Goal: Task Accomplishment & Management: Use online tool/utility

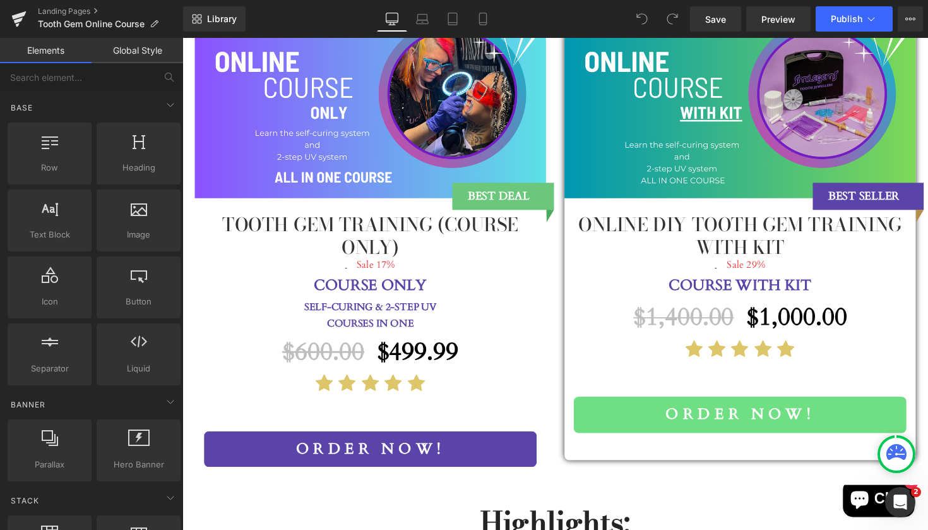
scroll to position [1347, 0]
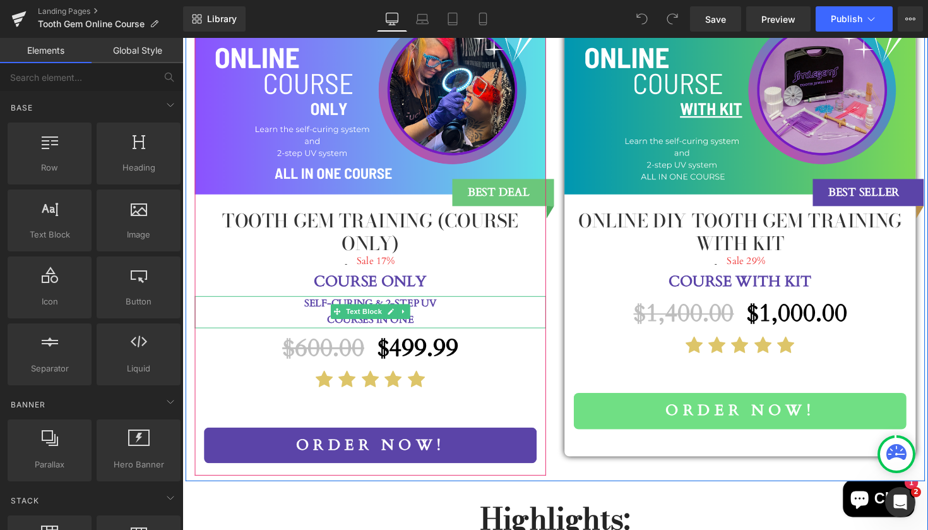
click at [460, 302] on p "SELF-CURING & 2-STEP UV" at bounding box center [375, 310] width 360 height 16
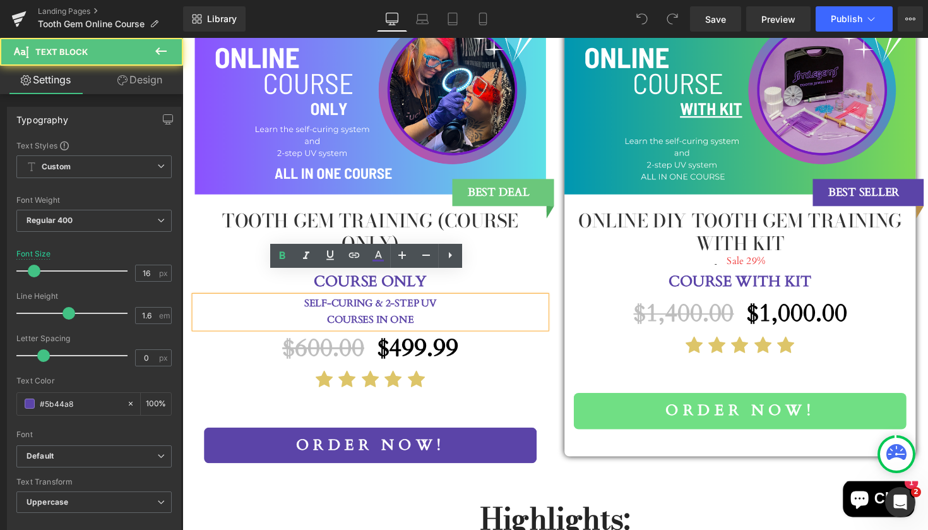
click at [417, 319] on p "COURSES IN ONE" at bounding box center [375, 327] width 360 height 16
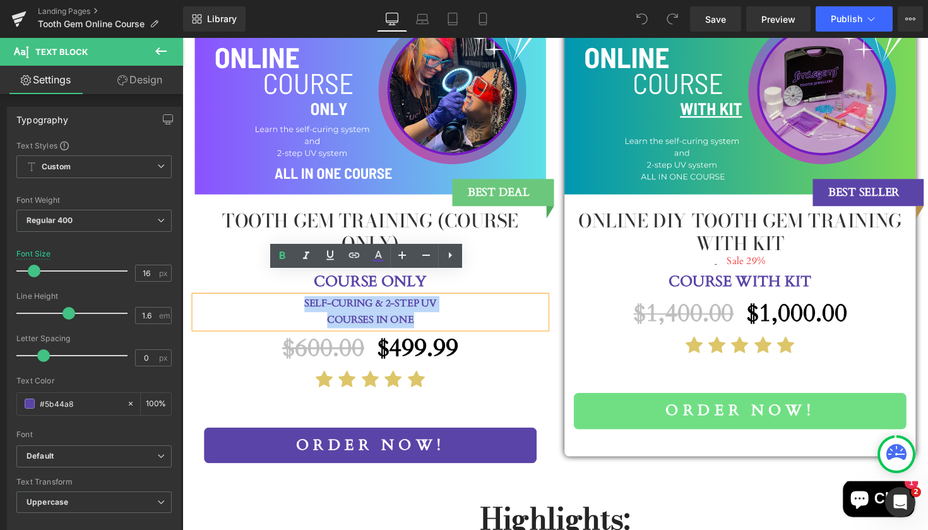
drag, startPoint x: 417, startPoint y: 300, endPoint x: 304, endPoint y: 286, distance: 114.5
click at [304, 302] on div "SELF-CURING & 2-STEP UV COURSES IN ONE" at bounding box center [375, 318] width 360 height 32
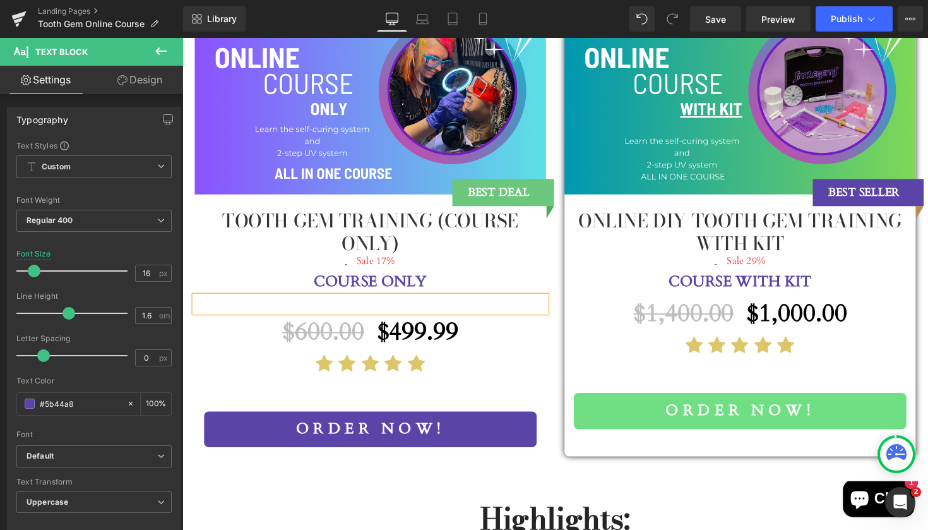
click at [441, 475] on div "(P) Image BEST DEAL Text Block Tooth Gem Training (Course Only) (P) Title $600.…" at bounding box center [565, 244] width 758 height 496
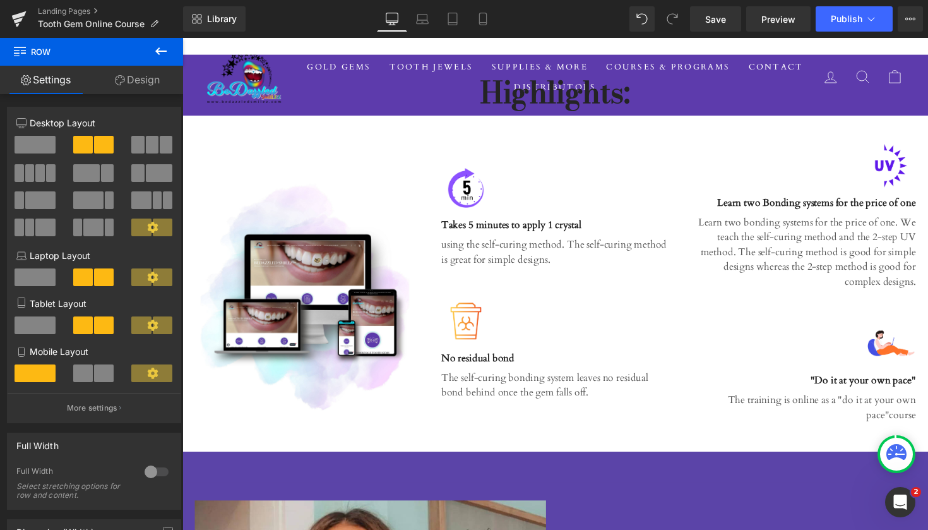
scroll to position [1743, 0]
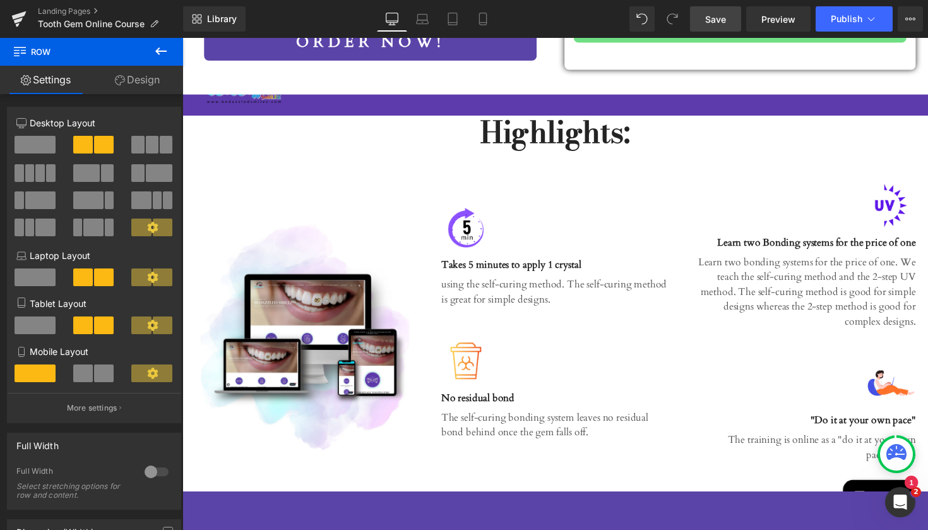
click at [715, 18] on span "Save" at bounding box center [715, 19] width 21 height 13
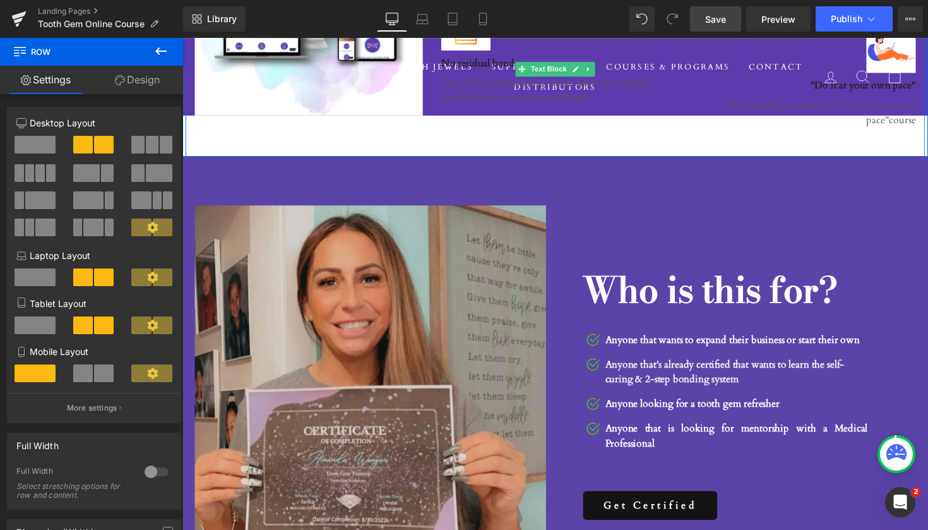
scroll to position [2087, 0]
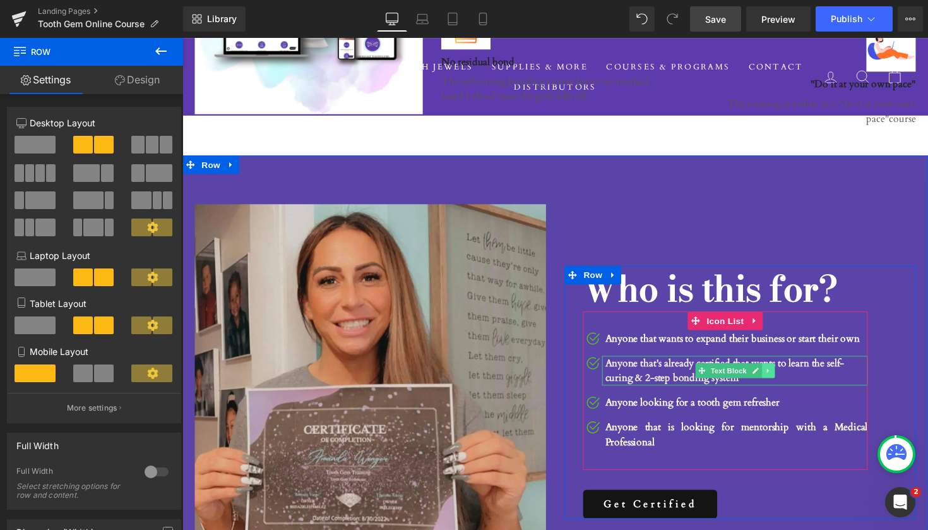
click at [780, 375] on icon at bounding box center [782, 379] width 7 height 8
click at [786, 375] on icon at bounding box center [788, 378] width 7 height 7
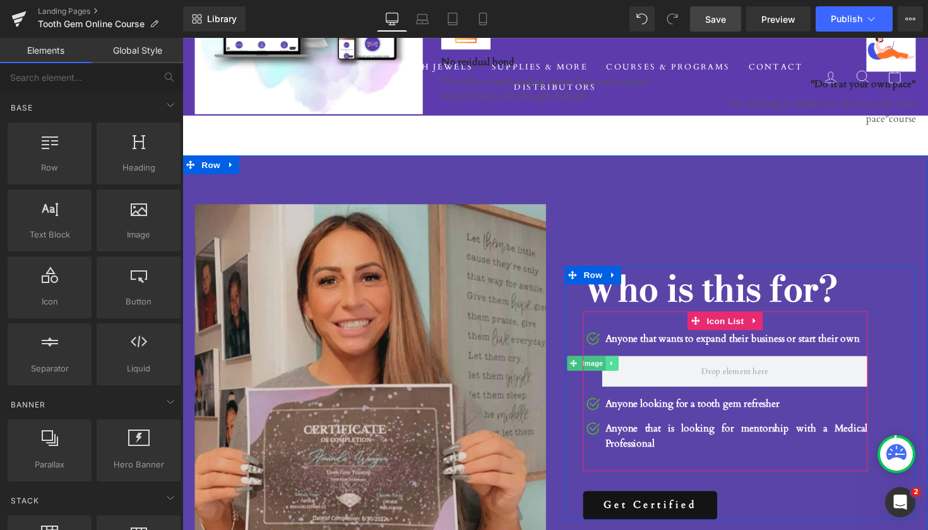
click at [621, 369] on icon at bounding box center [622, 371] width 2 height 4
click at [627, 367] on icon at bounding box center [628, 371] width 7 height 8
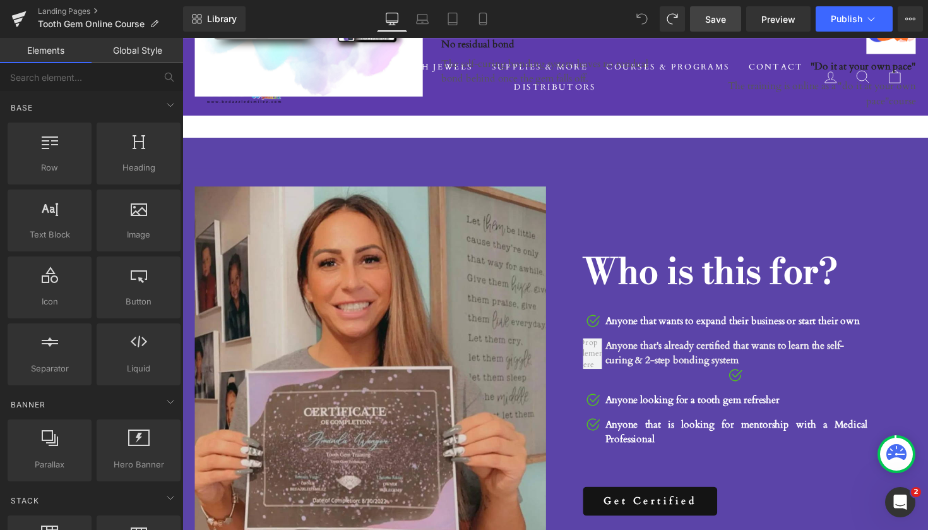
scroll to position [2106, 0]
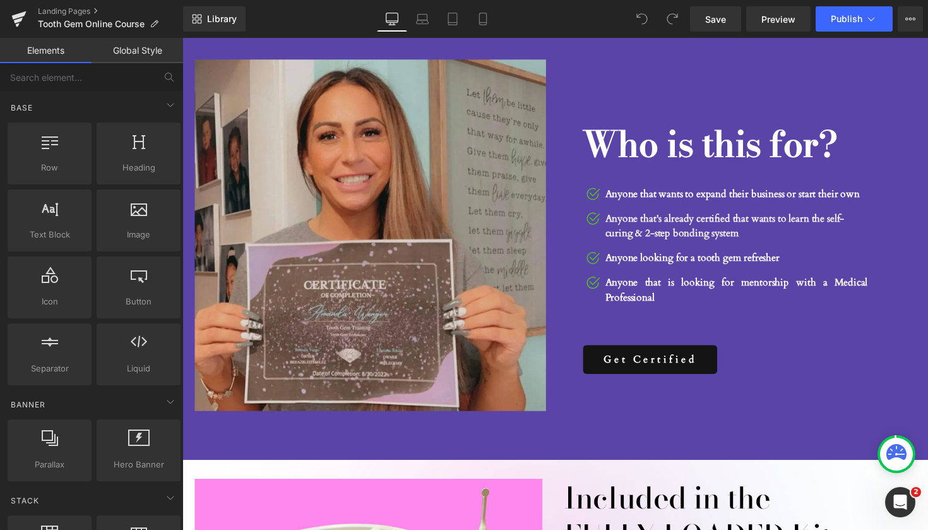
scroll to position [2233, 0]
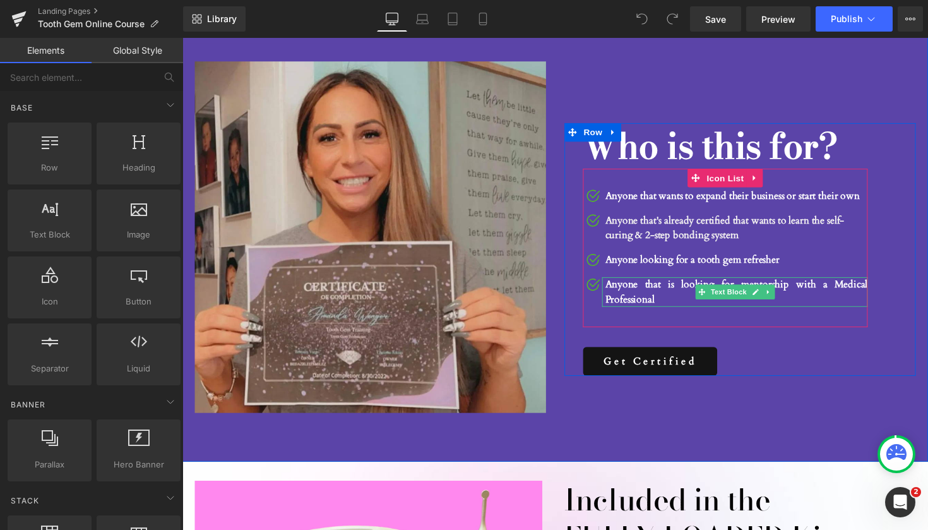
click at [669, 283] on p "Anyone that is looking for mentorship with a Medical Professional" at bounding box center [749, 298] width 269 height 30
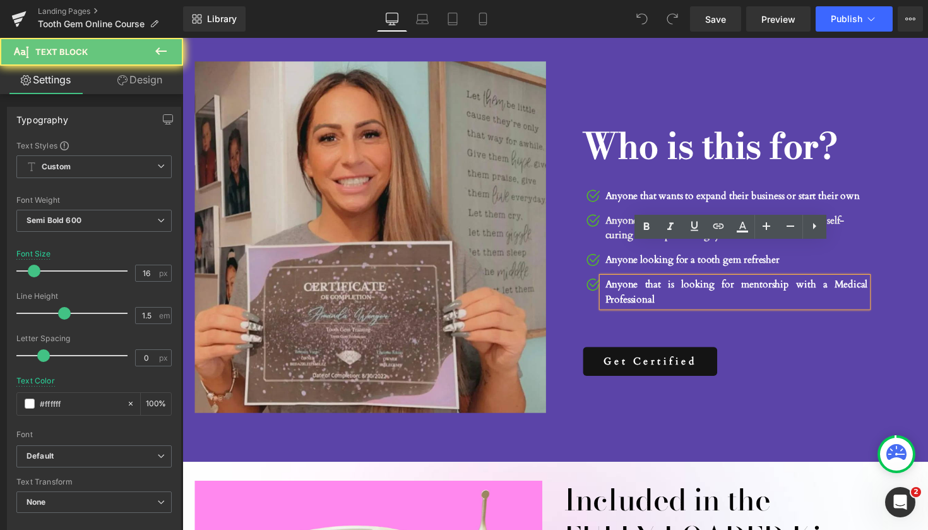
click at [669, 283] on p "Anyone that is looking for mentorship with a Medical Professional" at bounding box center [749, 298] width 269 height 30
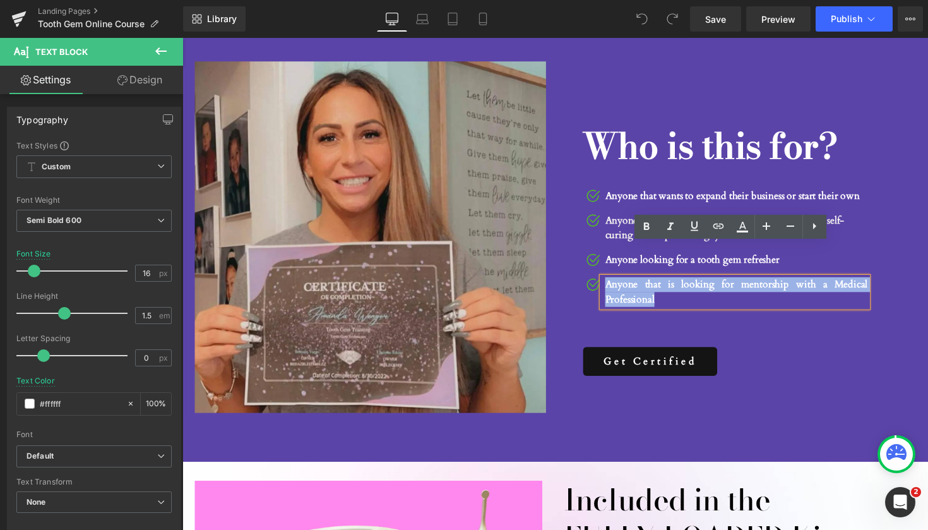
drag, startPoint x: 669, startPoint y: 272, endPoint x: 614, endPoint y: 253, distance: 58.1
click at [615, 283] on p "Anyone that is looking for mentorship with a Medical Professional" at bounding box center [749, 298] width 269 height 30
copy p "Anyone that is looking for mentorship with a Medical Professional"
click at [721, 283] on p "Anyone that is looking for mentorship with a Medical Professional" at bounding box center [749, 298] width 269 height 30
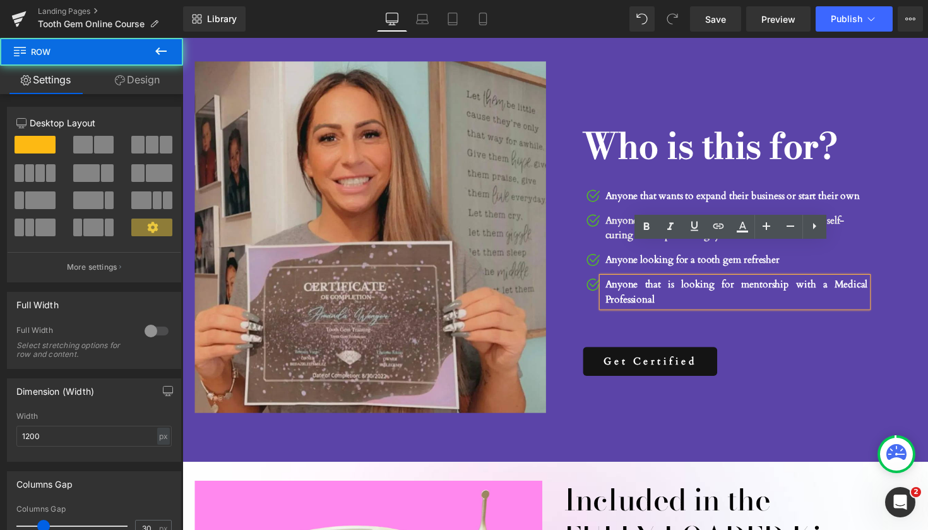
click at [845, 312] on div "Who is this for? Heading Image Anyone that wants to expand their business or st…" at bounding box center [739, 254] width 330 height 259
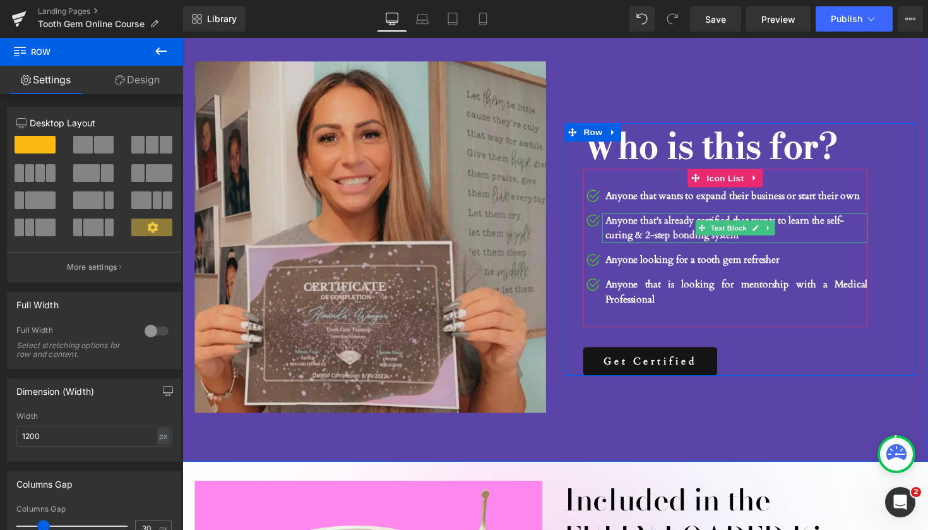
click at [805, 217] on p "Anyone that's already certified that wants to learn the self-curing & 2-step bo…" at bounding box center [749, 232] width 269 height 30
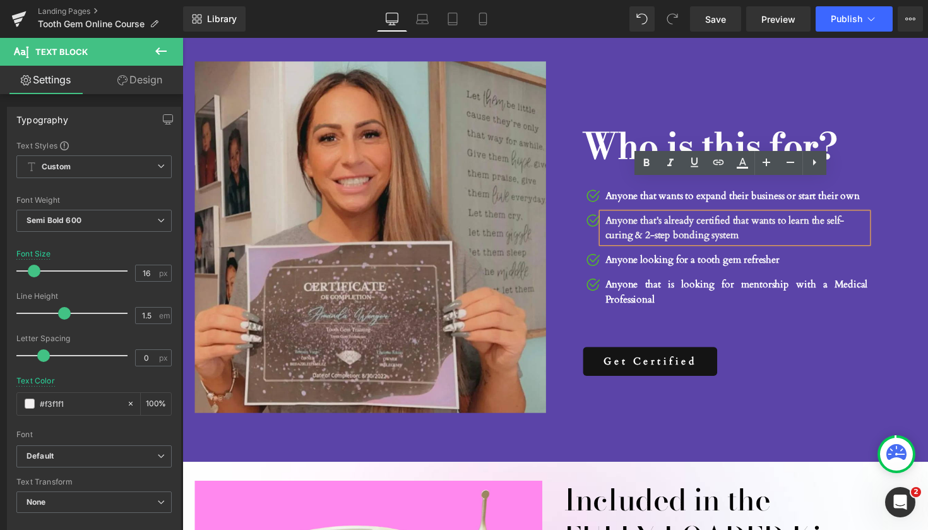
drag, startPoint x: 763, startPoint y: 205, endPoint x: 613, endPoint y: 193, distance: 150.8
click at [612, 217] on div "Anyone that's already certified that wants to learn the self-curing & 2-step bo…" at bounding box center [748, 232] width 272 height 30
click at [782, 217] on p "Anyone that's already certified that wants to learn the self-curing & 2-step bo…" at bounding box center [749, 232] width 269 height 30
drag, startPoint x: 769, startPoint y: 205, endPoint x: 648, endPoint y: 193, distance: 121.9
click at [648, 217] on p "Anyone that's already certified that wants to learn the self-curing & 2-step bo…" at bounding box center [749, 232] width 269 height 30
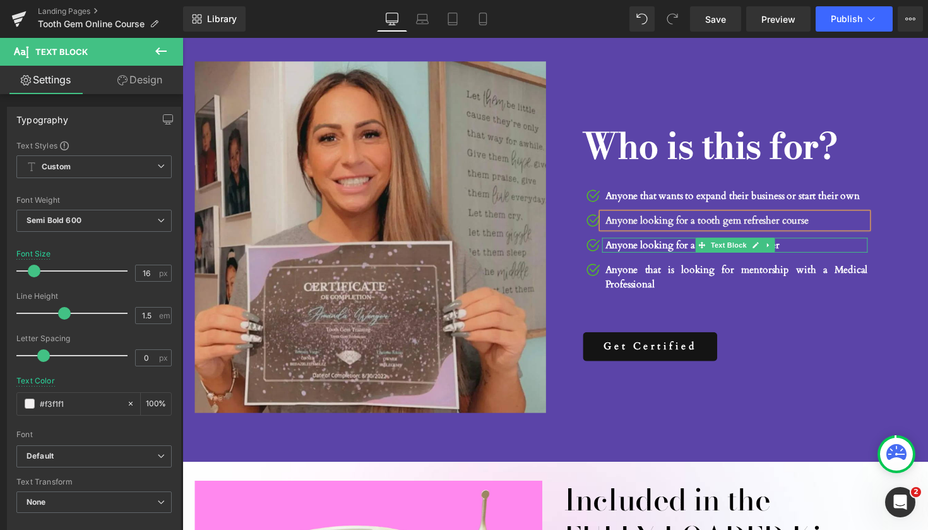
click at [795, 242] on p "Anyone looking for a tooth gem refresher" at bounding box center [749, 249] width 269 height 15
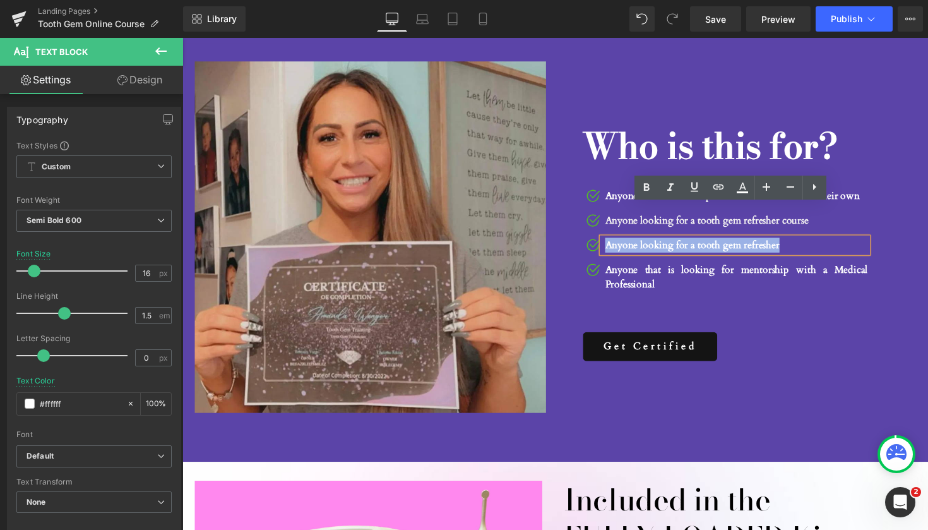
drag, startPoint x: 795, startPoint y: 216, endPoint x: 613, endPoint y: 220, distance: 182.5
click at [615, 242] on p "Anyone looking for a tooth gem refresher" at bounding box center [749, 249] width 269 height 15
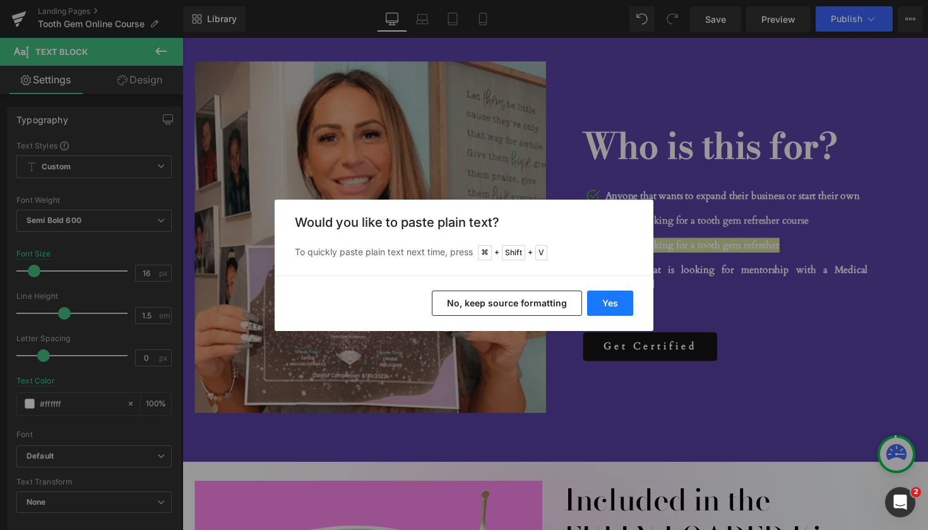
click at [614, 301] on button "Yes" at bounding box center [610, 302] width 46 height 25
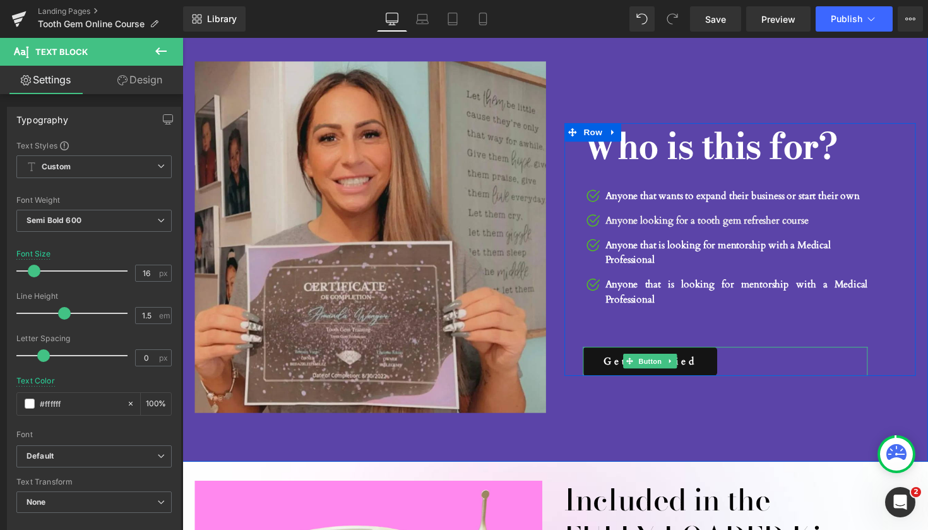
click at [764, 354] on div "Get Certified" at bounding box center [739, 369] width 292 height 30
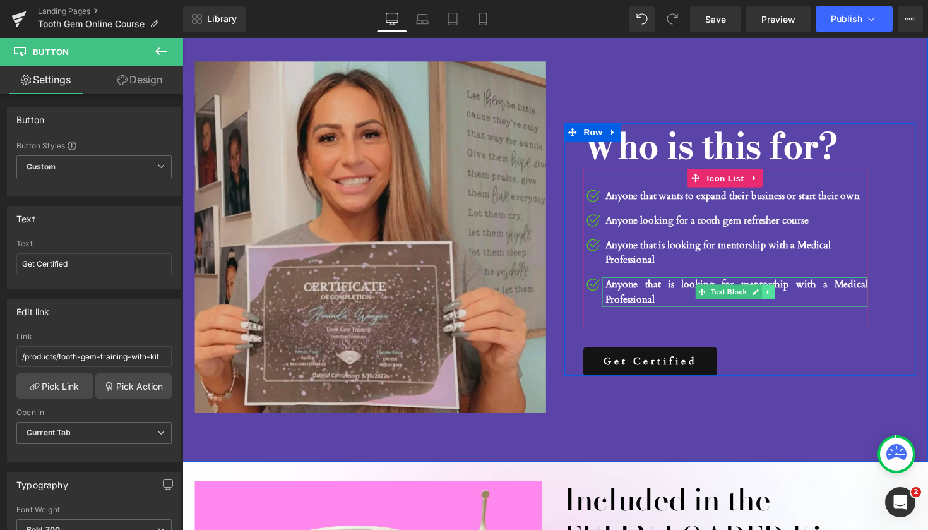
click at [781, 296] on icon at bounding box center [782, 298] width 2 height 4
click at [788, 294] on icon at bounding box center [788, 297] width 7 height 7
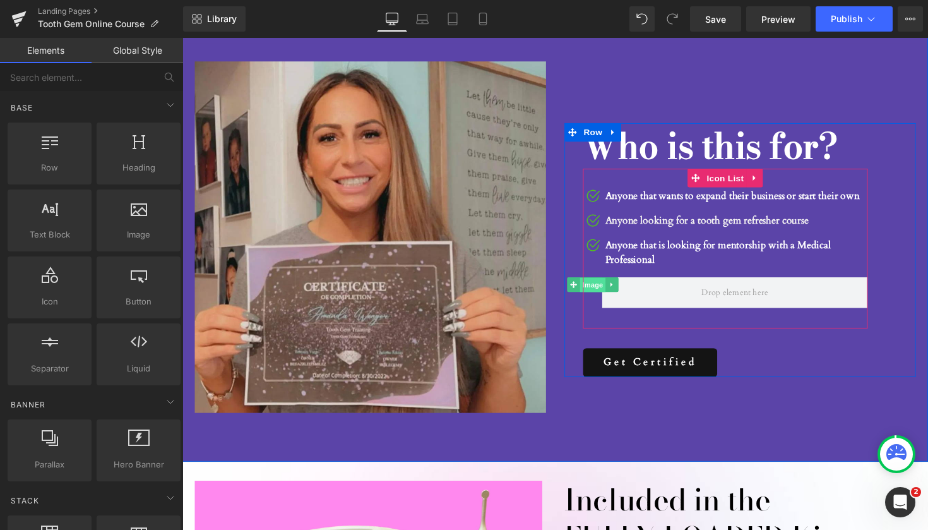
click at [602, 283] on span "Image" at bounding box center [603, 290] width 27 height 15
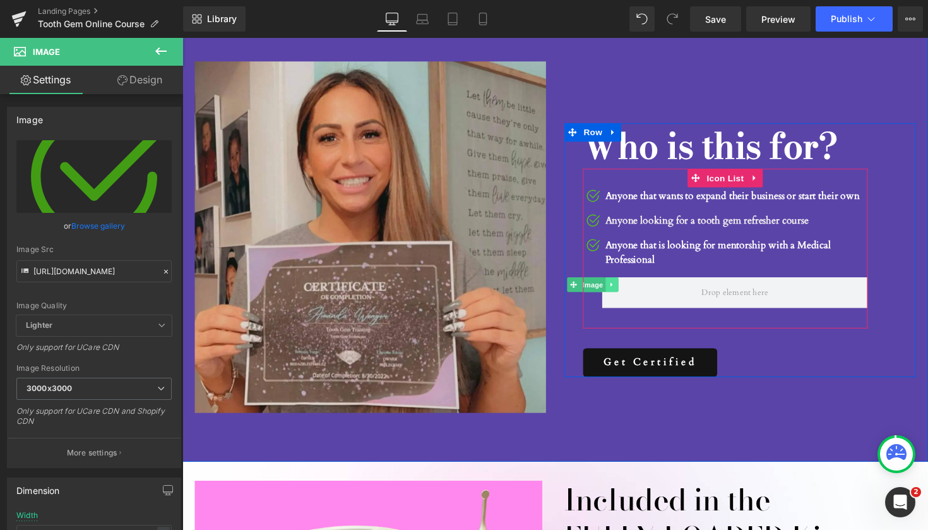
click at [621, 288] on icon at bounding box center [622, 290] width 2 height 4
click at [627, 287] on icon at bounding box center [628, 291] width 7 height 8
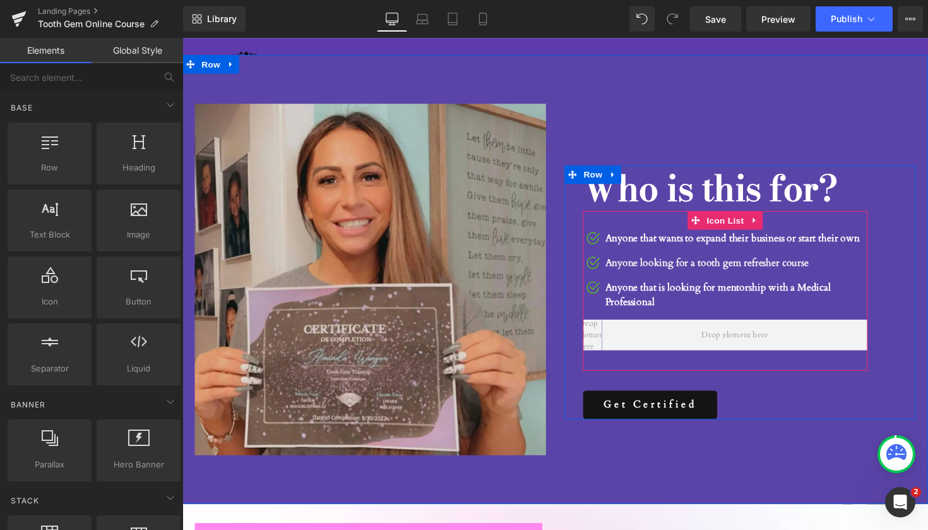
scroll to position [2189, 0]
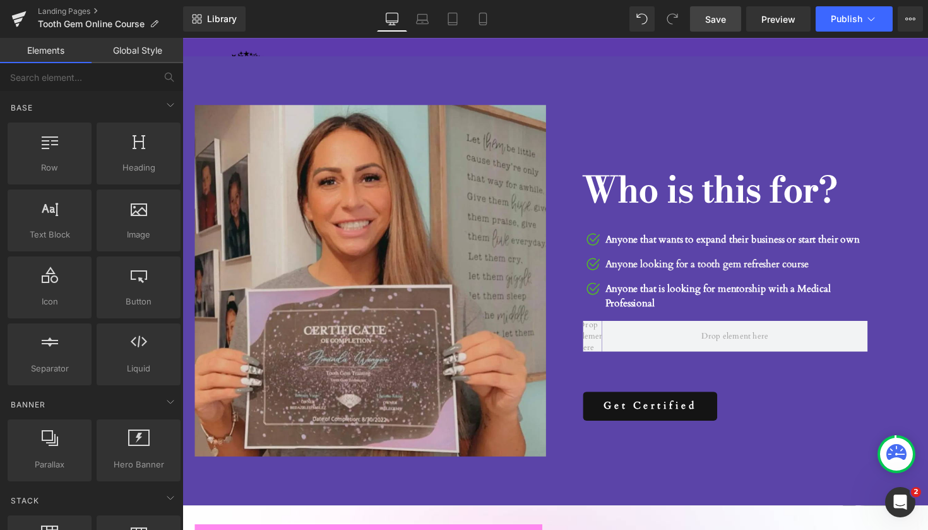
click at [718, 23] on span "Save" at bounding box center [715, 19] width 21 height 13
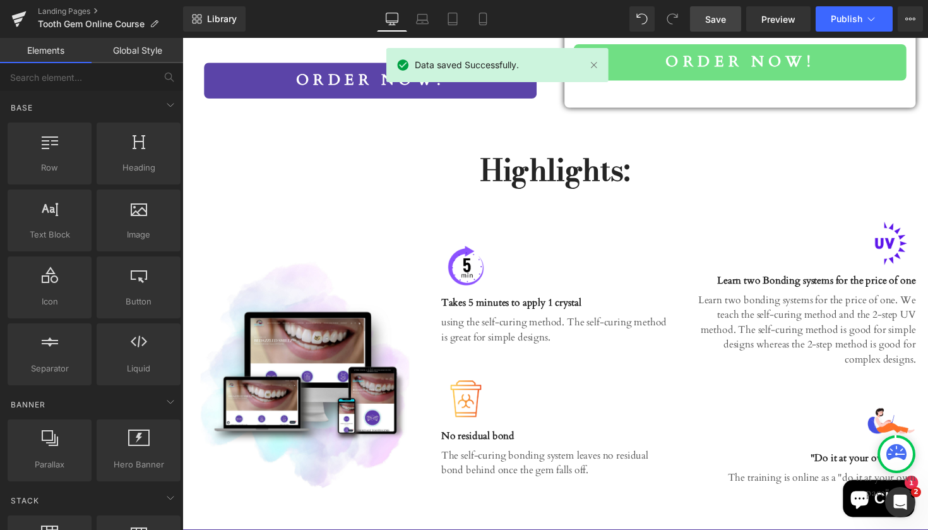
scroll to position [1702, 0]
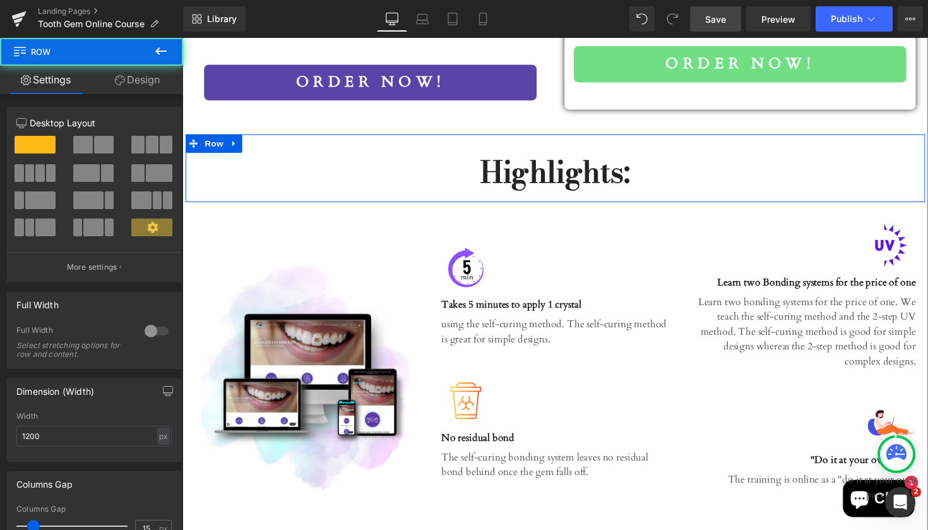
click at [683, 142] on div "Highlights: Heading Row" at bounding box center [565, 170] width 758 height 69
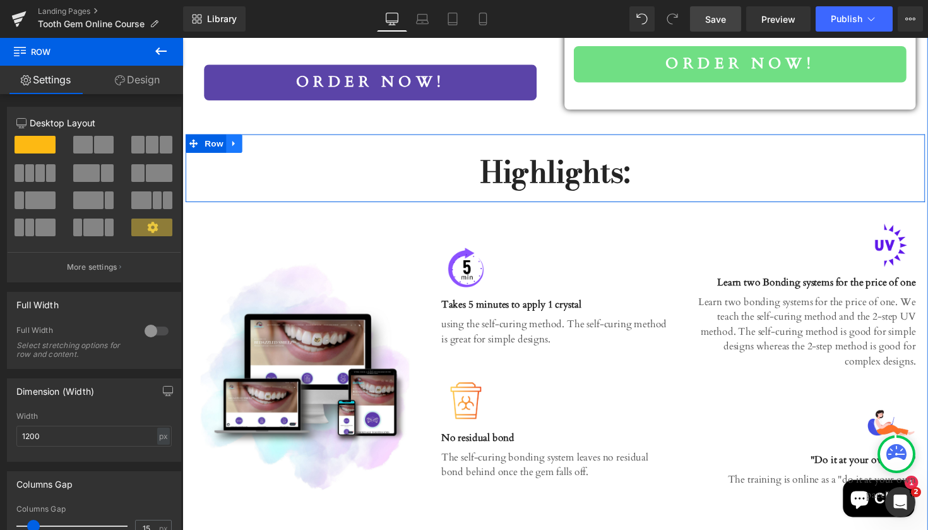
click at [236, 145] on icon at bounding box center [235, 145] width 9 height 9
click at [266, 145] on icon at bounding box center [268, 145] width 9 height 9
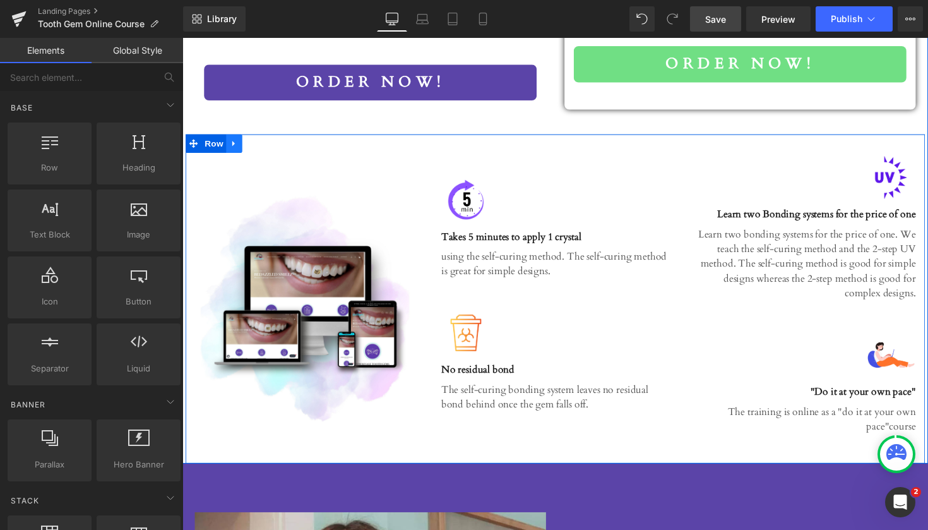
click at [234, 143] on icon at bounding box center [235, 146] width 3 height 6
click at [266, 145] on icon at bounding box center [268, 145] width 9 height 9
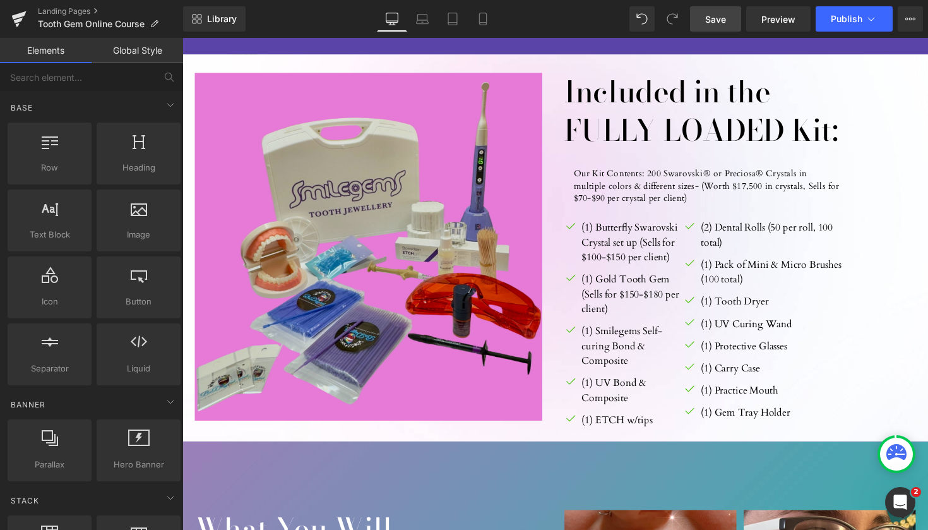
scroll to position [2245, 0]
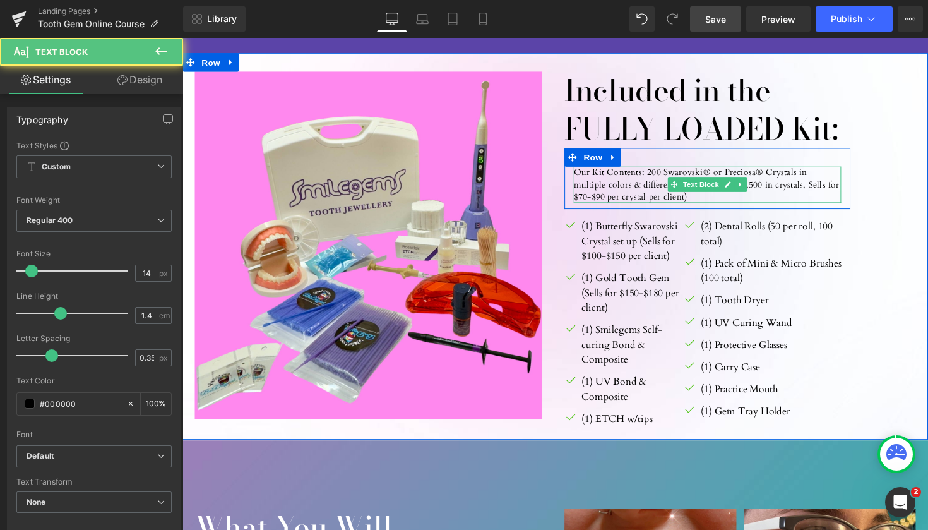
click at [711, 172] on p "Our Kit Contents: 200 Swarovski® or Preciosa® Crystals in multiple colors & dif…" at bounding box center [720, 188] width 274 height 37
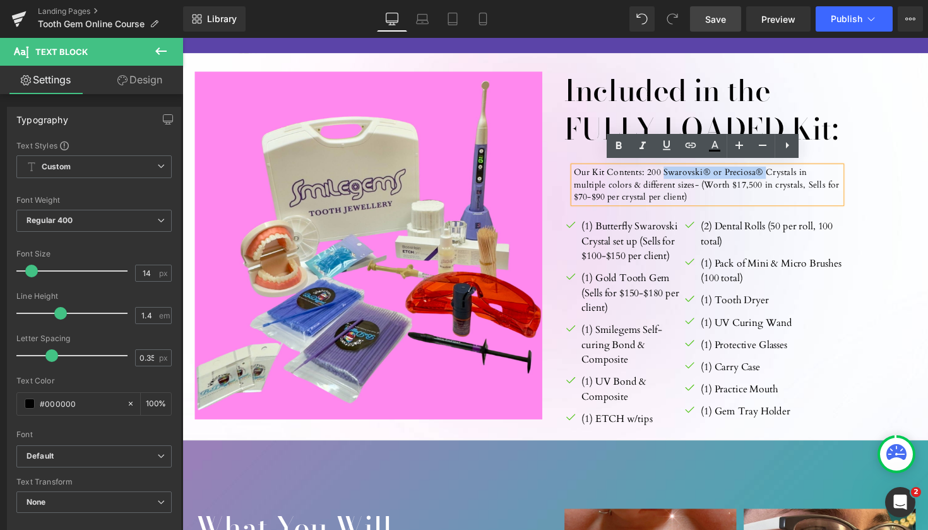
drag, startPoint x: 767, startPoint y: 172, endPoint x: 667, endPoint y: 176, distance: 99.8
click at [667, 176] on p "Our Kit Contents: 200 Swarovski® or Preciosa® Crystals in multiple colors & dif…" at bounding box center [720, 188] width 274 height 37
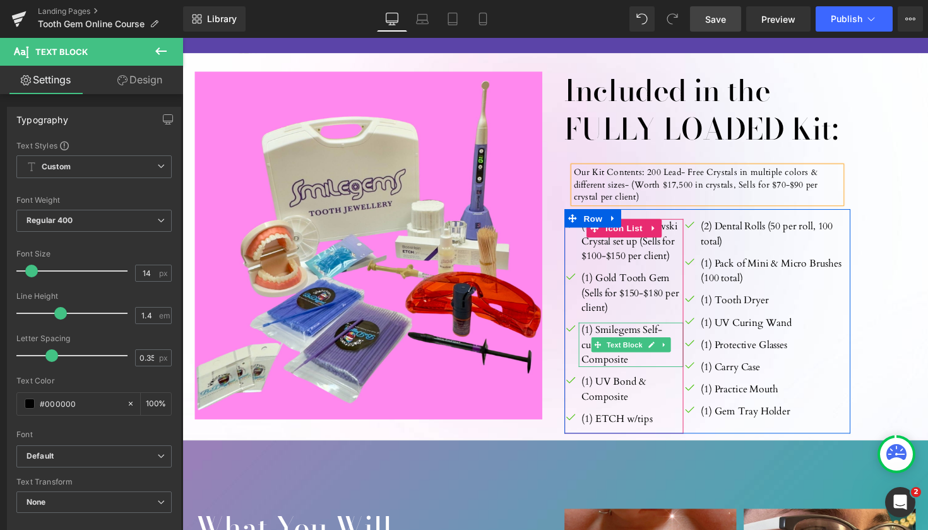
click at [637, 361] on p "(1) Smilegems Self-curing Bond & Composite" at bounding box center [643, 352] width 104 height 45
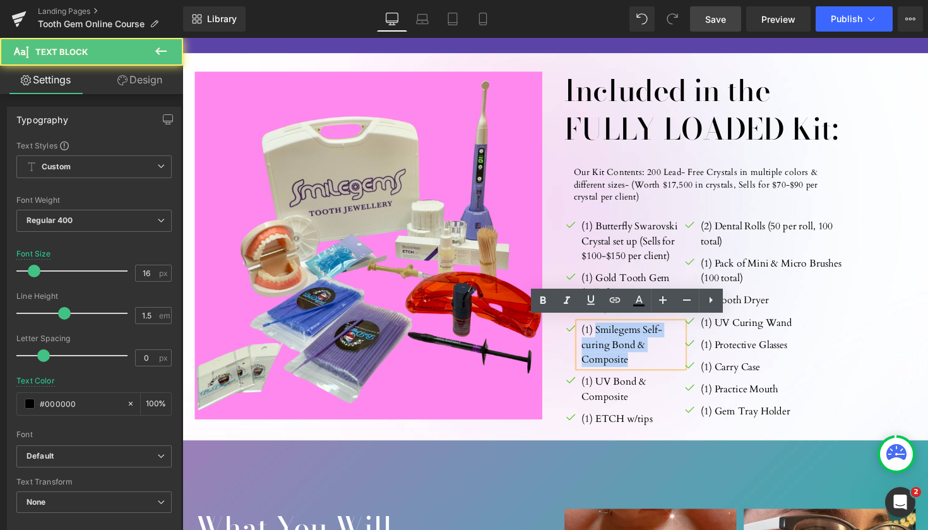
drag, startPoint x: 637, startPoint y: 361, endPoint x: 603, endPoint y: 332, distance: 44.8
click at [603, 332] on p "(1) Smilegems Self-curing Bond & Composite" at bounding box center [643, 352] width 104 height 45
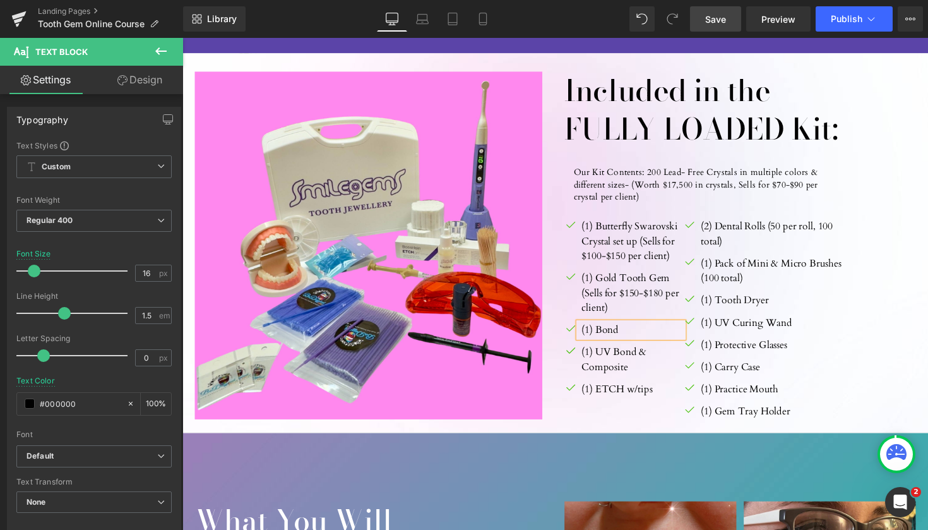
click at [605, 332] on p "(1) Bond" at bounding box center [643, 337] width 104 height 15
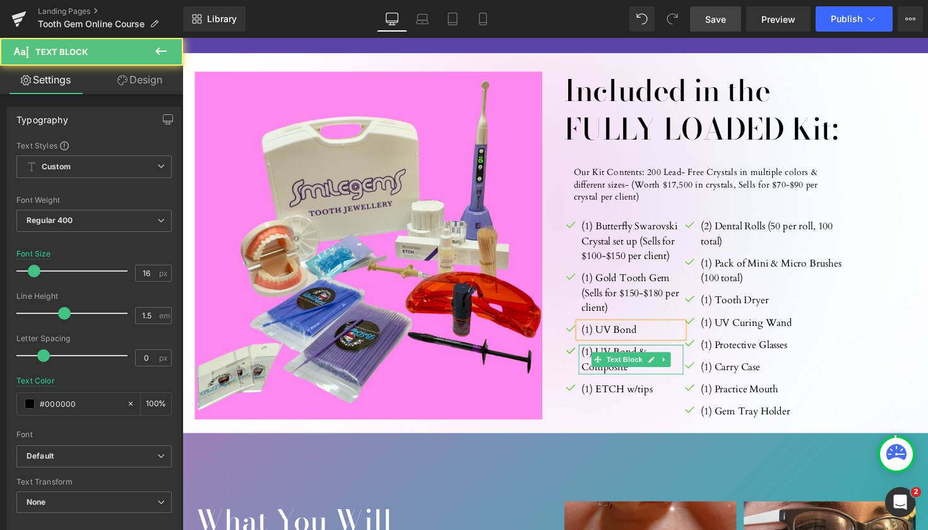
click at [657, 352] on div "(1) UV Bond & Composite Text Block" at bounding box center [641, 367] width 107 height 30
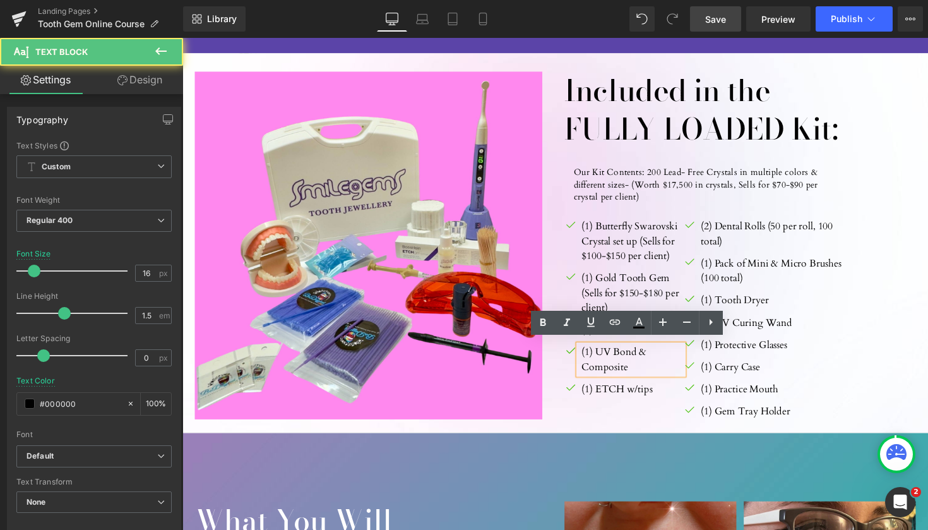
click at [652, 355] on p "(1) UV Bond & Composite" at bounding box center [643, 367] width 104 height 30
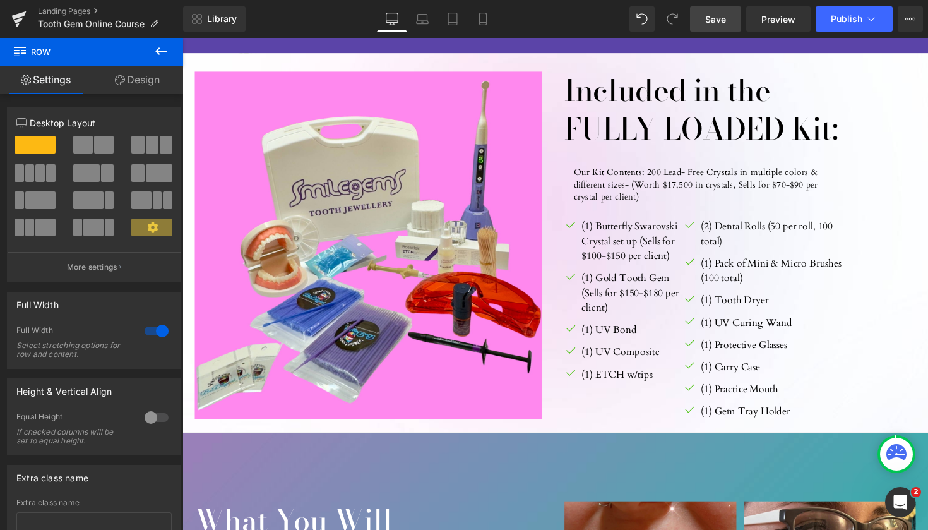
click at [724, 21] on span "Save" at bounding box center [715, 19] width 21 height 13
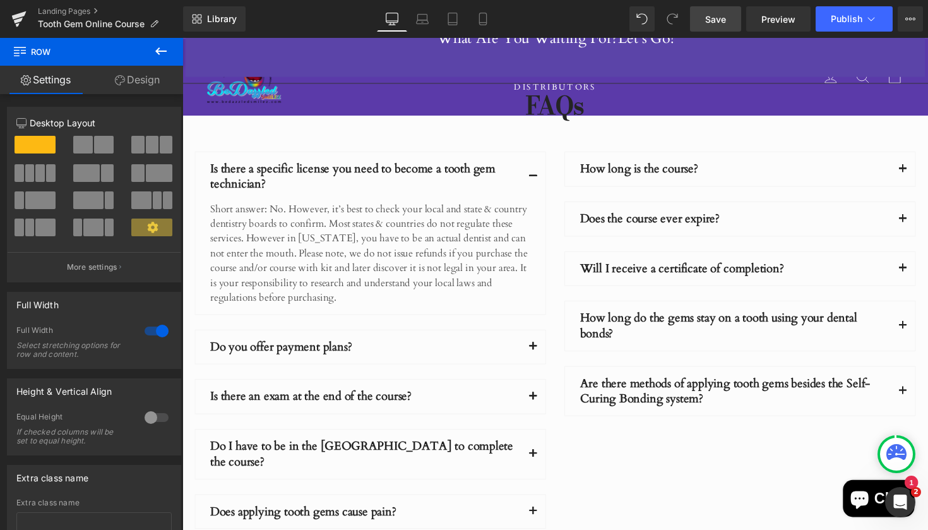
scroll to position [3524, 0]
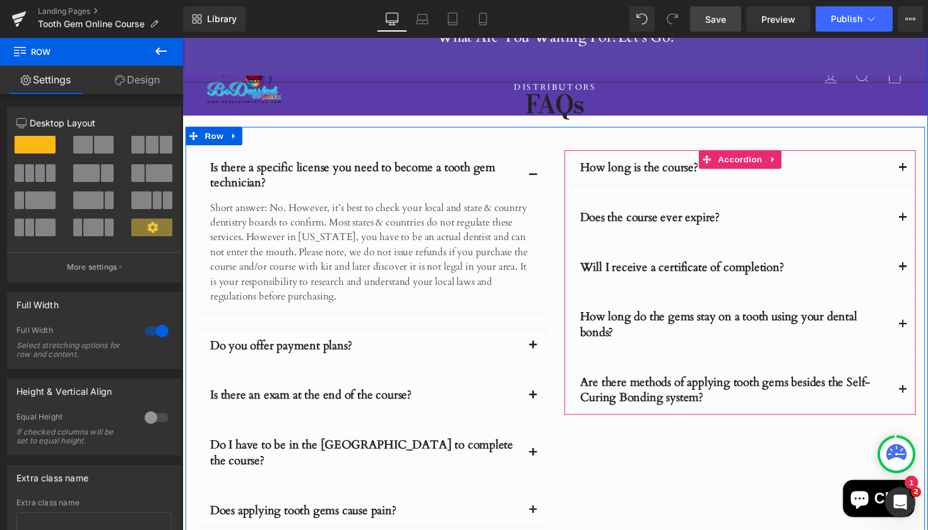
click at [915, 373] on button "button" at bounding box center [920, 398] width 25 height 50
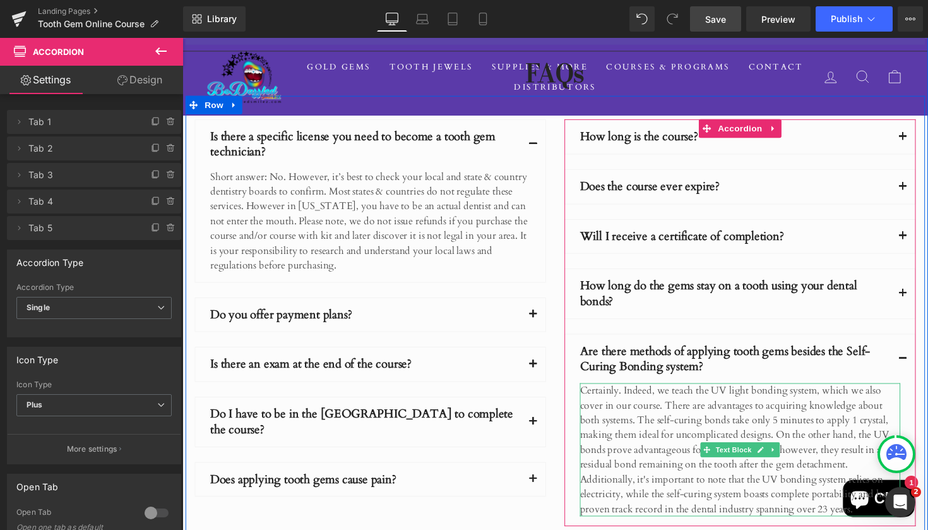
scroll to position [3555, 0]
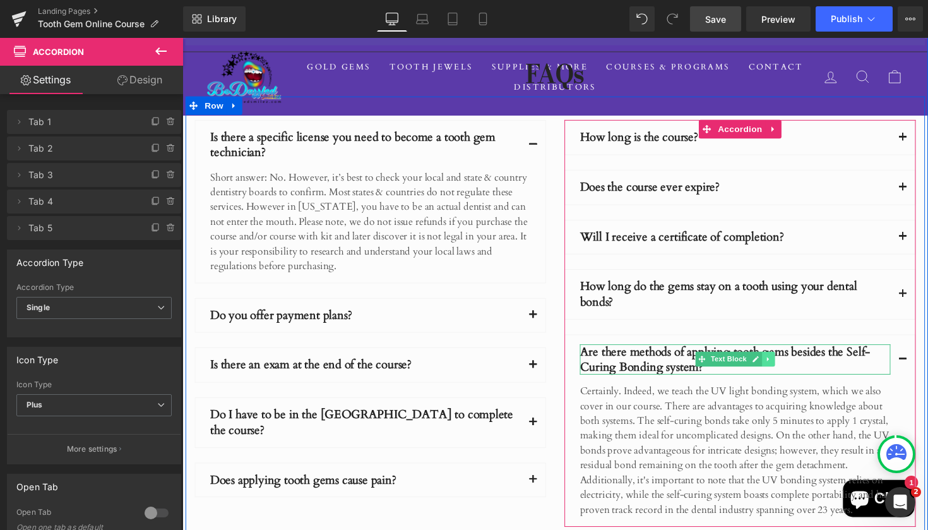
click at [784, 359] on link at bounding box center [782, 366] width 13 height 15
click at [788, 363] on icon at bounding box center [789, 366] width 7 height 7
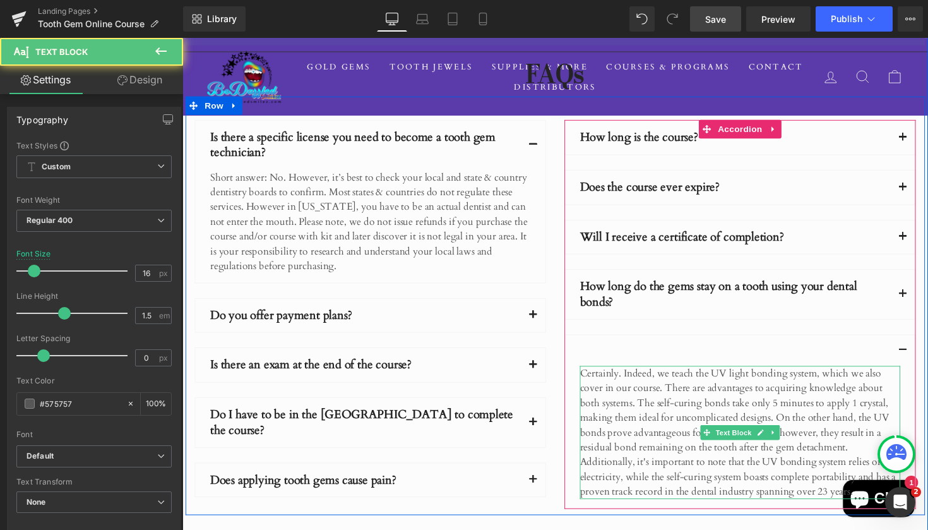
click at [829, 388] on div "Certainly. Indeed, we teach the UV light bonding system, which we also cover in…" at bounding box center [754, 442] width 328 height 136
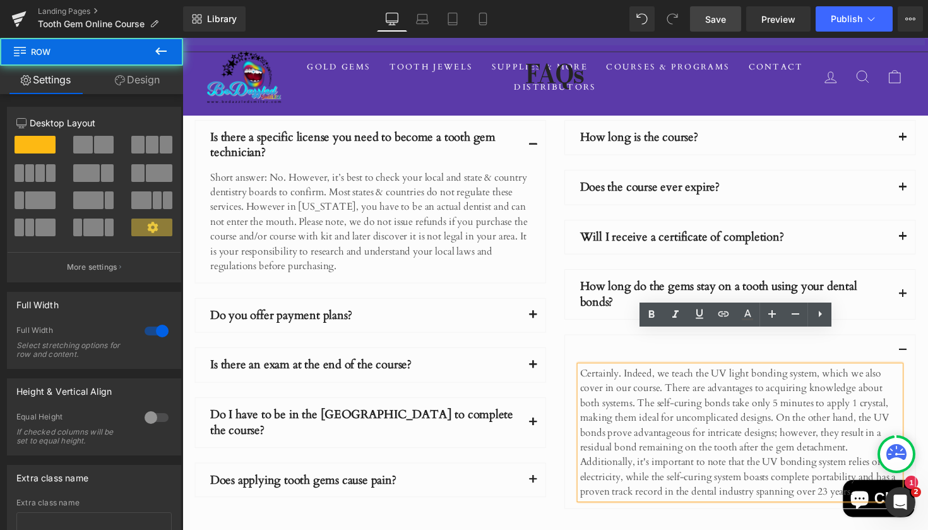
click at [763, 523] on div "Don't Miss Out on Our Huge Savings! 💎 2 x Tooth Gem Courses for the price of 1 …" at bounding box center [564, 235] width 764 height 672
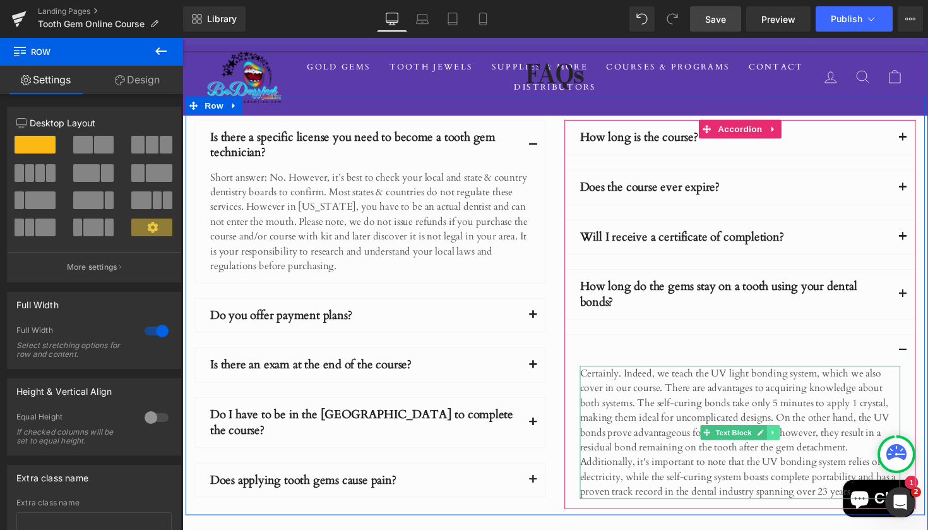
click at [786, 439] on icon at bounding box center [787, 441] width 2 height 4
click at [791, 438] on icon at bounding box center [794, 442] width 7 height 8
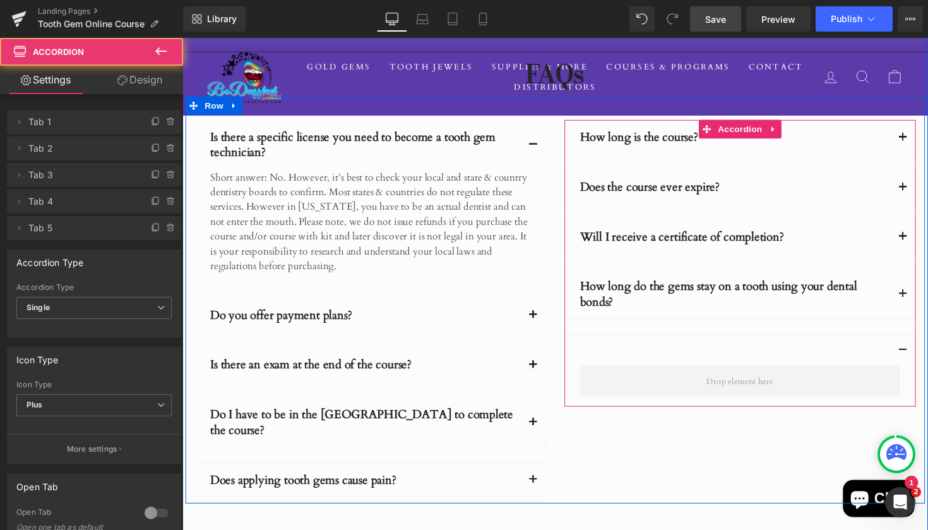
click at [917, 342] on button "button" at bounding box center [920, 358] width 25 height 32
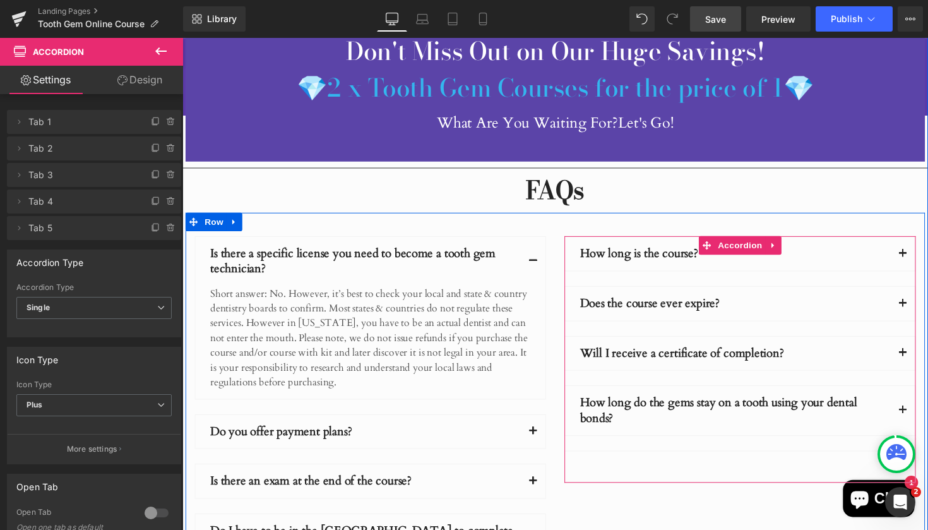
scroll to position [3438, 0]
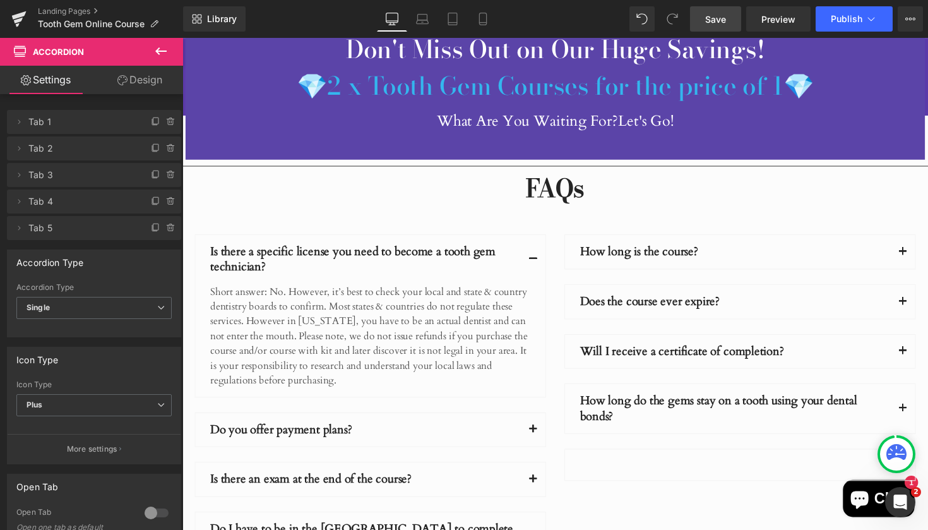
click at [724, 13] on span "Save" at bounding box center [715, 19] width 21 height 13
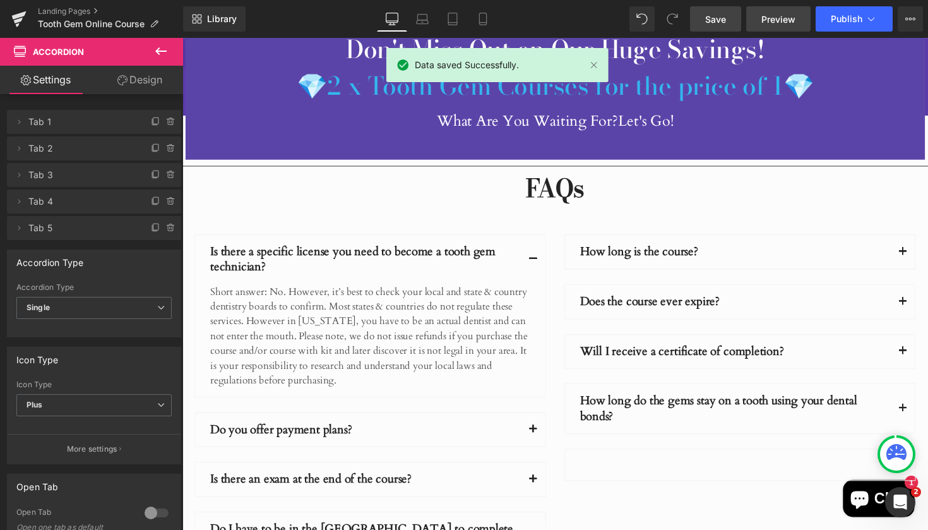
click at [781, 23] on span "Preview" at bounding box center [778, 19] width 34 height 13
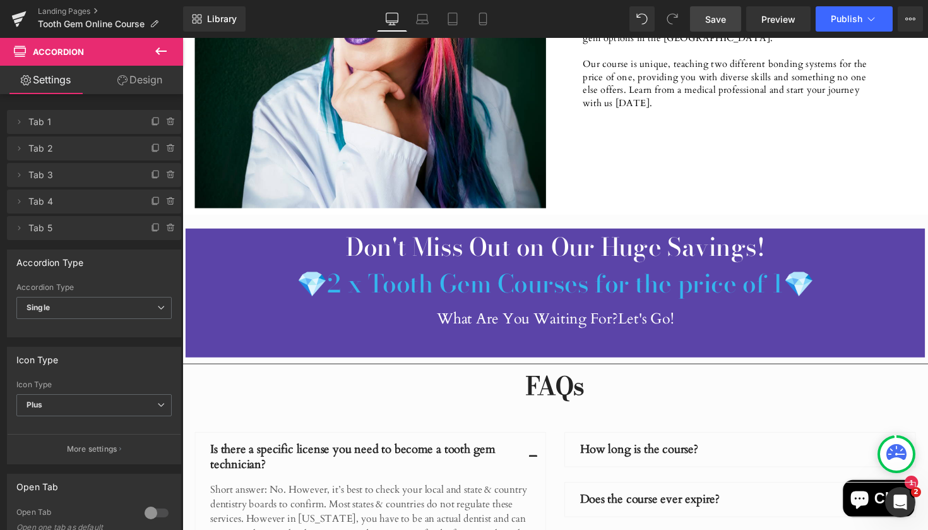
scroll to position [3201, 0]
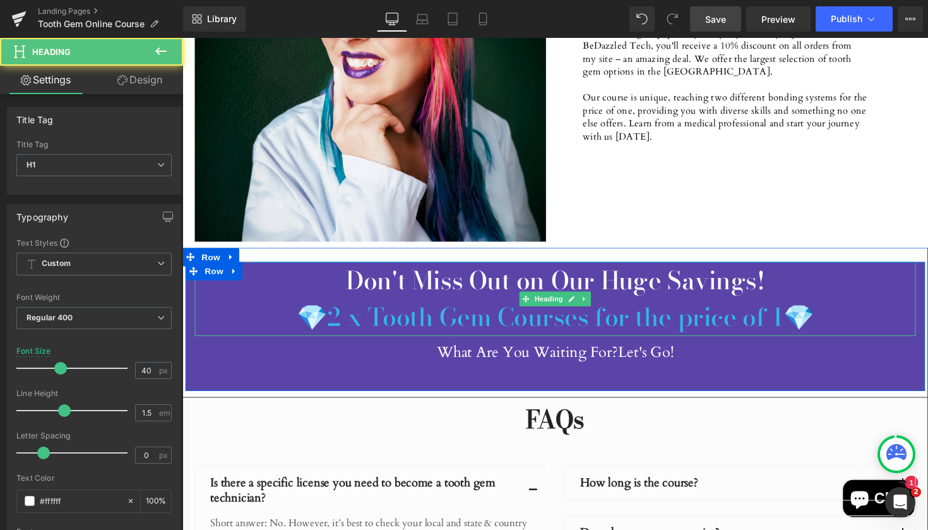
click at [769, 304] on span "2 x Tooth Gem Courses for the price of 1" at bounding box center [564, 323] width 467 height 39
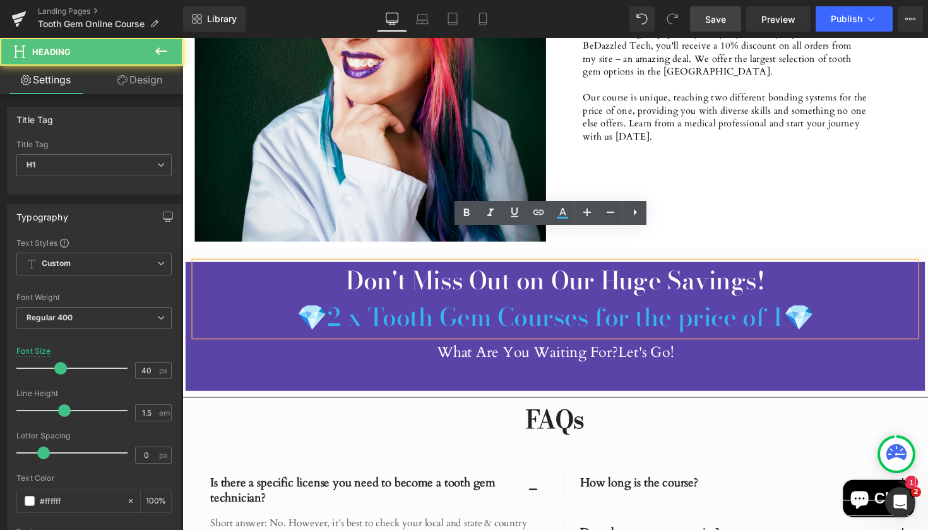
click at [798, 304] on span "💎" at bounding box center [814, 323] width 32 height 39
click at [810, 295] on h1 "Don't Miss Out on Our Huge Savings! 💎 2 x Tooth Gem Courses for the price of 1 💎" at bounding box center [564, 305] width 739 height 76
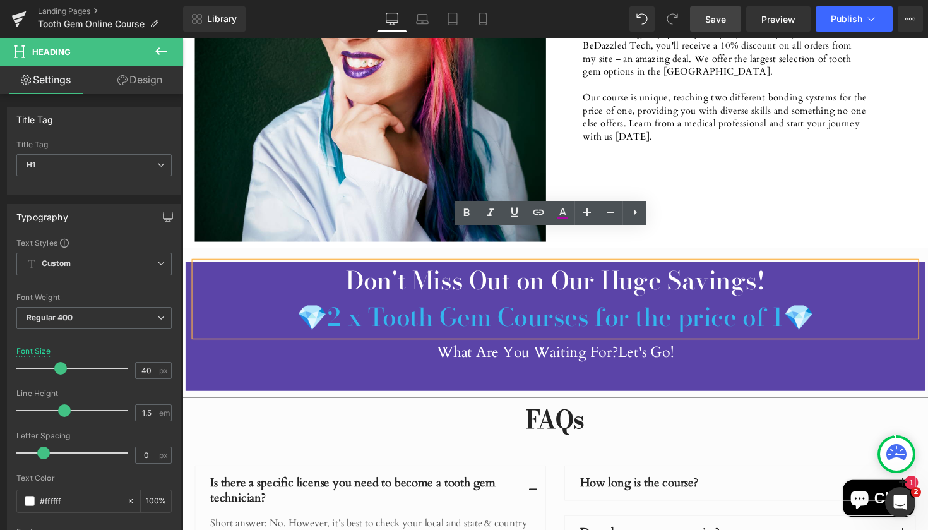
drag, startPoint x: 810, startPoint y: 295, endPoint x: 321, endPoint y: 297, distance: 489.2
click at [321, 297] on h1 "Don't Miss Out on Our Huge Savings! 💎 2 x Tooth Gem Courses for the price of 1 💎" at bounding box center [564, 305] width 739 height 76
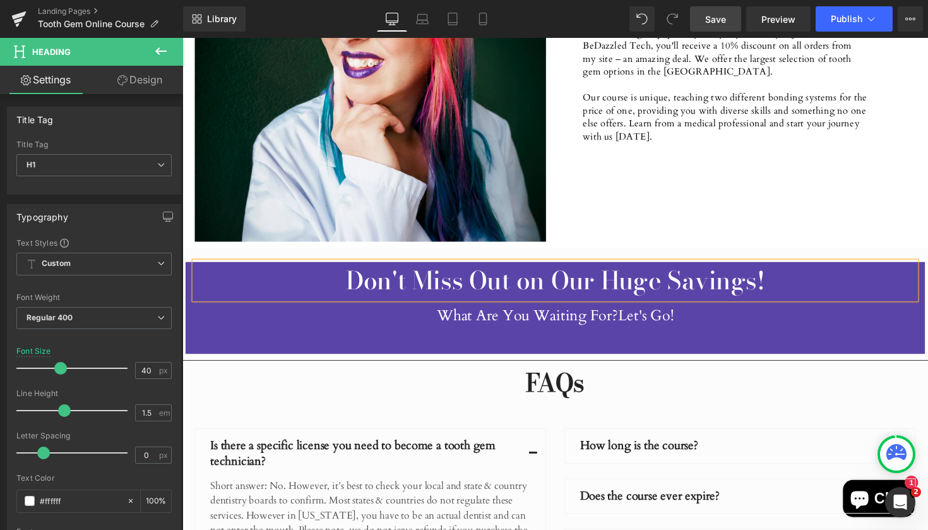
click at [720, 18] on span "Save" at bounding box center [715, 19] width 21 height 13
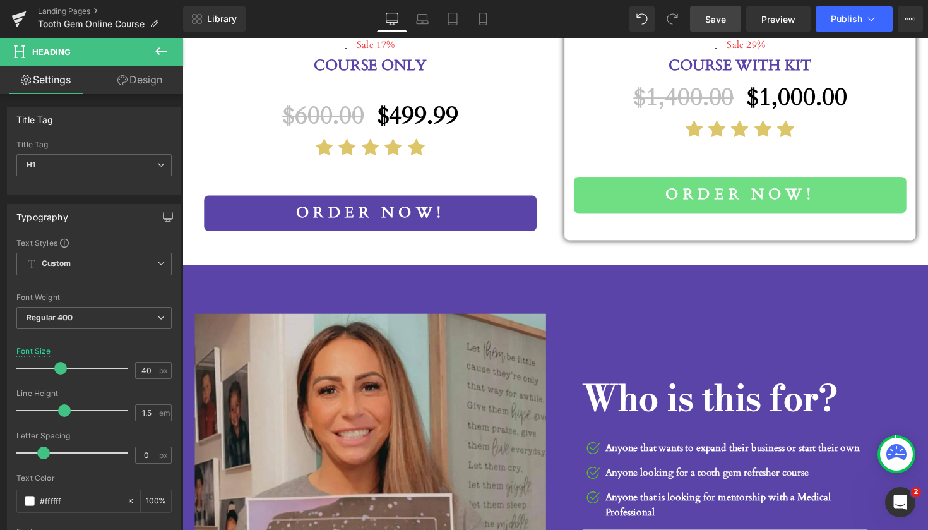
scroll to position [1572, 0]
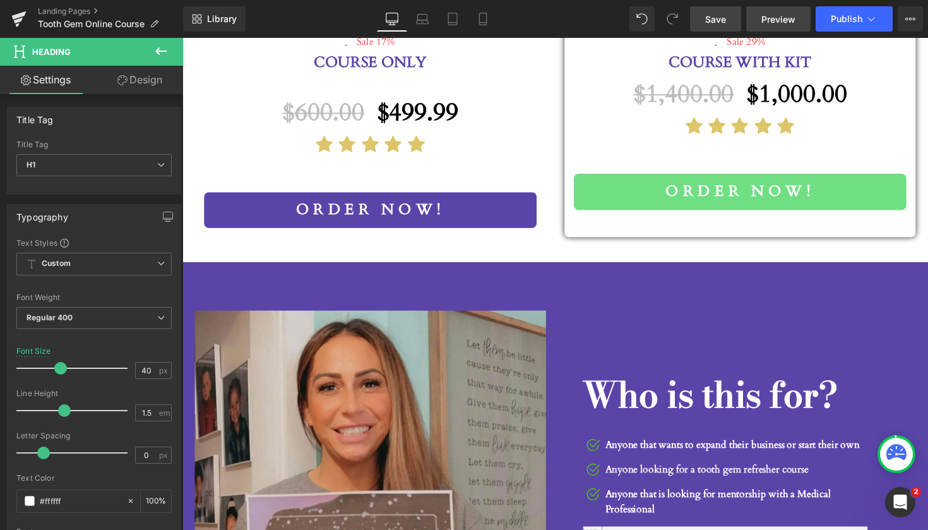
click at [776, 21] on span "Preview" at bounding box center [778, 19] width 34 height 13
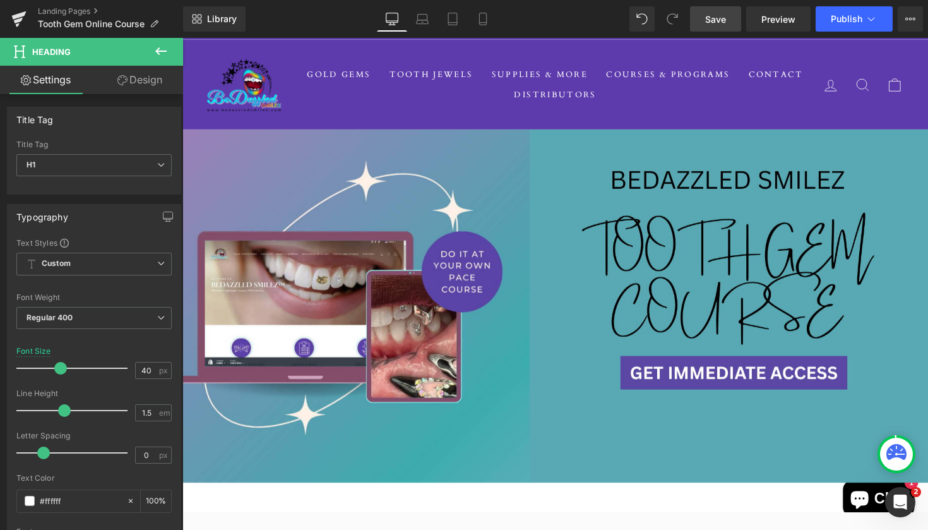
scroll to position [36, 0]
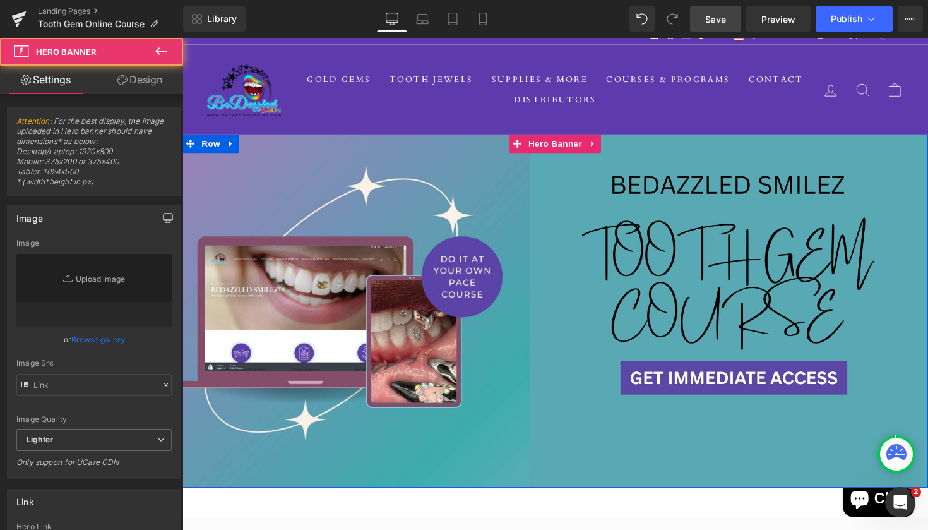
click at [713, 387] on div at bounding box center [564, 318] width 764 height 362
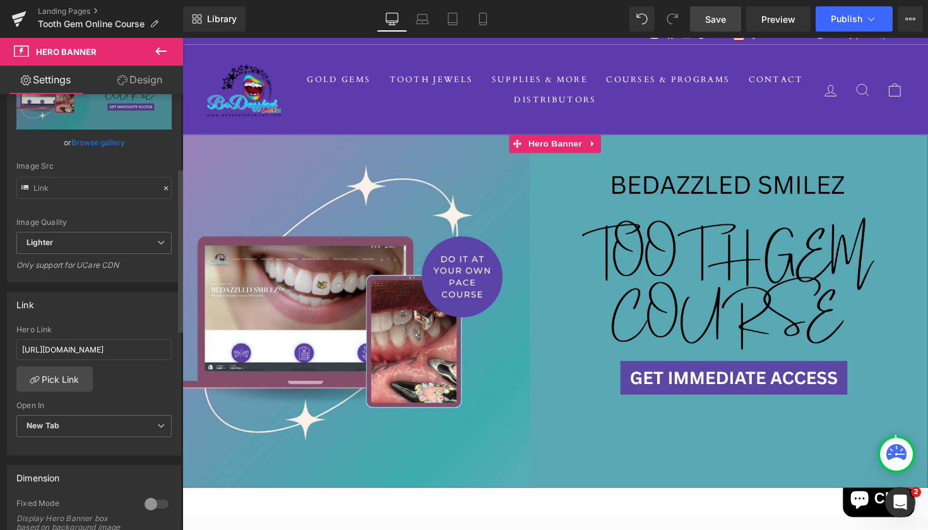
scroll to position [198, 0]
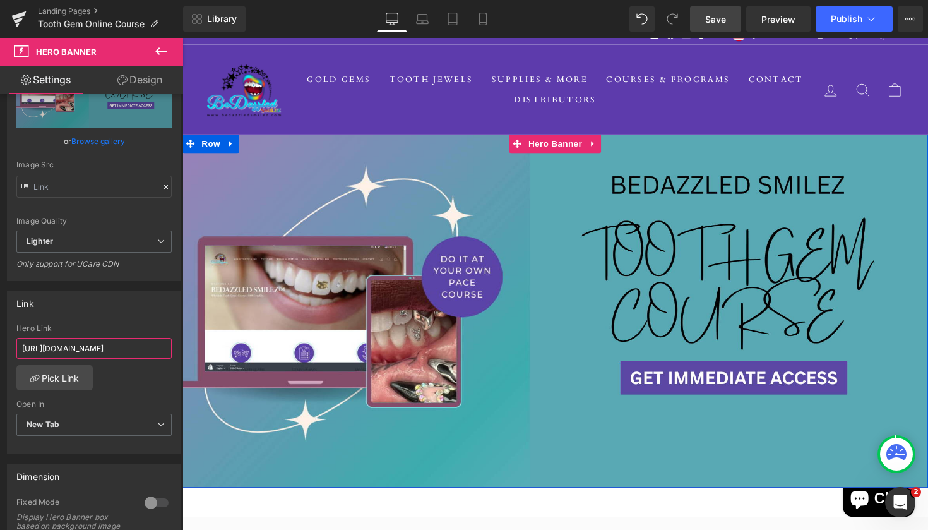
drag, startPoint x: 204, startPoint y: 385, endPoint x: 243, endPoint y: 361, distance: 45.9
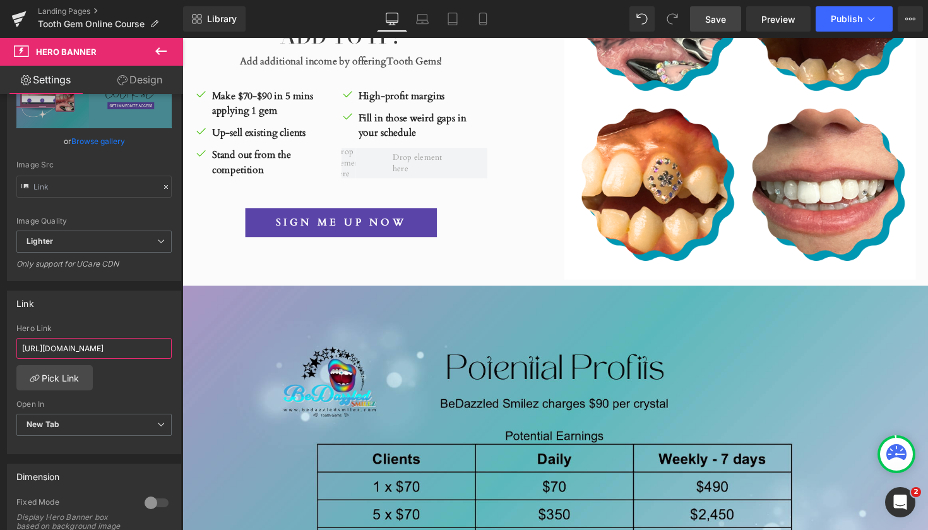
scroll to position [597, 0]
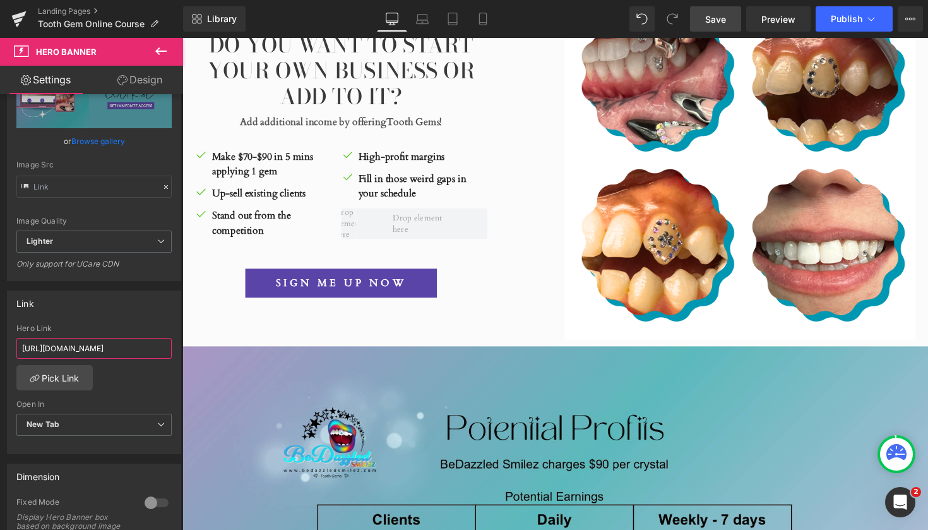
click at [350, 291] on div "SIGN ME UP NOW Button" at bounding box center [345, 289] width 300 height 30
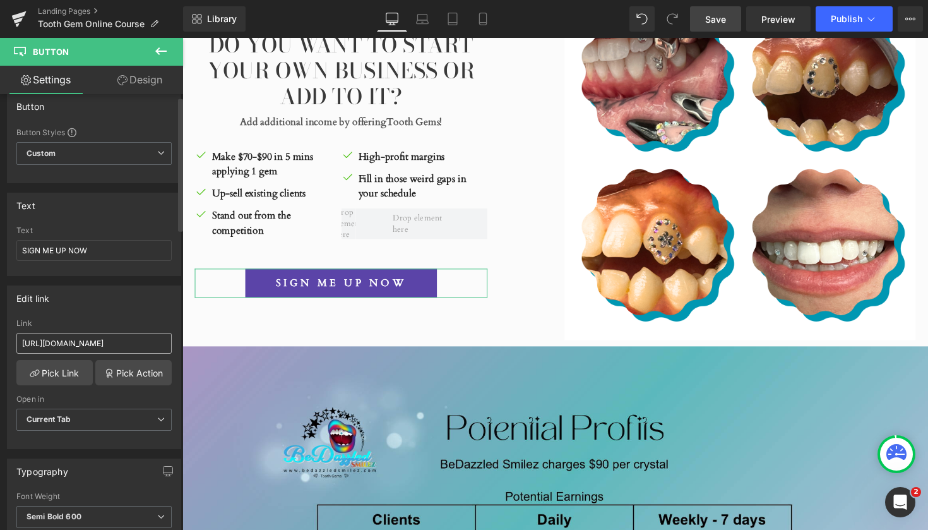
scroll to position [16, 0]
click at [67, 369] on link "Pick Link" at bounding box center [54, 369] width 76 height 25
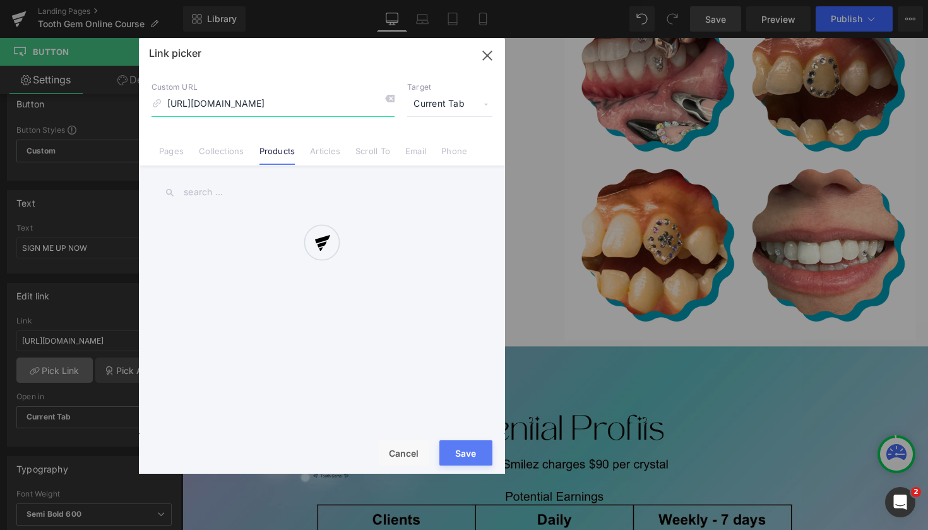
scroll to position [0, 117]
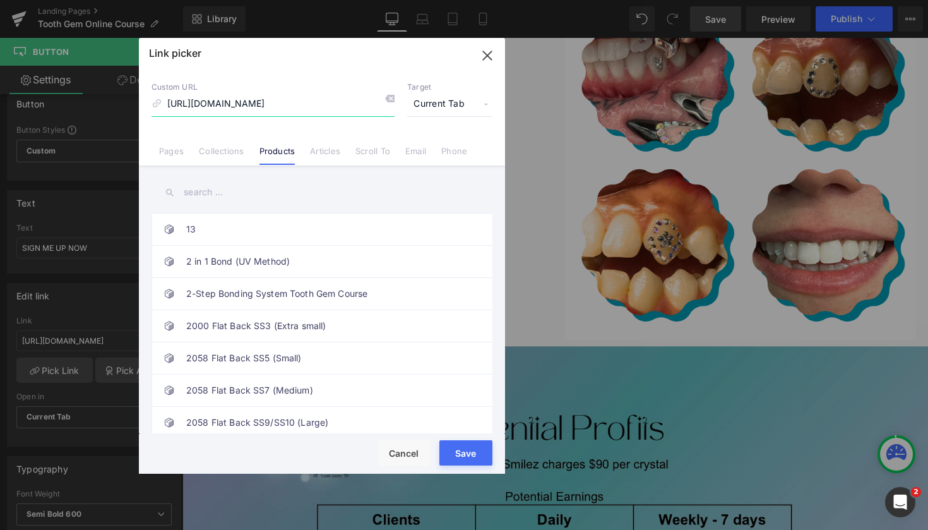
click at [484, 57] on icon "button" at bounding box center [487, 55] width 20 height 20
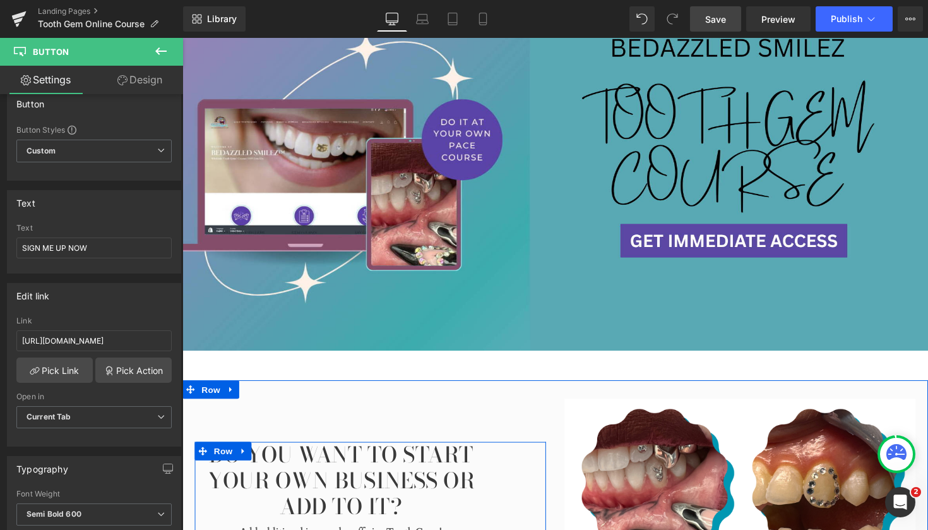
scroll to position [160, 0]
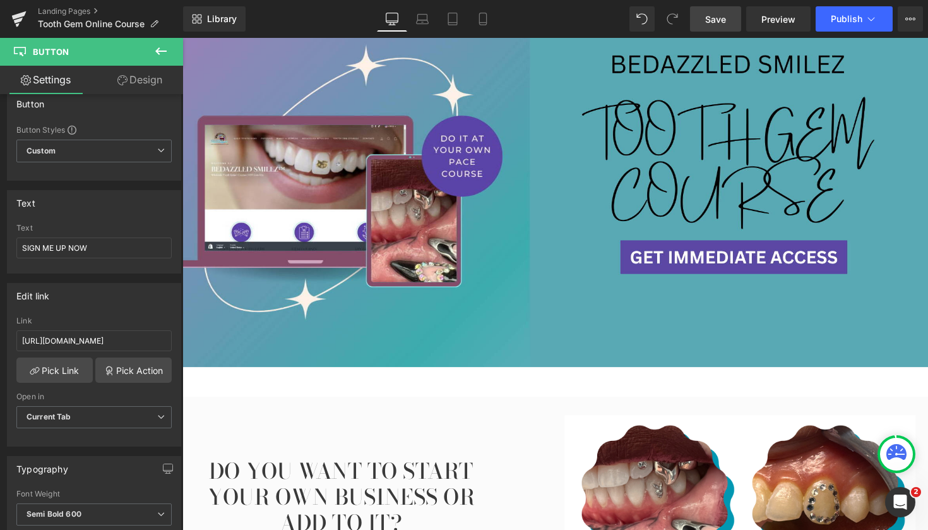
click at [740, 259] on div at bounding box center [564, 194] width 764 height 362
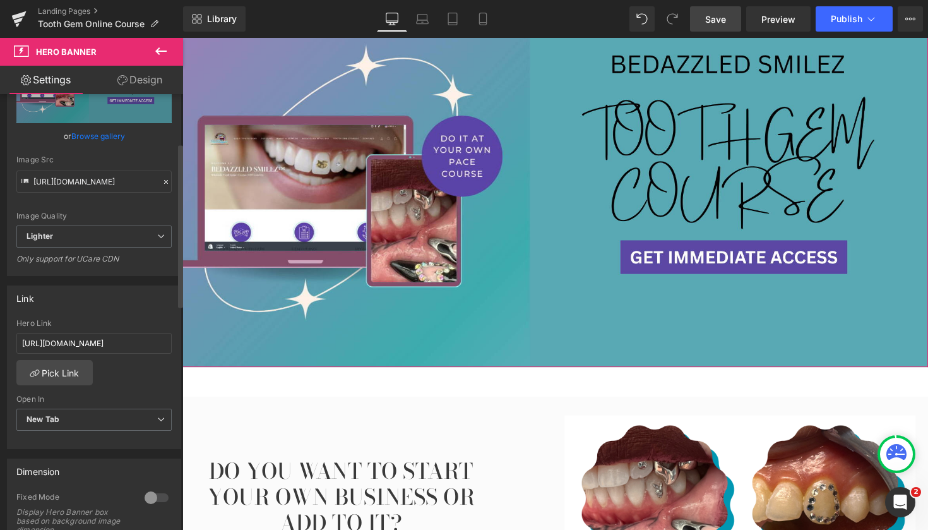
scroll to position [218, 0]
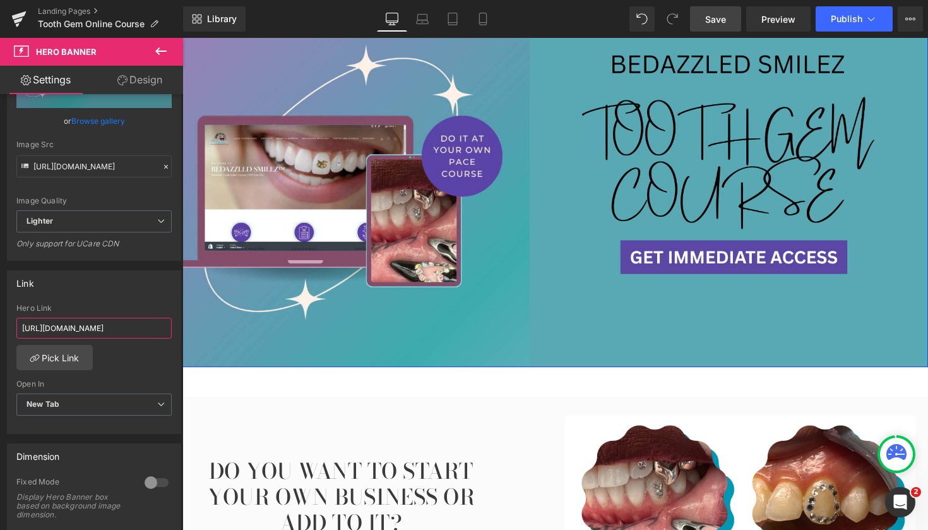
drag, startPoint x: 203, startPoint y: 365, endPoint x: 209, endPoint y: 340, distance: 25.3
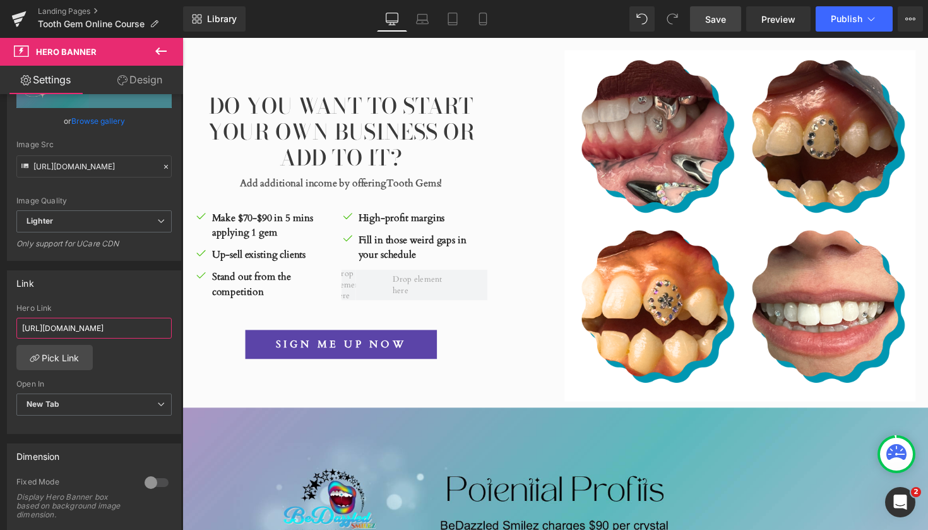
scroll to position [575, 0]
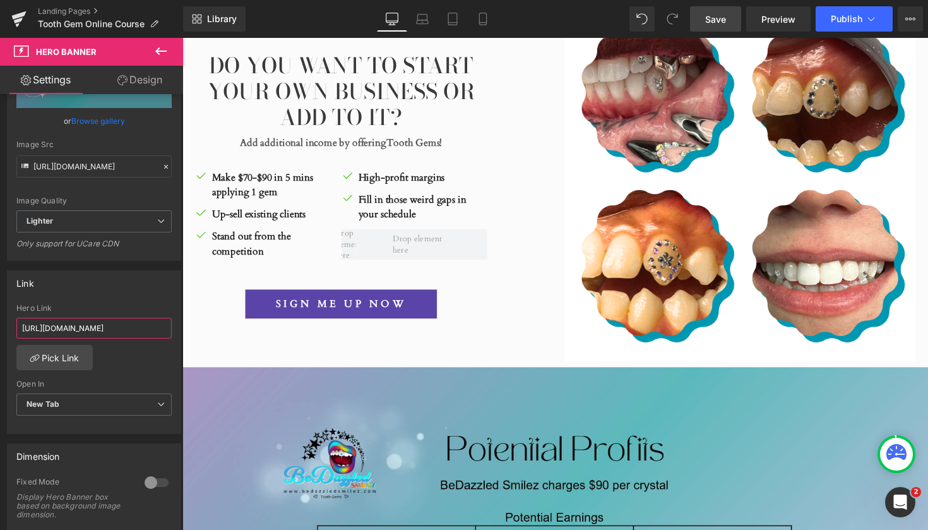
click at [346, 314] on span "Button" at bounding box center [345, 309] width 29 height 15
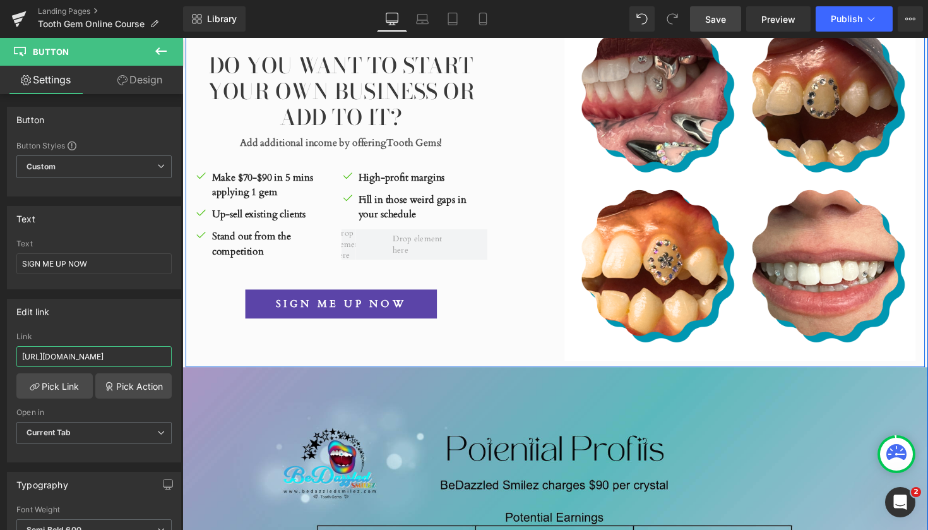
drag, startPoint x: 201, startPoint y: 393, endPoint x: 247, endPoint y: 370, distance: 51.1
paste input "cart"
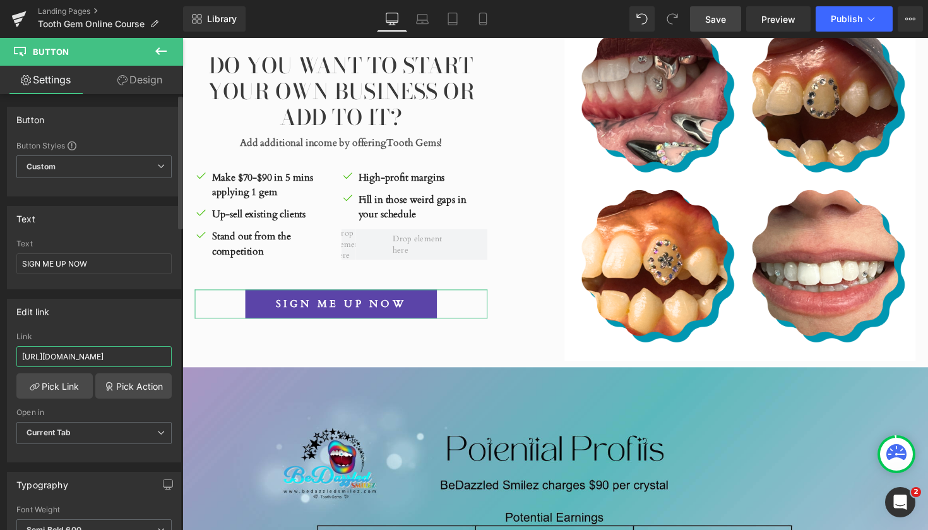
type input "[URL][DOMAIN_NAME]"
click at [80, 325] on div "Edit link [URL][DOMAIN_NAME] Link [URL][DOMAIN_NAME] Pick Link Pick Action Curr…" at bounding box center [94, 380] width 174 height 163
click at [715, 21] on span "Save" at bounding box center [715, 19] width 21 height 13
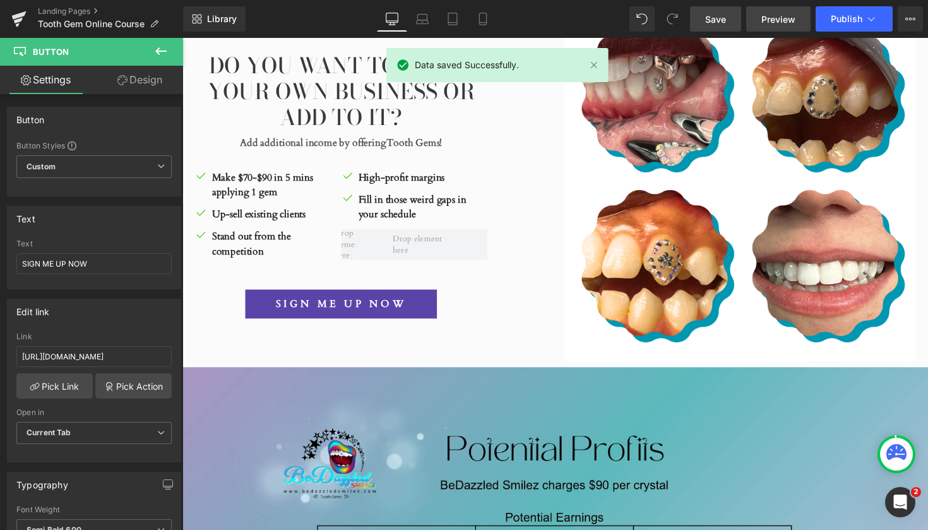
click at [785, 21] on span "Preview" at bounding box center [778, 19] width 34 height 13
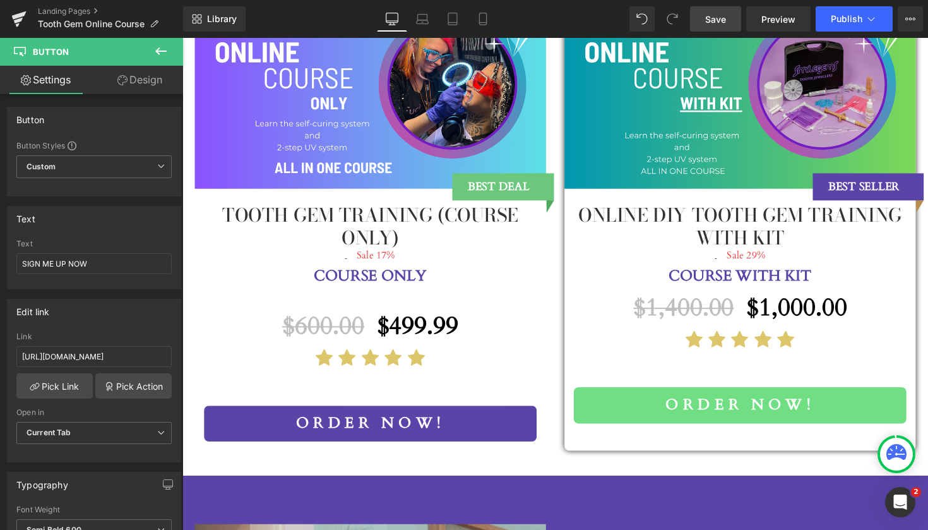
scroll to position [1360, 0]
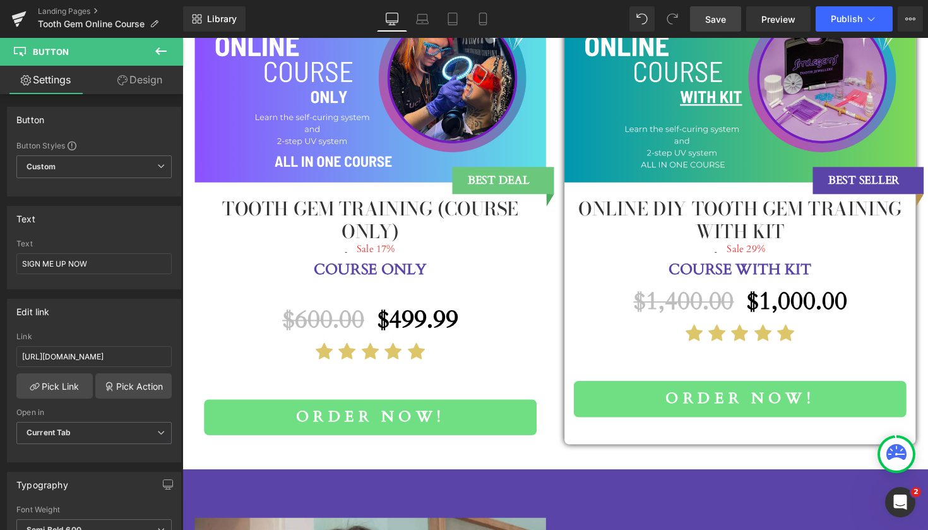
click at [398, 410] on button "Order now!" at bounding box center [375, 426] width 341 height 37
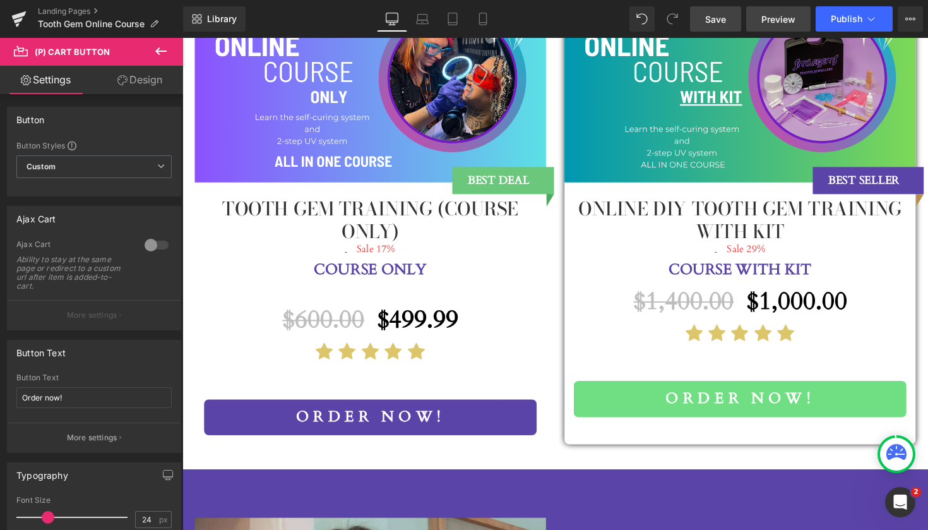
click at [784, 21] on span "Preview" at bounding box center [778, 19] width 34 height 13
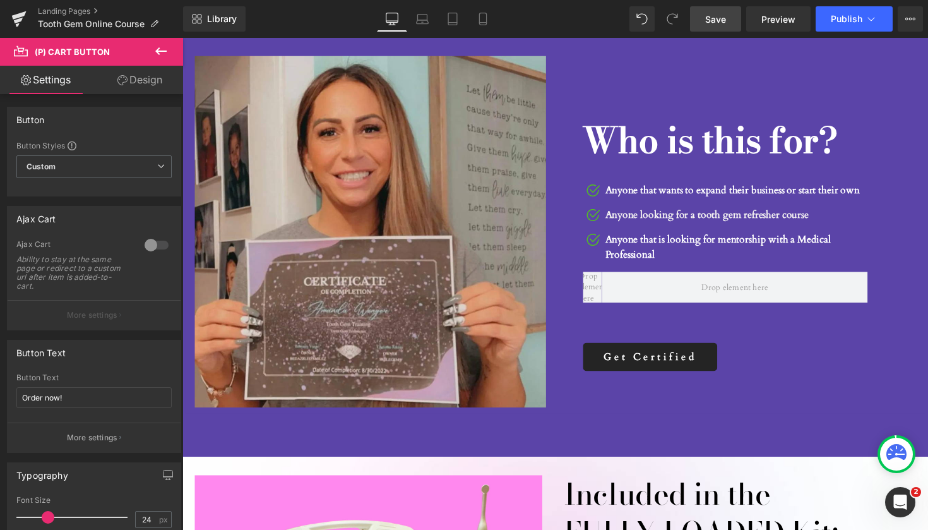
scroll to position [1834, 0]
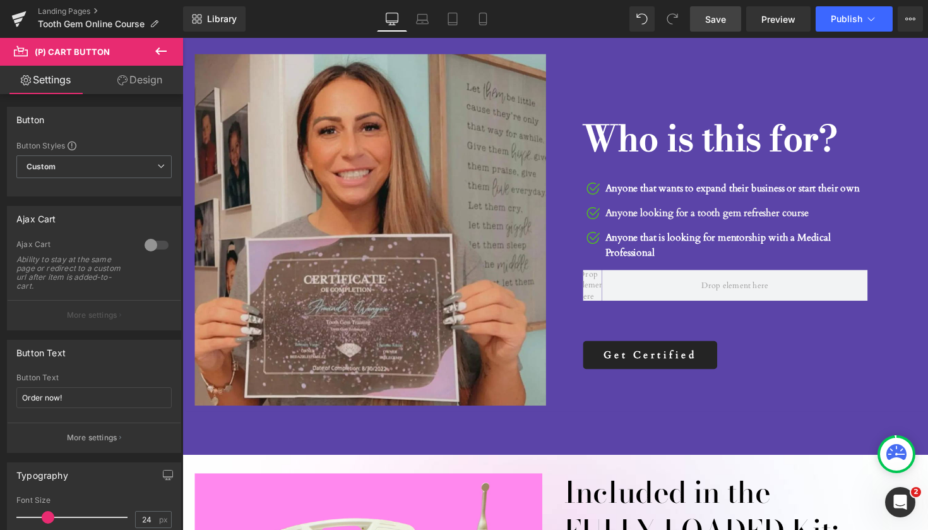
click at [637, 359] on div "Get Certified Button" at bounding box center [739, 363] width 292 height 30
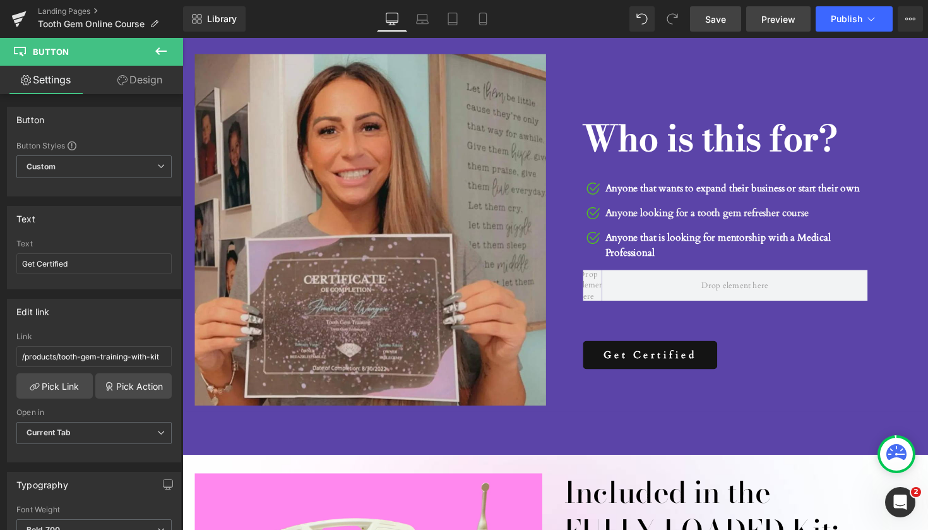
click at [790, 15] on span "Preview" at bounding box center [778, 19] width 34 height 13
drag, startPoint x: 160, startPoint y: 359, endPoint x: 0, endPoint y: 349, distance: 160.0
click at [0, 349] on div "Edit link /products/tooth-gem-training-with-kit Link /products/tooth-gem-traini…" at bounding box center [94, 375] width 189 height 173
paste input "[URL][DOMAIN_NAME]"
type input "[URL][DOMAIN_NAME]"
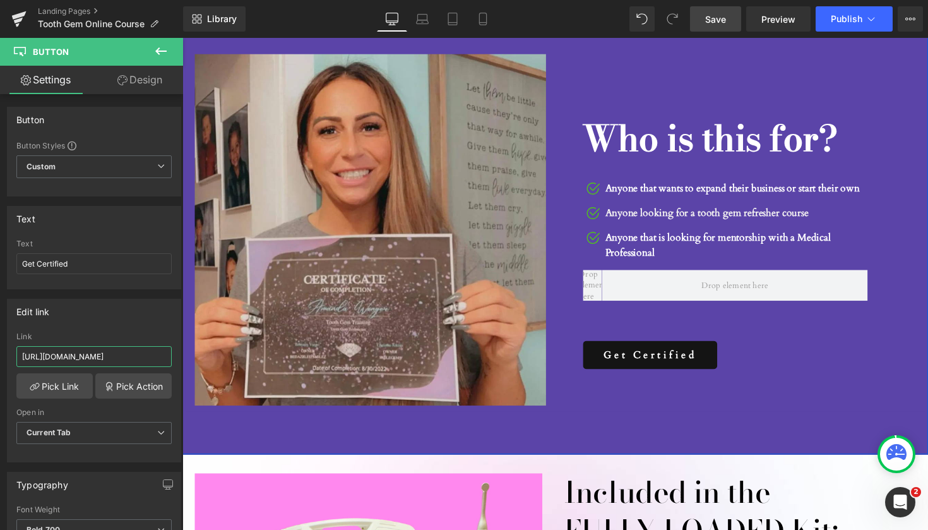
click at [552, 428] on div "Image Who is this for? Heading Image Anyone that wants to expand their business…" at bounding box center [564, 234] width 764 height 460
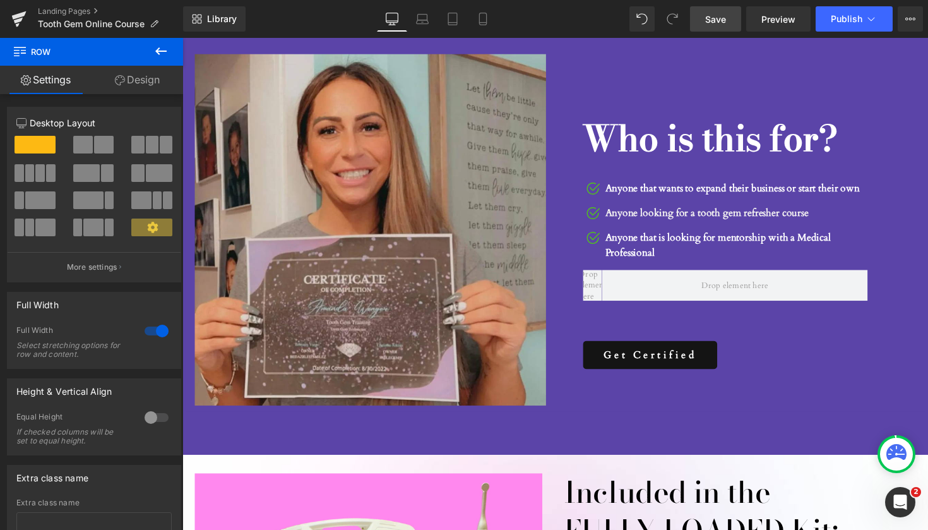
click at [711, 18] on span "Save" at bounding box center [715, 19] width 21 height 13
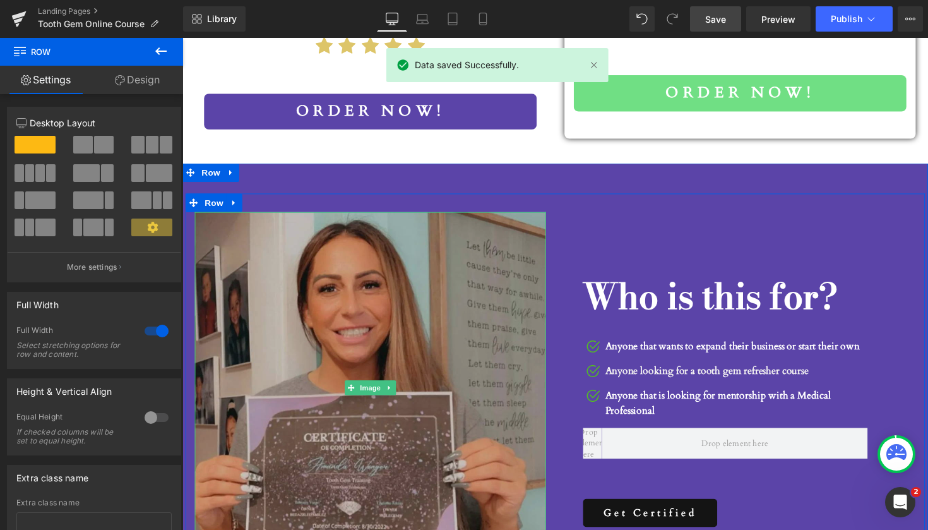
scroll to position [1264, 0]
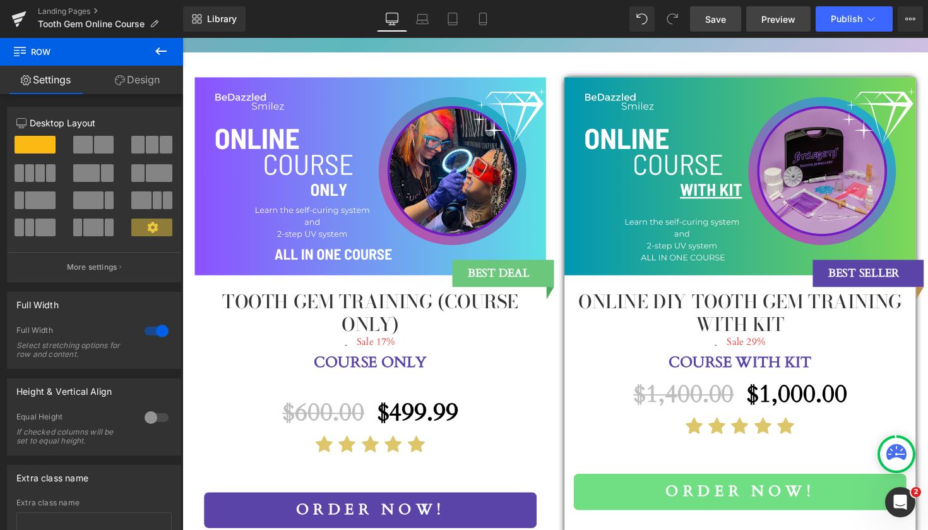
click at [798, 18] on link "Preview" at bounding box center [778, 18] width 64 height 25
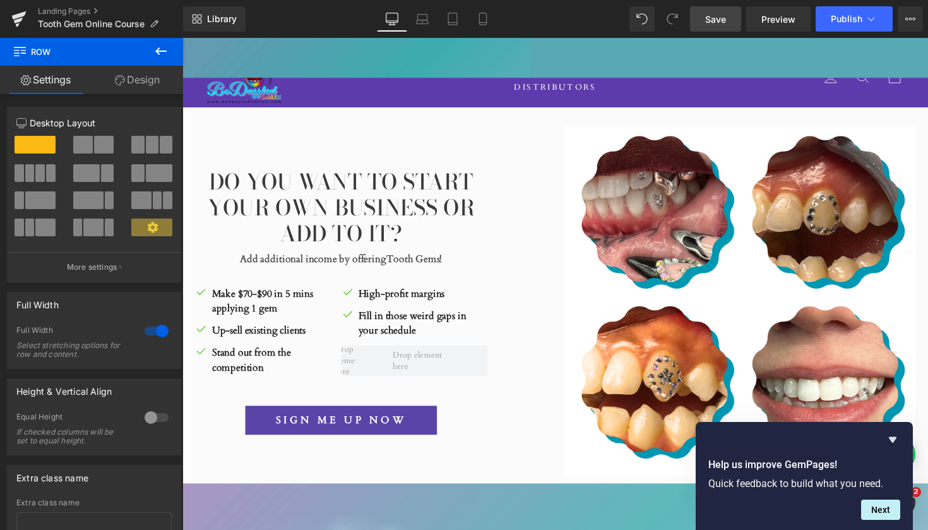
scroll to position [455, 0]
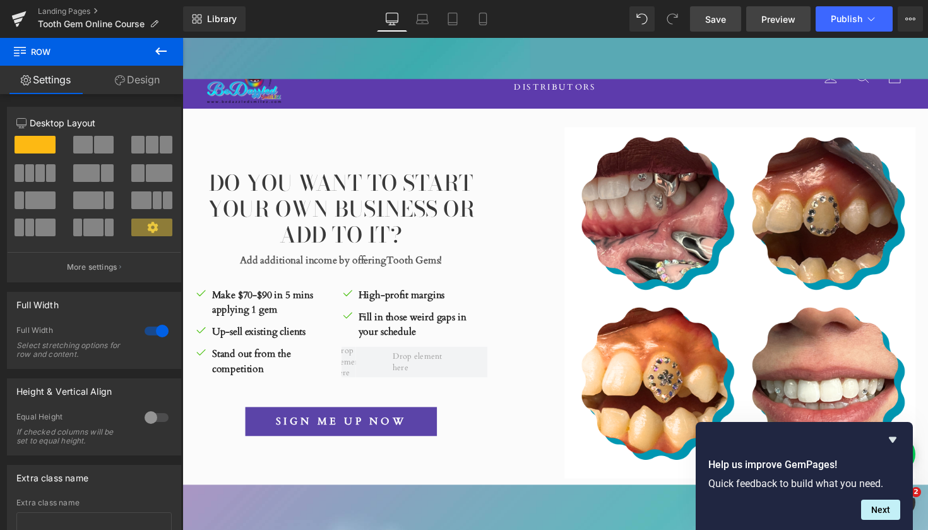
click at [781, 22] on span "Preview" at bounding box center [778, 19] width 34 height 13
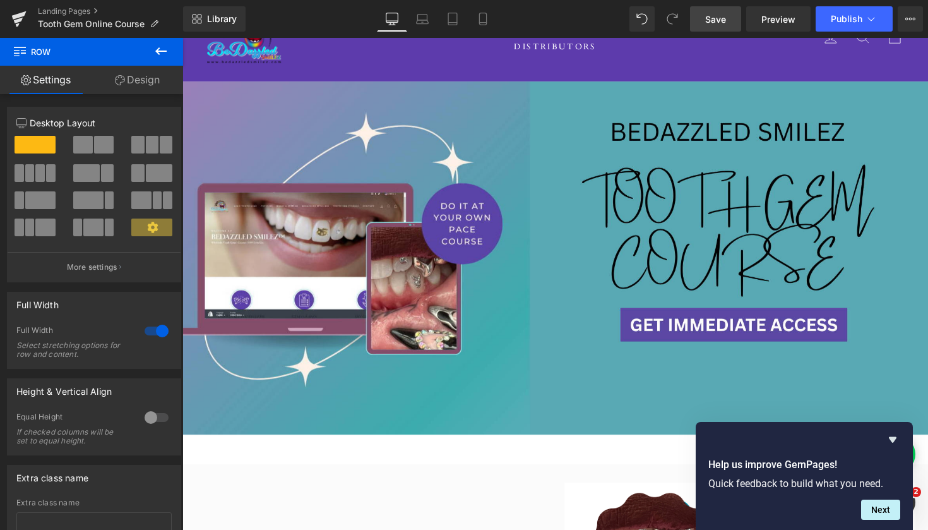
scroll to position [106, 0]
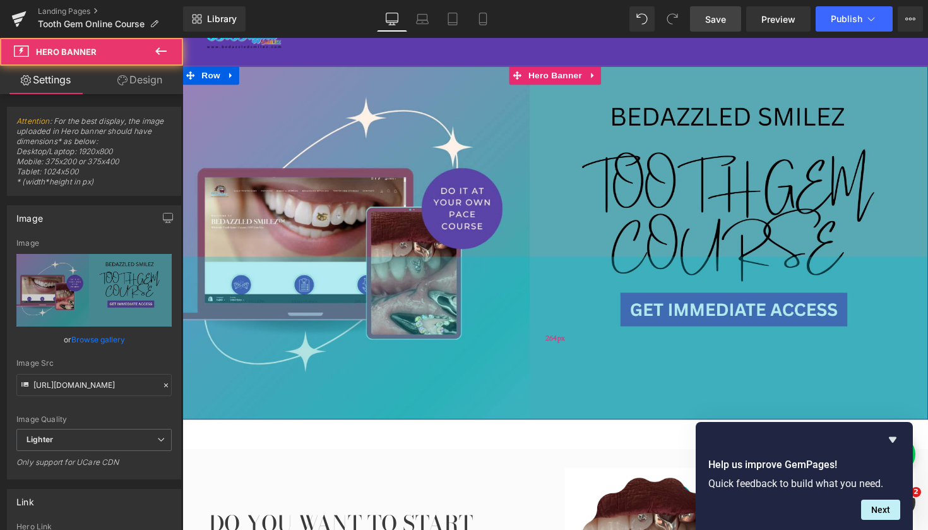
click at [680, 324] on div "Text Block Separator Row Hero Banner 200px 264px" at bounding box center [564, 248] width 764 height 362
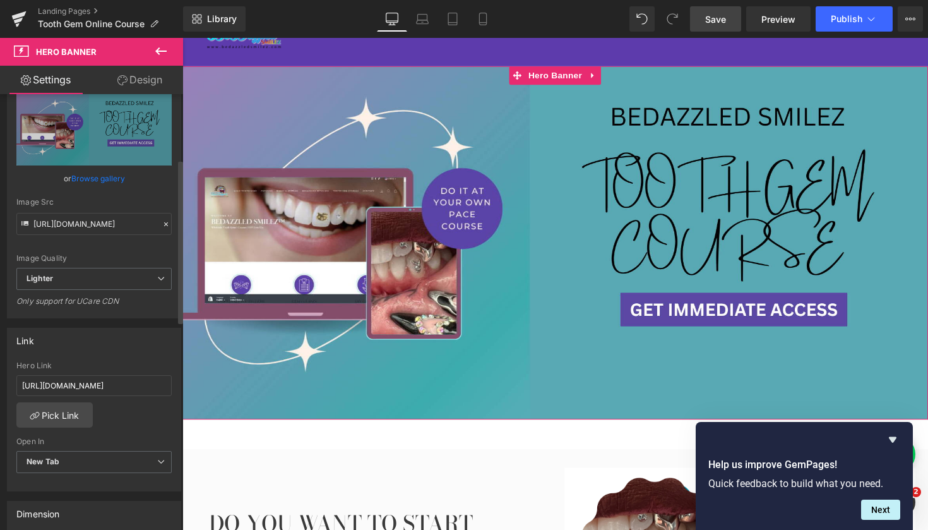
scroll to position [173, 0]
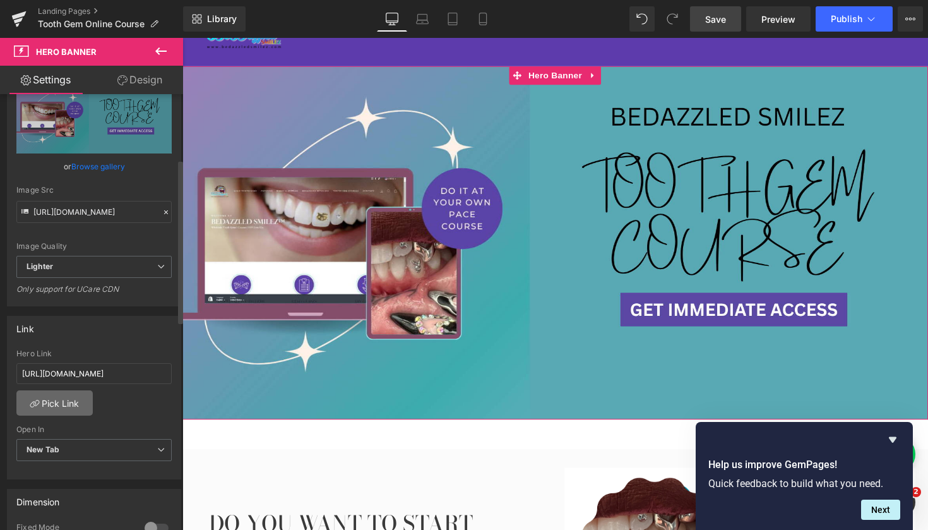
click at [71, 403] on link "Pick Link" at bounding box center [54, 402] width 76 height 25
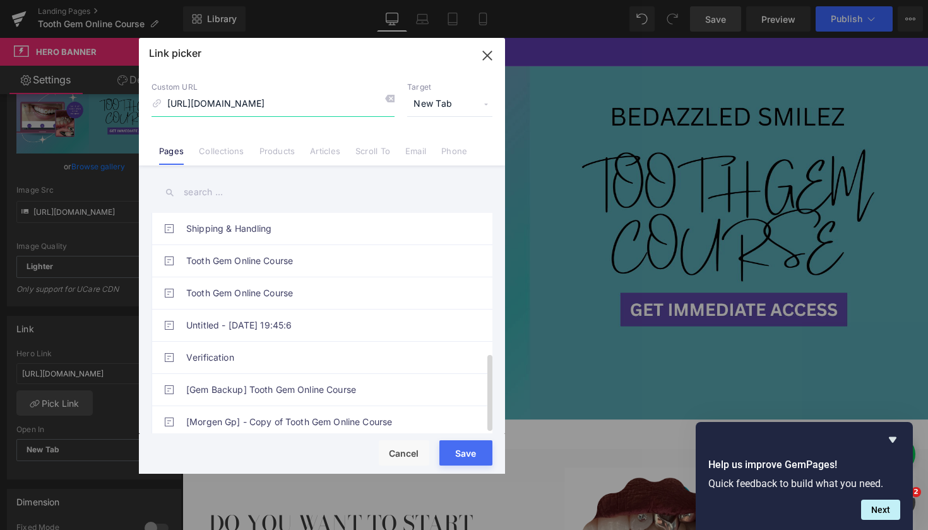
scroll to position [397, 0]
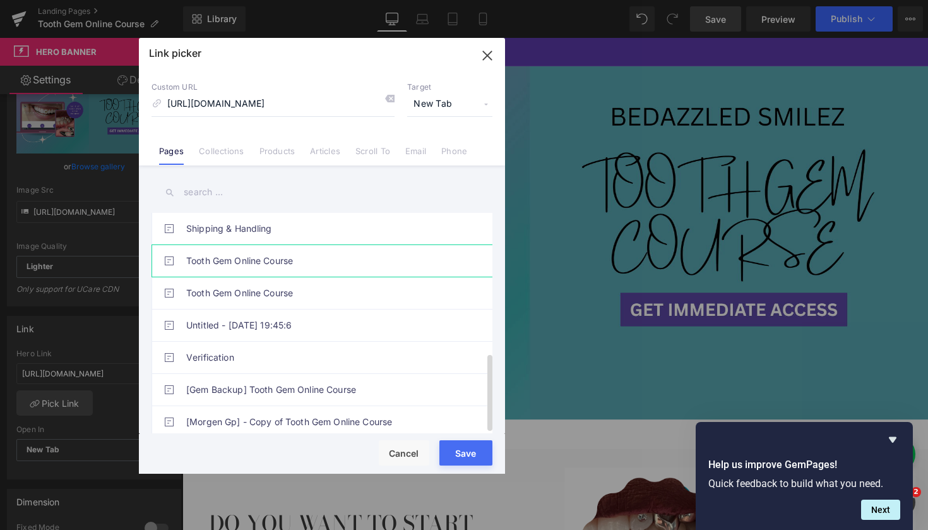
click at [254, 251] on link "Tooth Gem Online Course" at bounding box center [325, 261] width 278 height 32
click at [281, 153] on link "Products" at bounding box center [277, 155] width 36 height 19
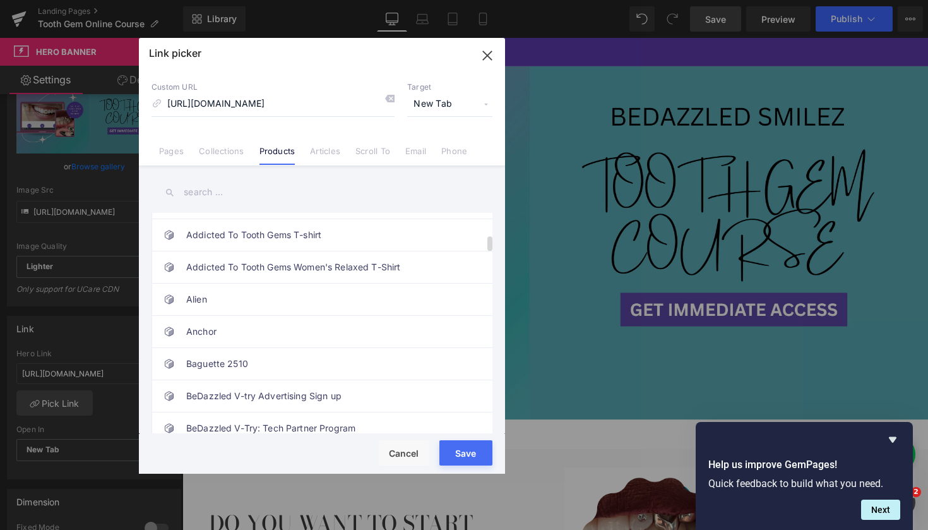
scroll to position [341, 0]
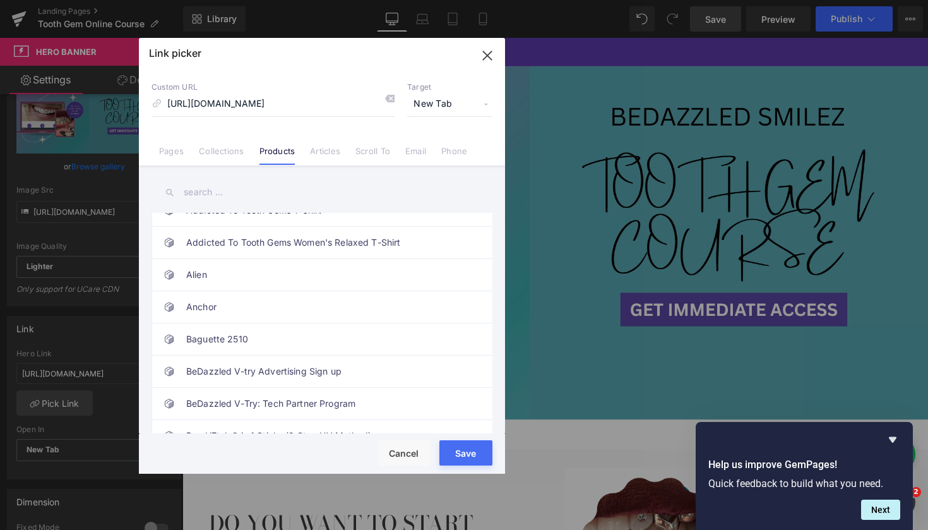
click at [209, 195] on input "text" at bounding box center [322, 192] width 341 height 28
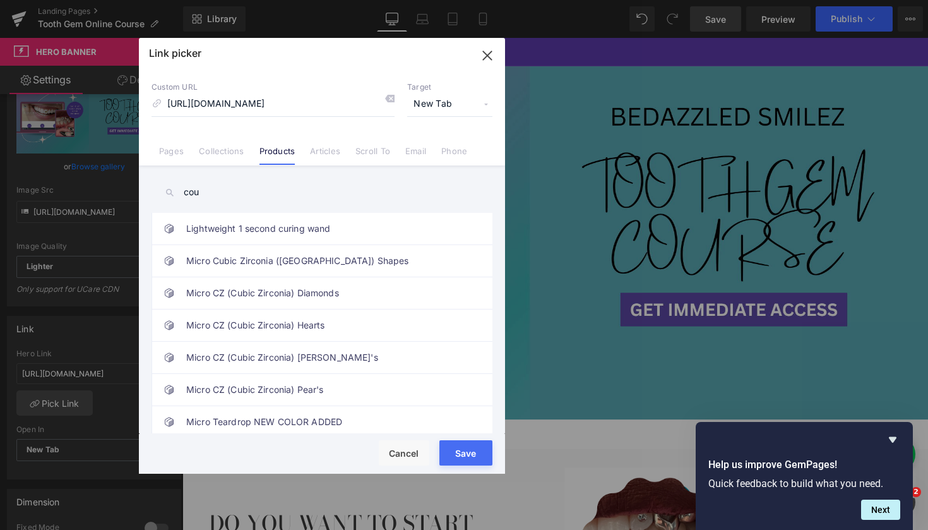
scroll to position [0, 0]
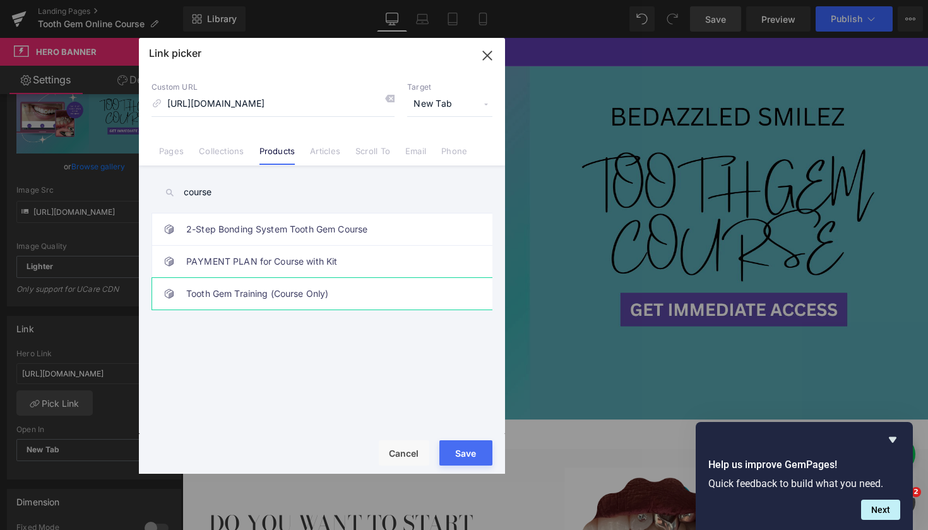
type input "course"
click at [286, 296] on link "Tooth Gem Training (Course Only)" at bounding box center [325, 294] width 278 height 32
click at [466, 446] on button "Save" at bounding box center [465, 452] width 53 height 25
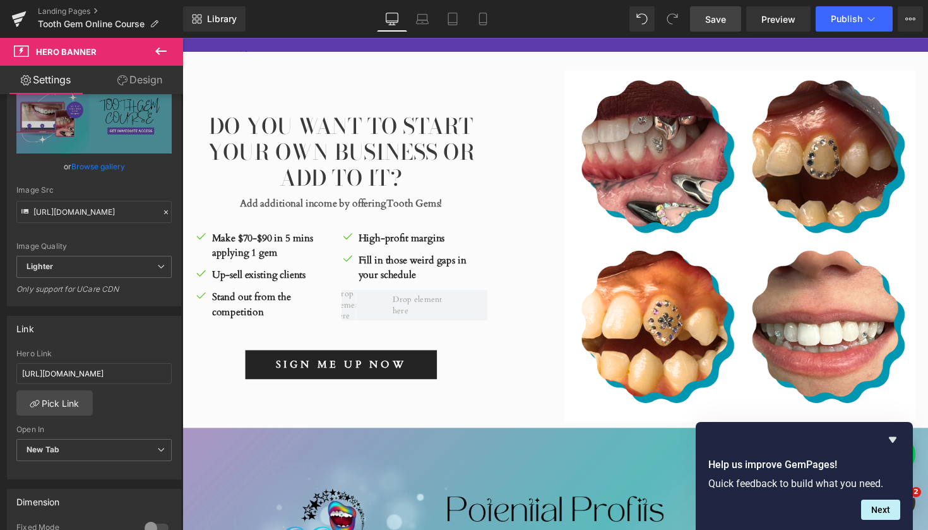
scroll to position [513, 0]
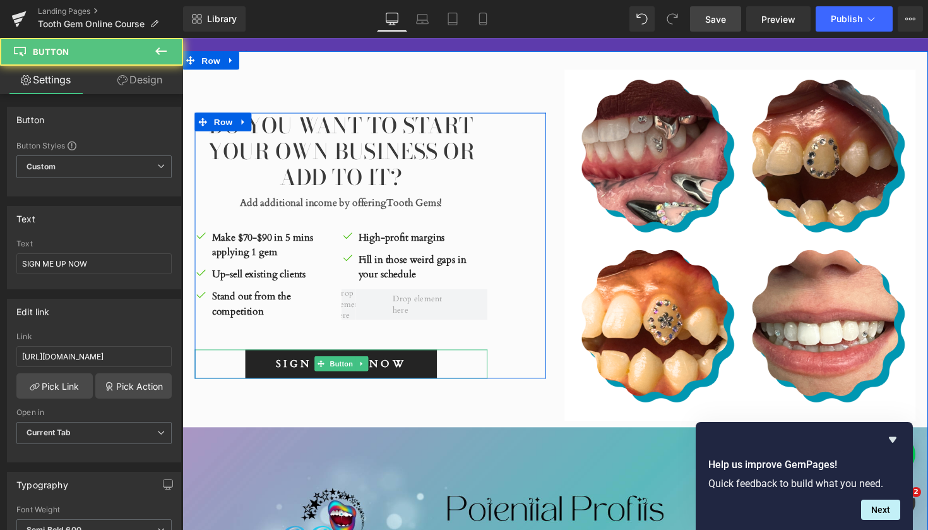
click at [359, 377] on div "SIGN ME UP NOW Button" at bounding box center [345, 372] width 300 height 30
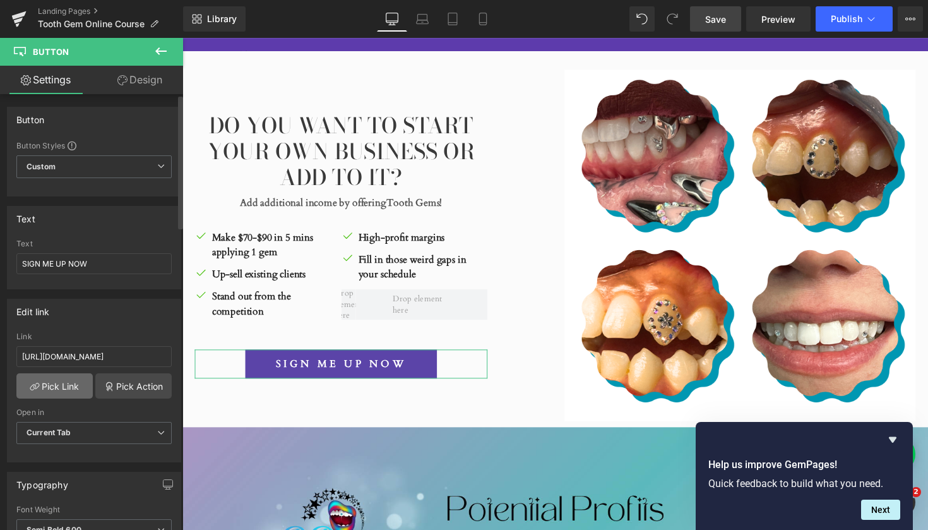
click at [73, 387] on link "Pick Link" at bounding box center [54, 385] width 76 height 25
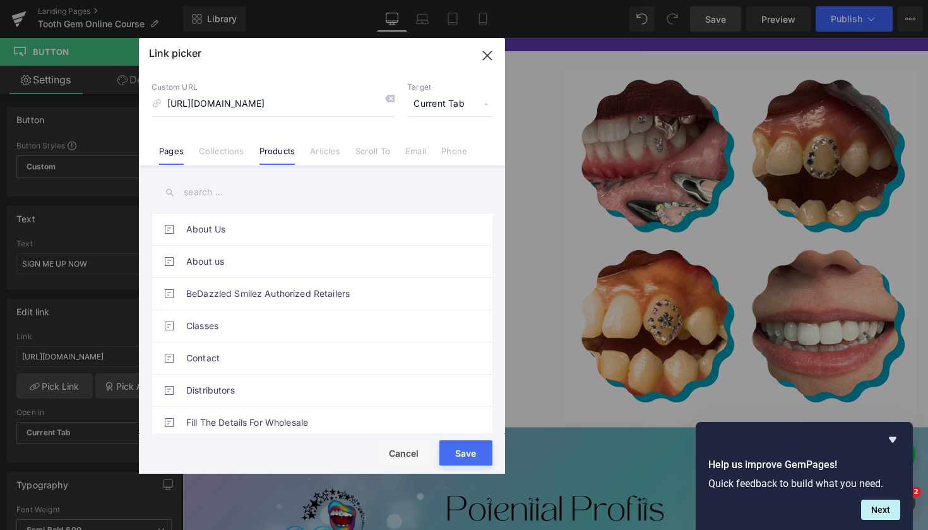
click at [280, 153] on link "Products" at bounding box center [277, 155] width 36 height 19
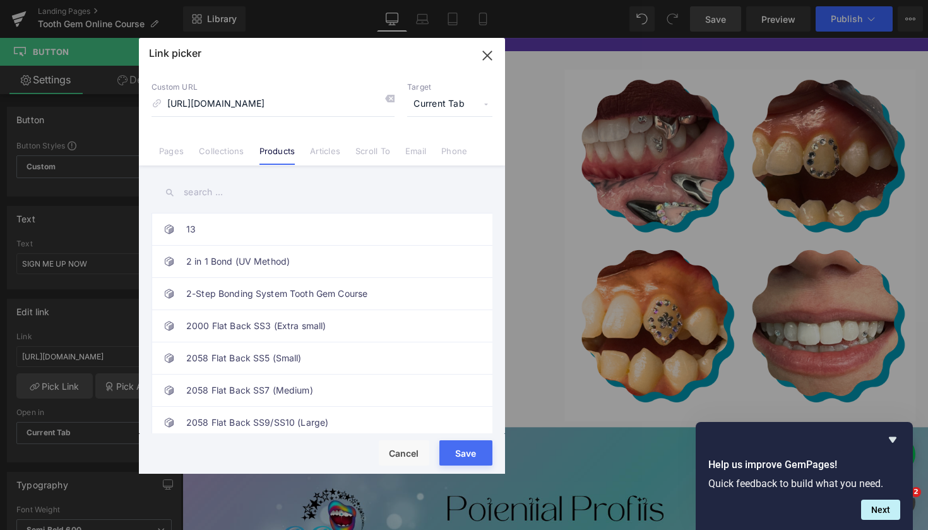
click at [205, 198] on input "text" at bounding box center [322, 192] width 341 height 28
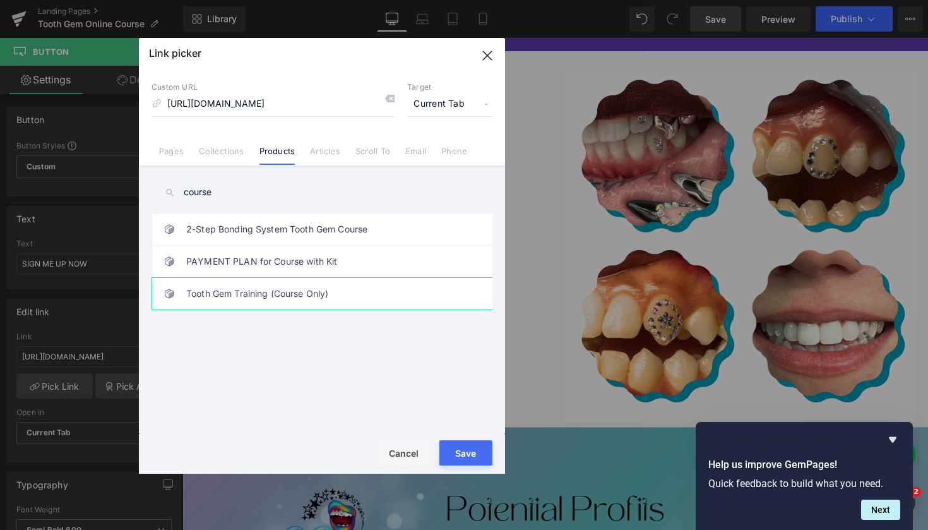
type input "course"
click at [277, 292] on link "Tooth Gem Training (Course Only)" at bounding box center [325, 294] width 278 height 32
click at [465, 455] on button "Save" at bounding box center [465, 452] width 53 height 25
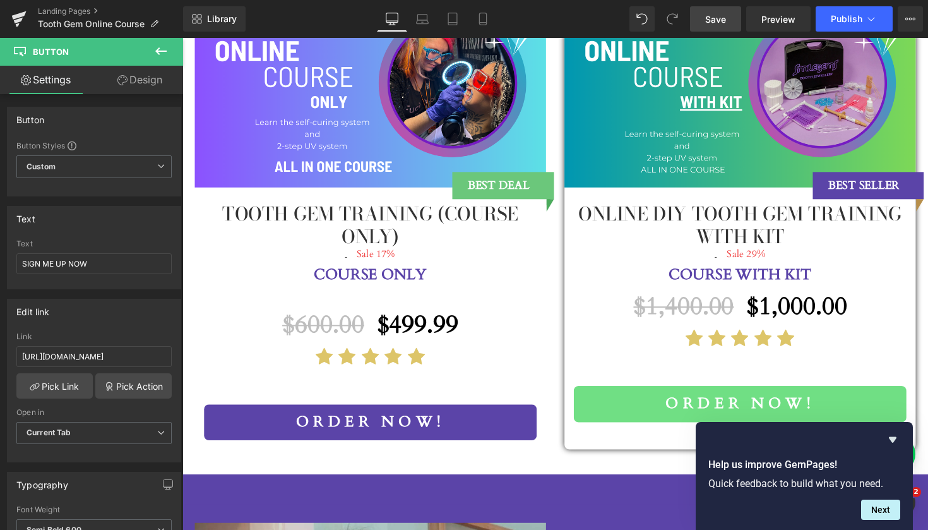
scroll to position [1361, 0]
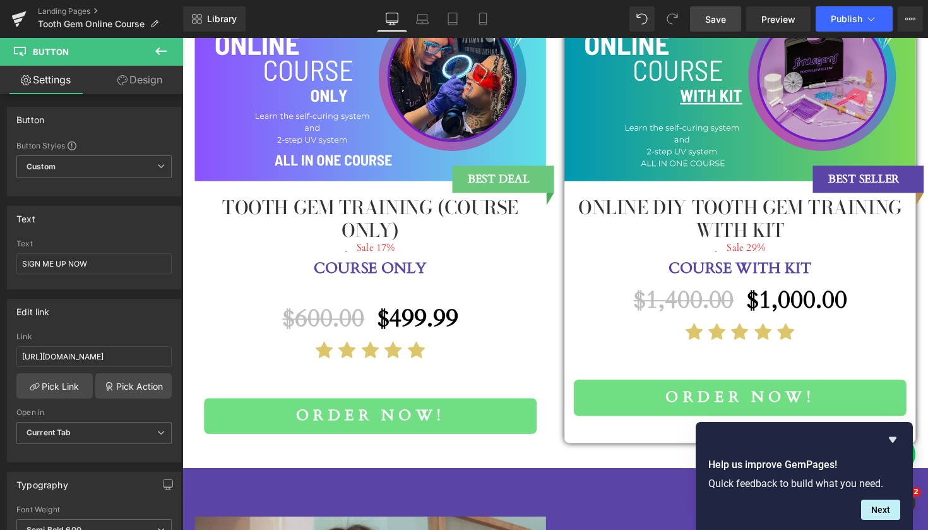
click at [393, 407] on div "Order now! (P) Cart Button" at bounding box center [375, 425] width 341 height 37
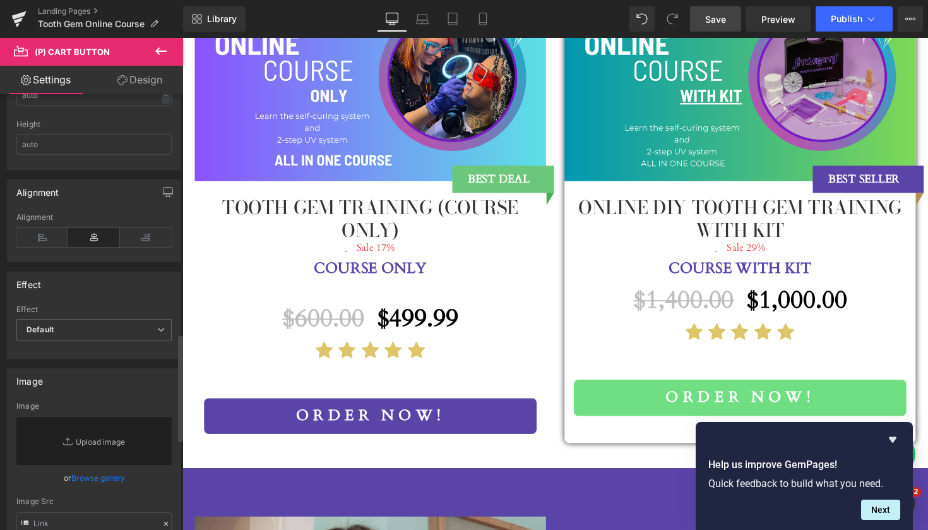
scroll to position [960, 0]
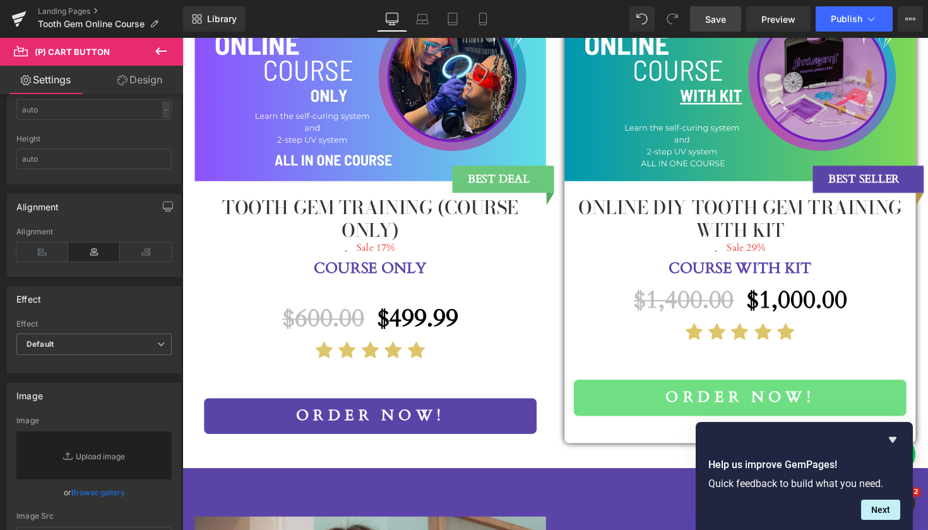
click at [716, 19] on span "Save" at bounding box center [715, 19] width 21 height 13
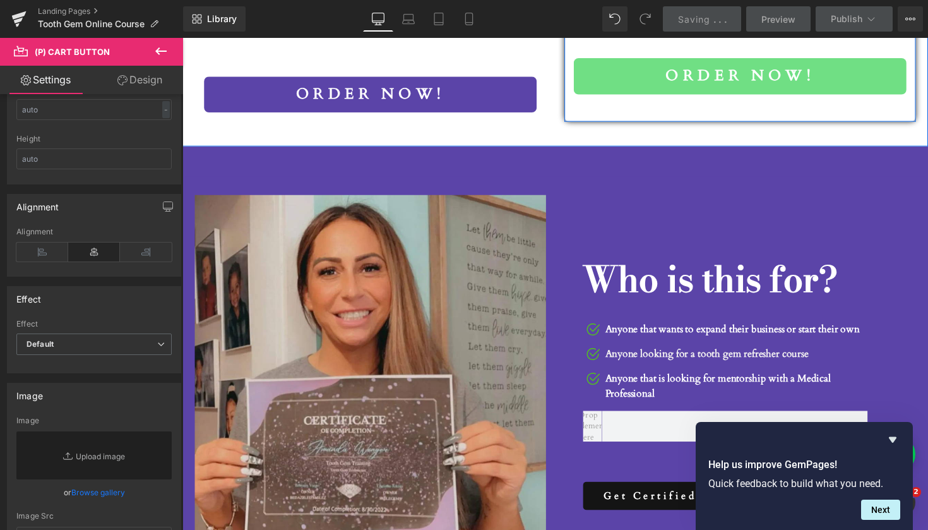
scroll to position [1805, 0]
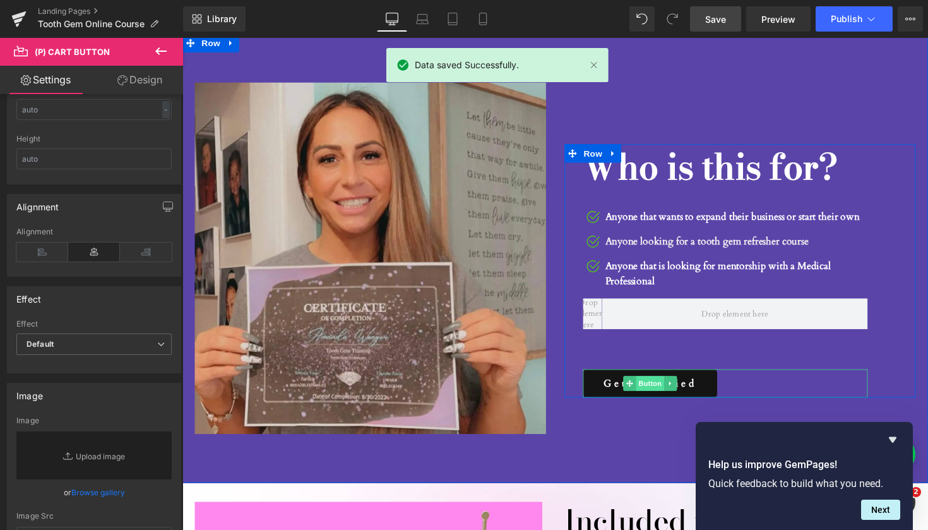
click at [658, 394] on span "Button" at bounding box center [662, 391] width 29 height 15
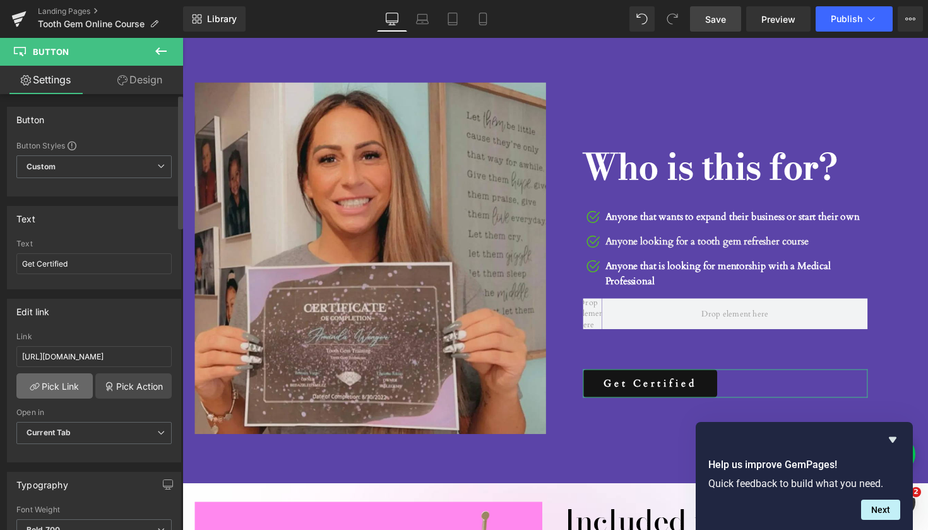
click at [55, 391] on link "Pick Link" at bounding box center [54, 385] width 76 height 25
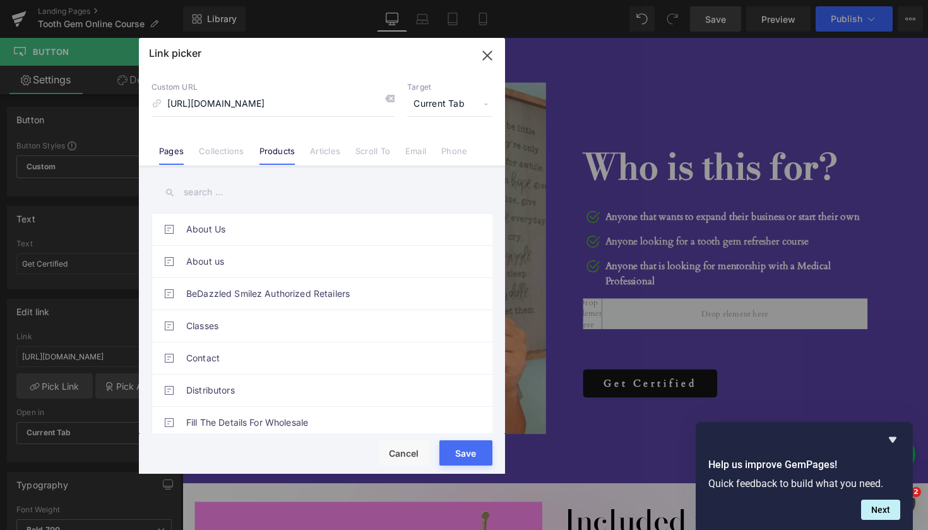
click at [286, 153] on link "Products" at bounding box center [277, 155] width 36 height 19
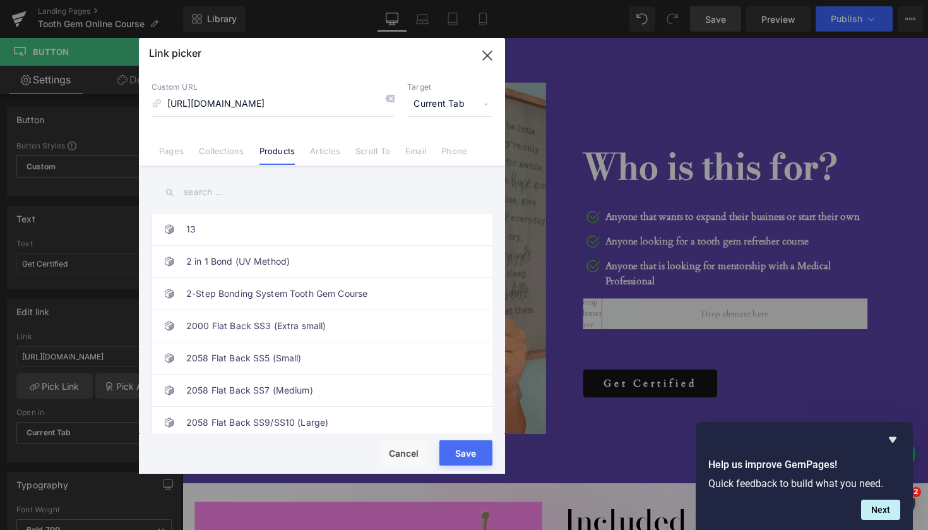
click at [200, 191] on input "text" at bounding box center [322, 192] width 341 height 28
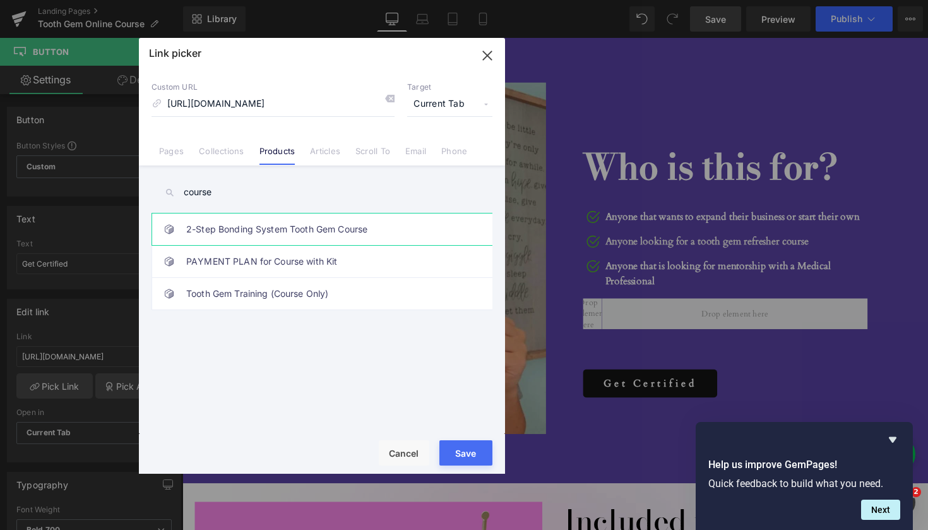
type input "course"
click at [313, 228] on link "2-Step Bonding System Tooth Gem Course" at bounding box center [325, 229] width 278 height 32
click at [472, 455] on button "Save" at bounding box center [465, 452] width 53 height 25
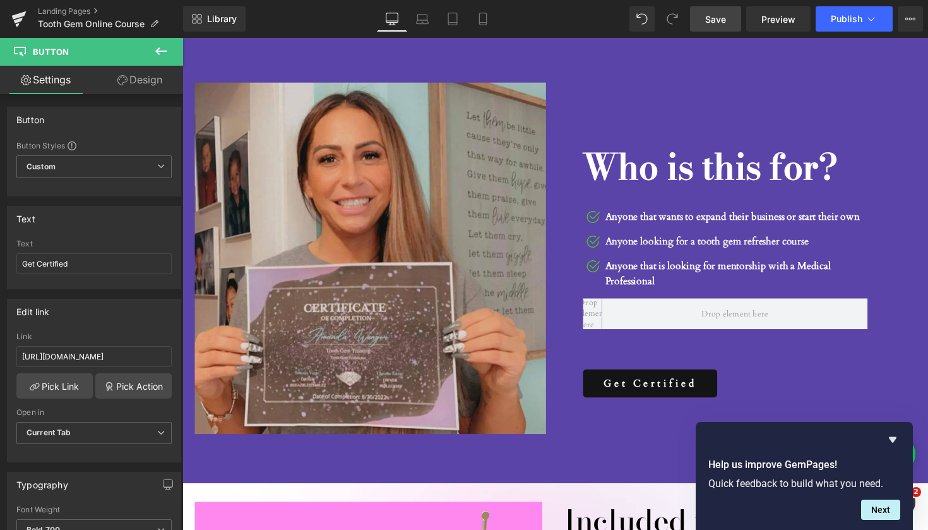
click at [726, 24] on span "Save" at bounding box center [715, 19] width 21 height 13
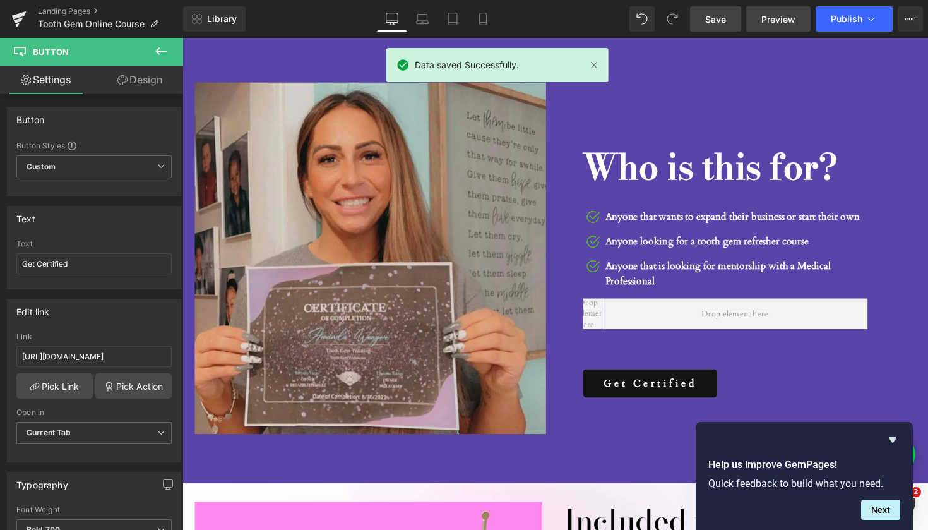
click at [792, 19] on span "Preview" at bounding box center [778, 19] width 34 height 13
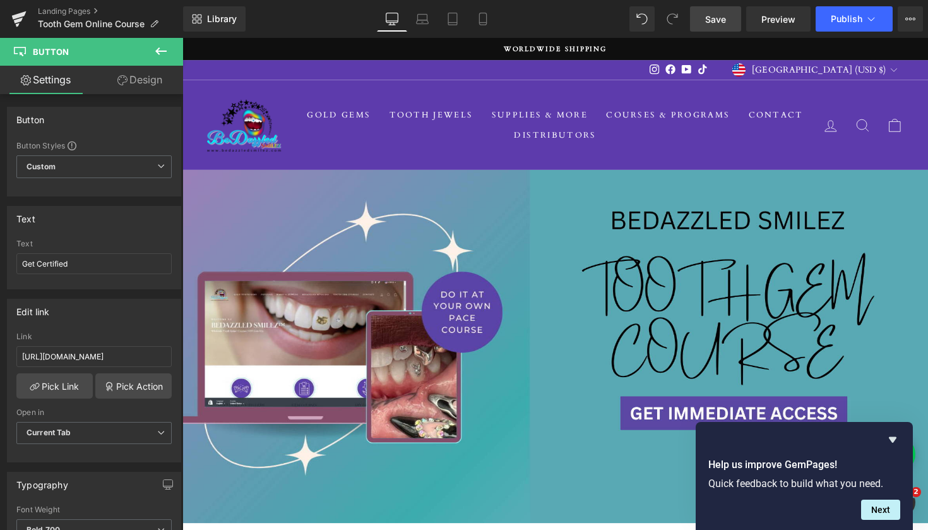
scroll to position [0, 0]
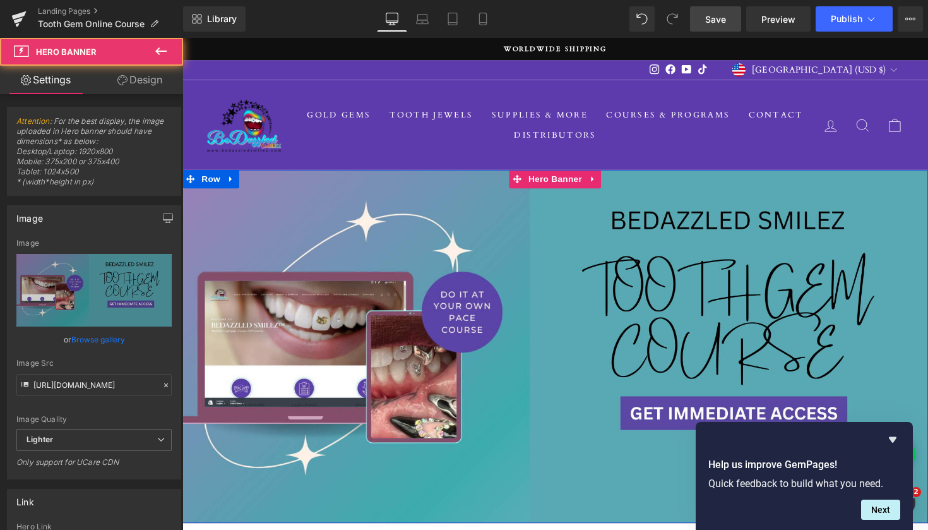
click at [668, 417] on div "Text Block Separator Row Hero Banner 200px 264px" at bounding box center [564, 354] width 764 height 362
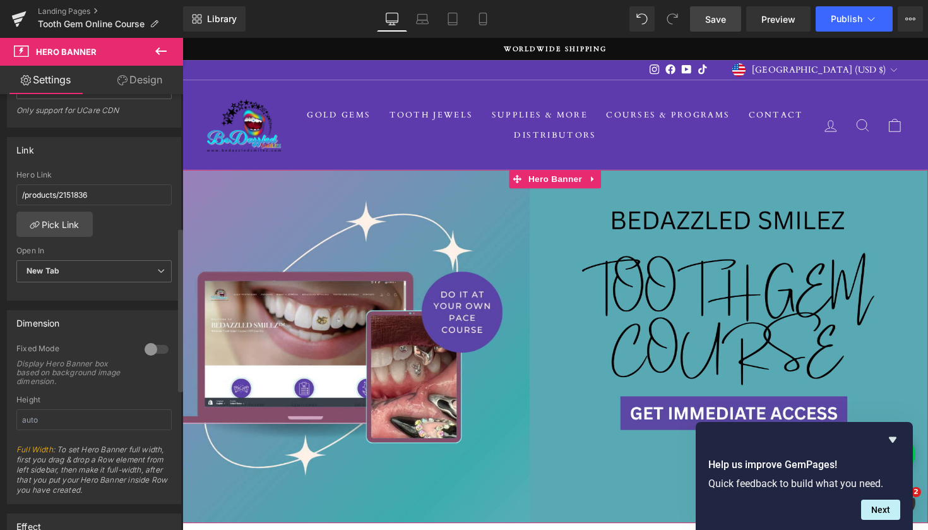
scroll to position [357, 0]
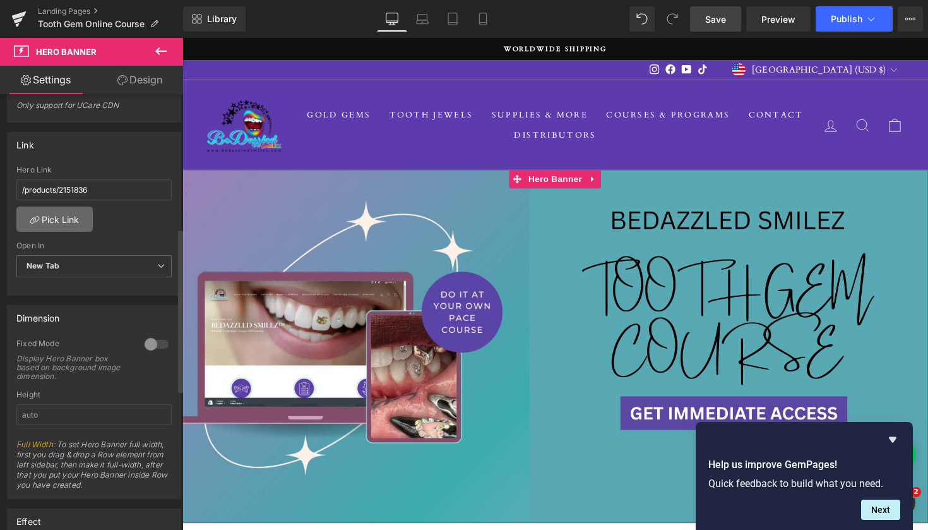
click at [65, 216] on link "Pick Link" at bounding box center [54, 218] width 76 height 25
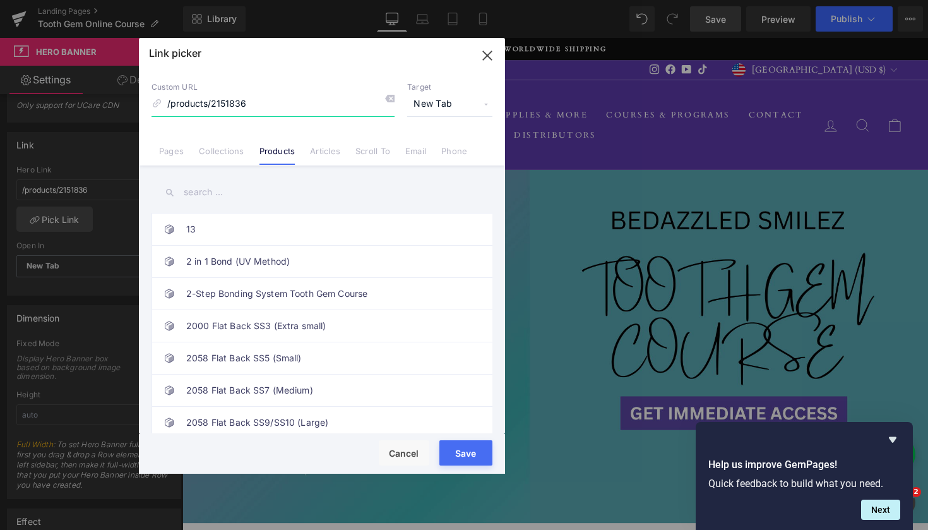
click at [489, 54] on icon "button" at bounding box center [487, 55] width 8 height 8
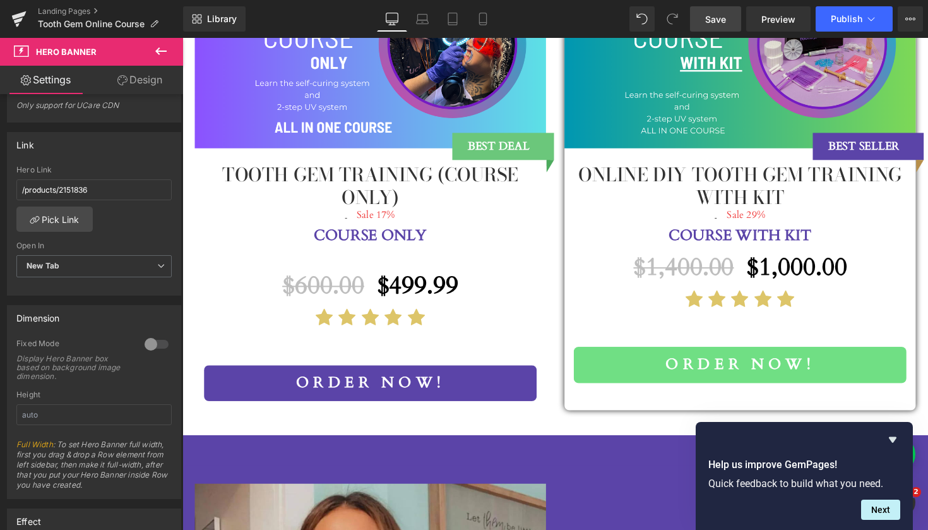
scroll to position [1432, 0]
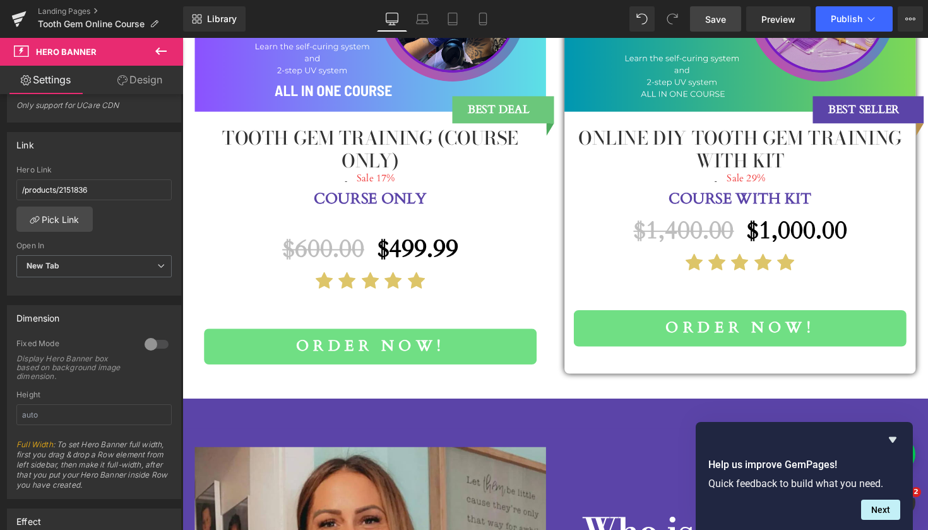
click at [381, 336] on div "Order now! (P) Cart Button" at bounding box center [375, 354] width 341 height 37
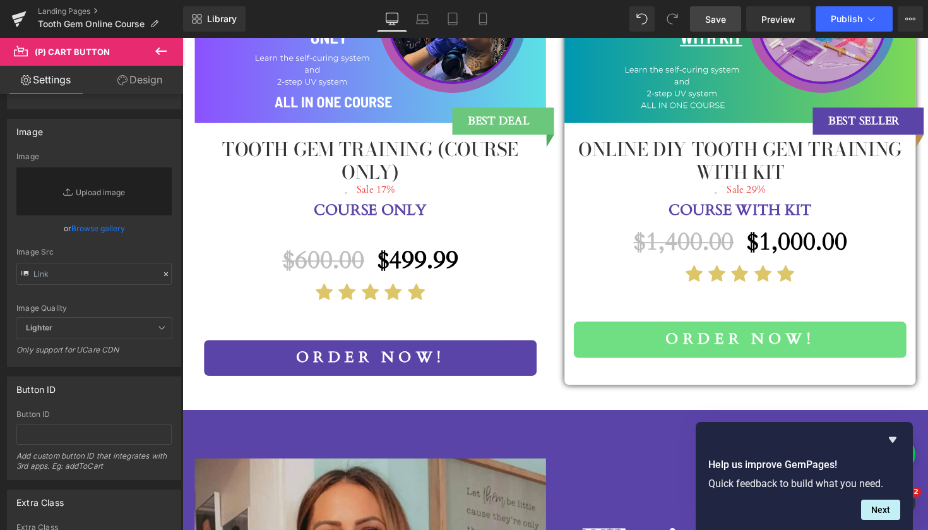
scroll to position [1427, 0]
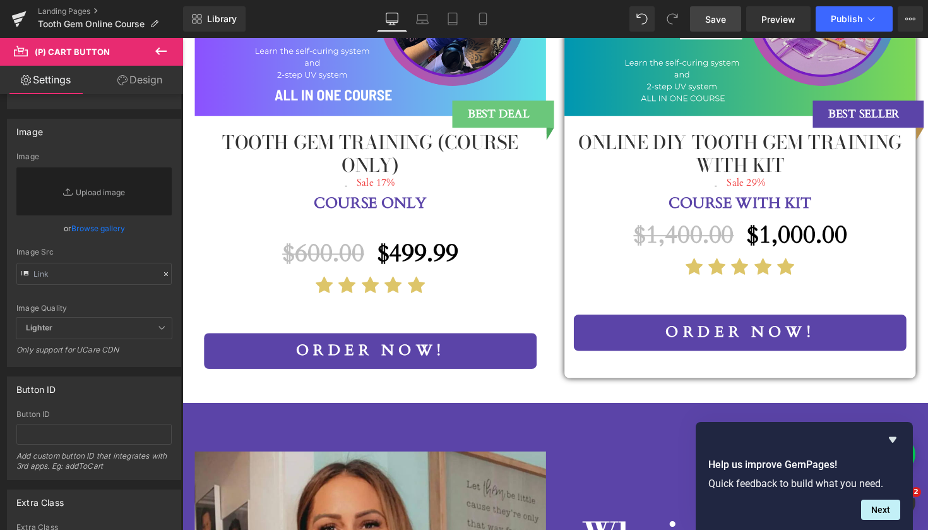
click at [691, 335] on button "Order now!" at bounding box center [753, 339] width 341 height 37
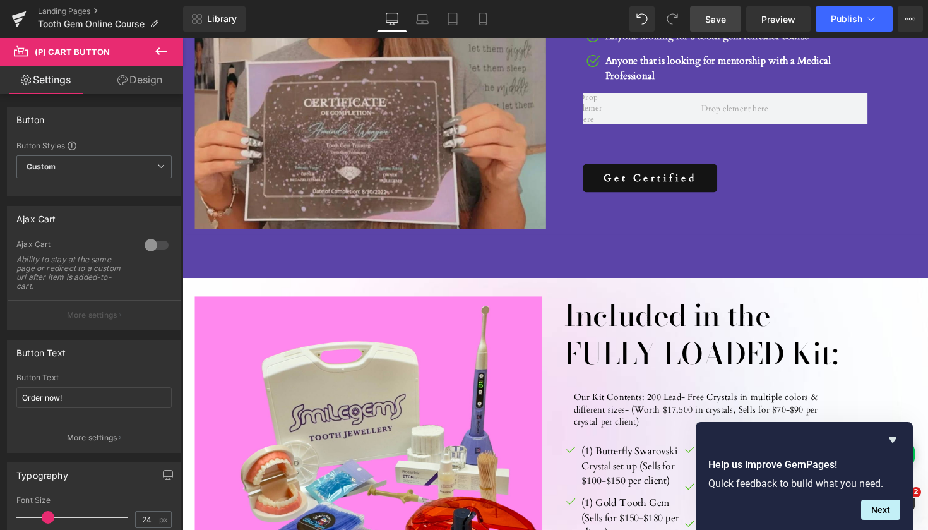
scroll to position [1840, 0]
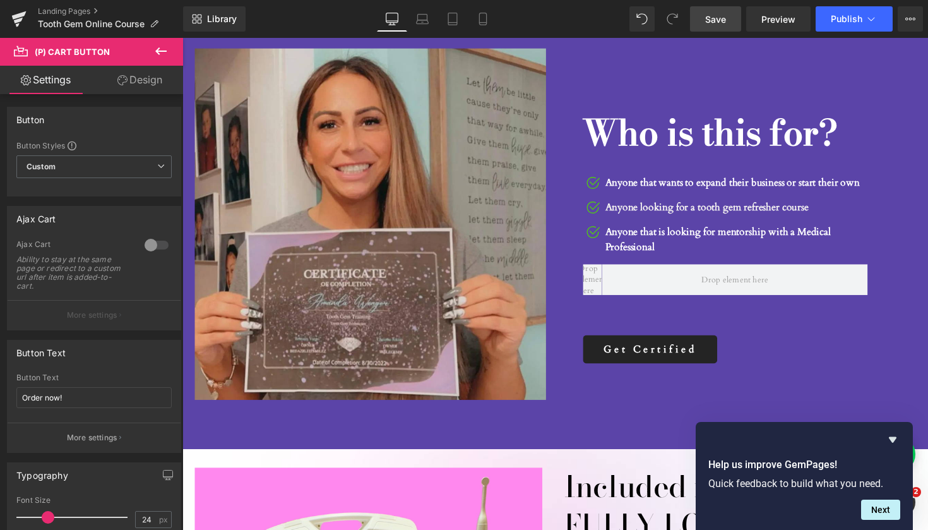
click at [648, 352] on div "Get Certified Button" at bounding box center [739, 357] width 292 height 30
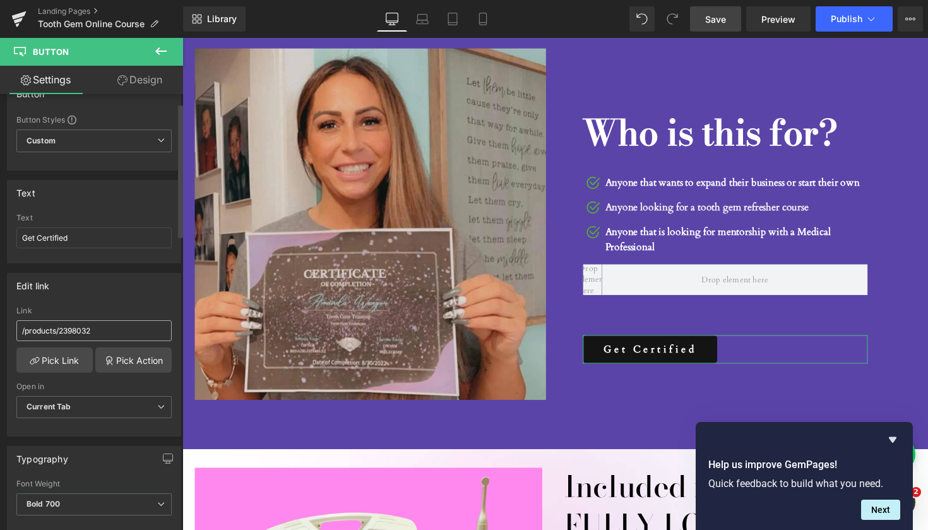
scroll to position [29, 0]
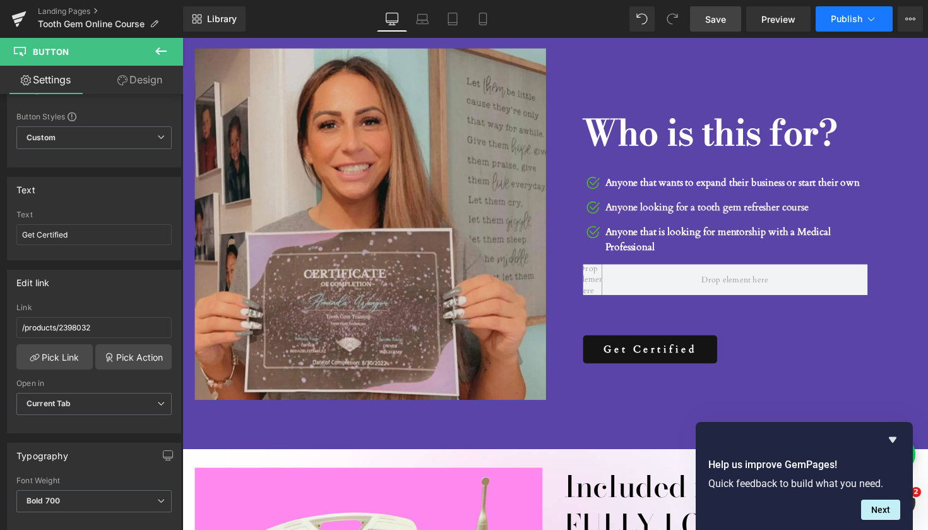
click at [845, 23] on span "Publish" at bounding box center [847, 19] width 32 height 10
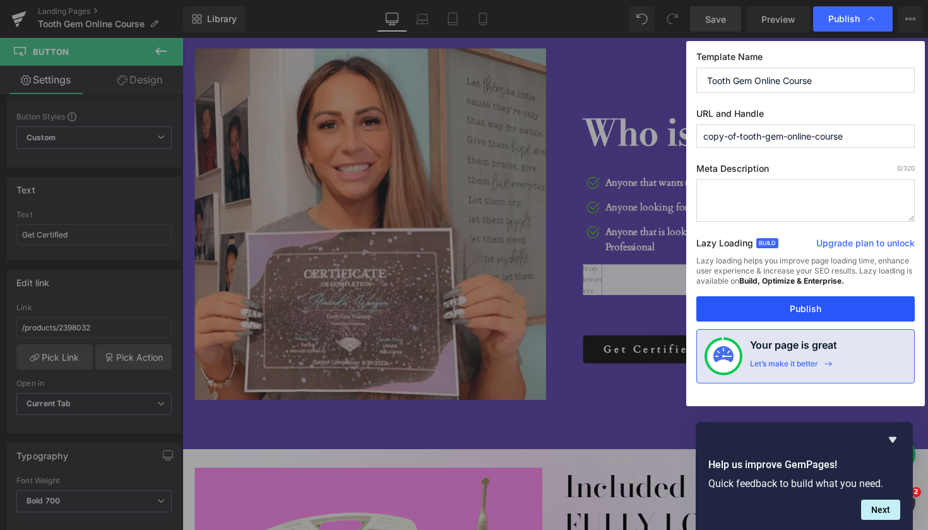
click at [801, 312] on button "Publish" at bounding box center [805, 308] width 218 height 25
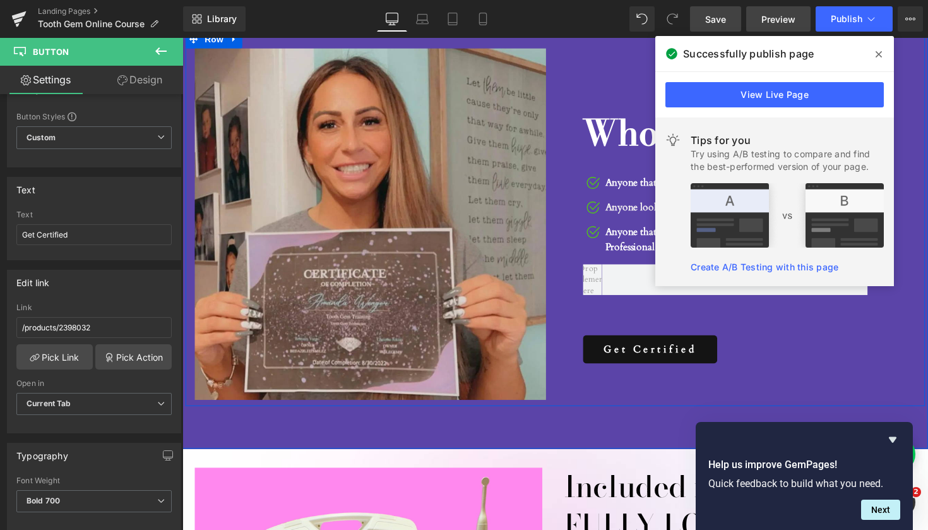
click at [770, 18] on span "Preview" at bounding box center [778, 19] width 34 height 13
click at [162, 49] on icon at bounding box center [160, 51] width 15 height 15
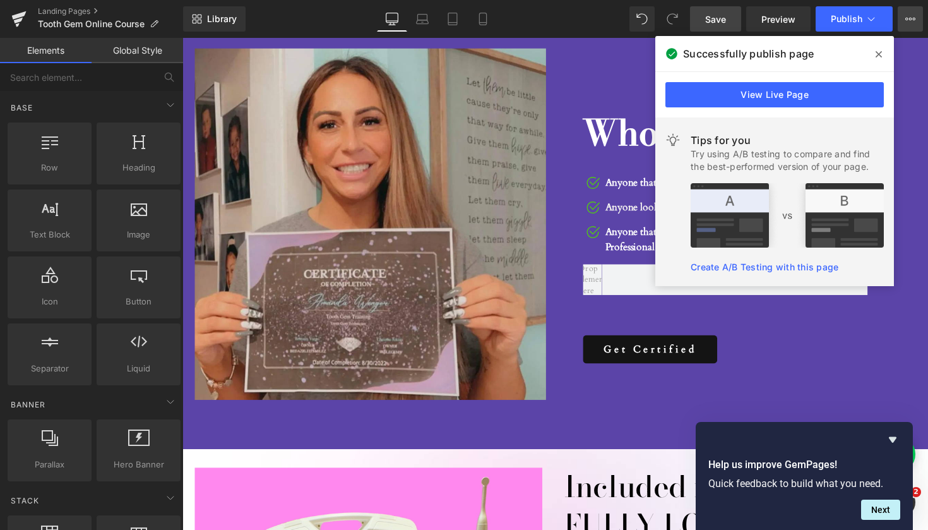
click at [910, 16] on icon at bounding box center [910, 19] width 10 height 10
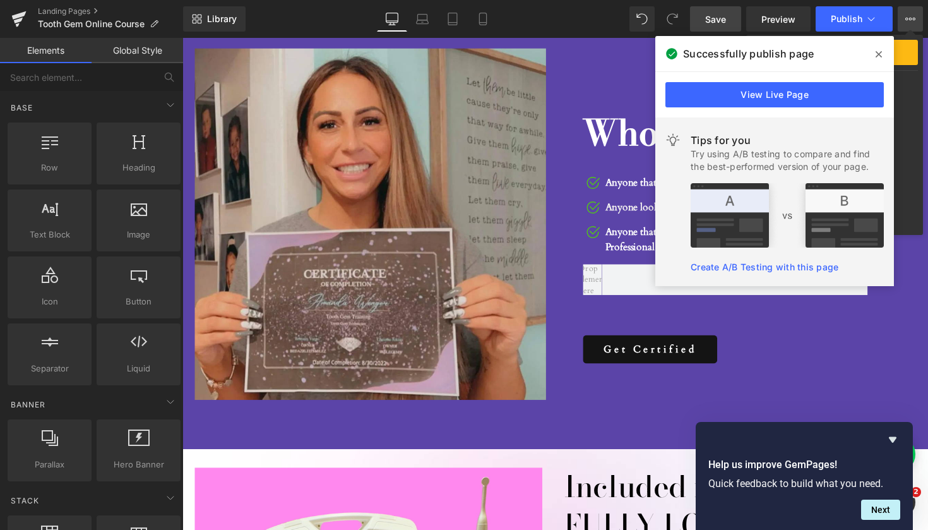
click at [910, 16] on icon at bounding box center [910, 19] width 10 height 10
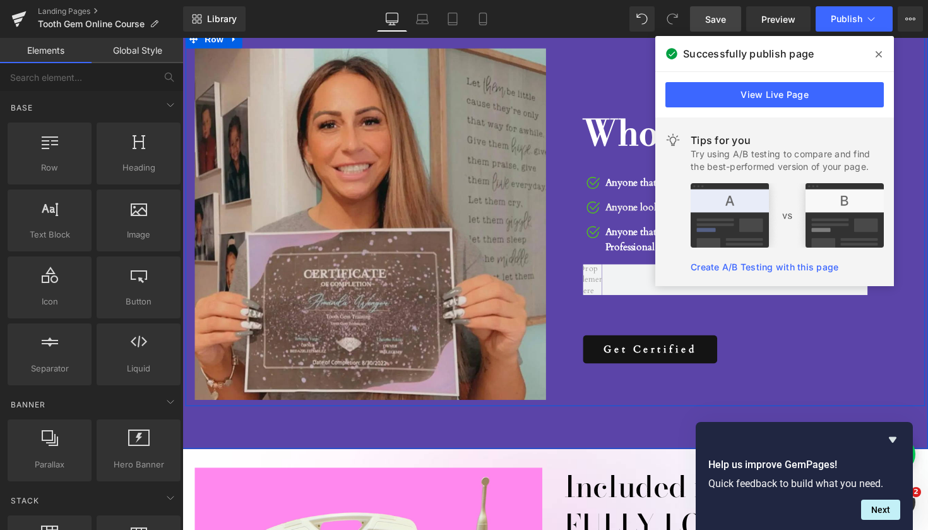
click at [878, 51] on icon at bounding box center [879, 54] width 6 height 10
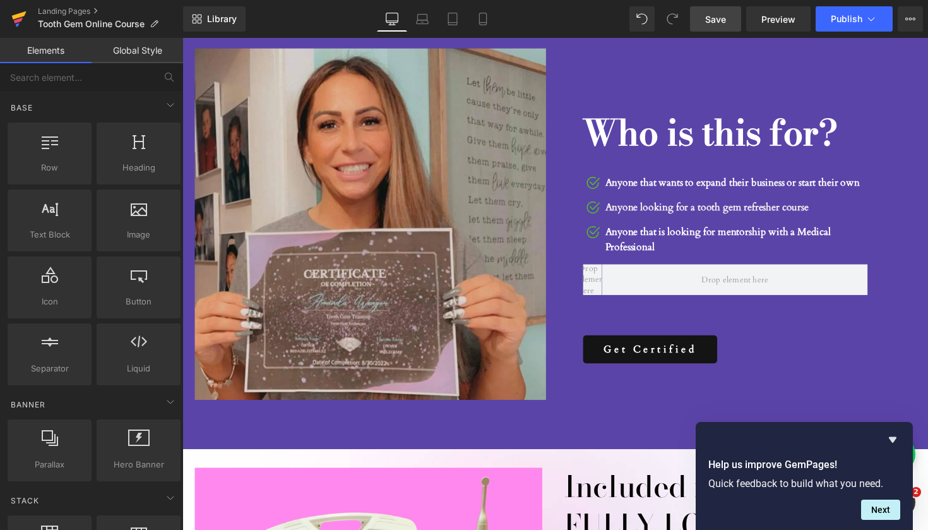
click at [21, 15] on icon at bounding box center [19, 15] width 15 height 8
